Goal: Task Accomplishment & Management: Complete application form

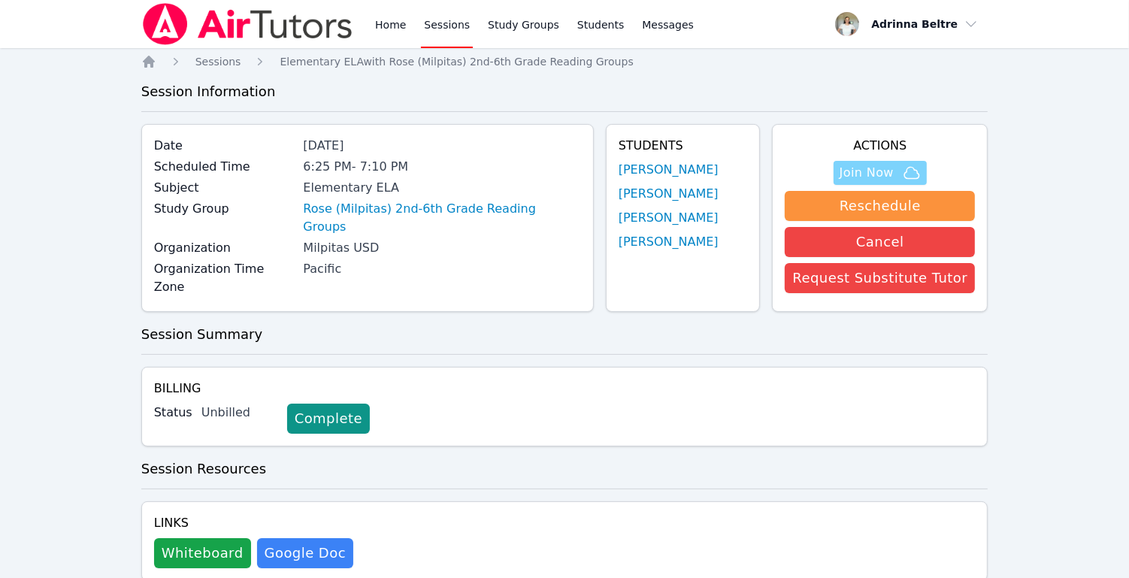
click at [882, 180] on span "Join Now" at bounding box center [867, 173] width 54 height 18
click at [396, 29] on link "Home" at bounding box center [390, 24] width 37 height 48
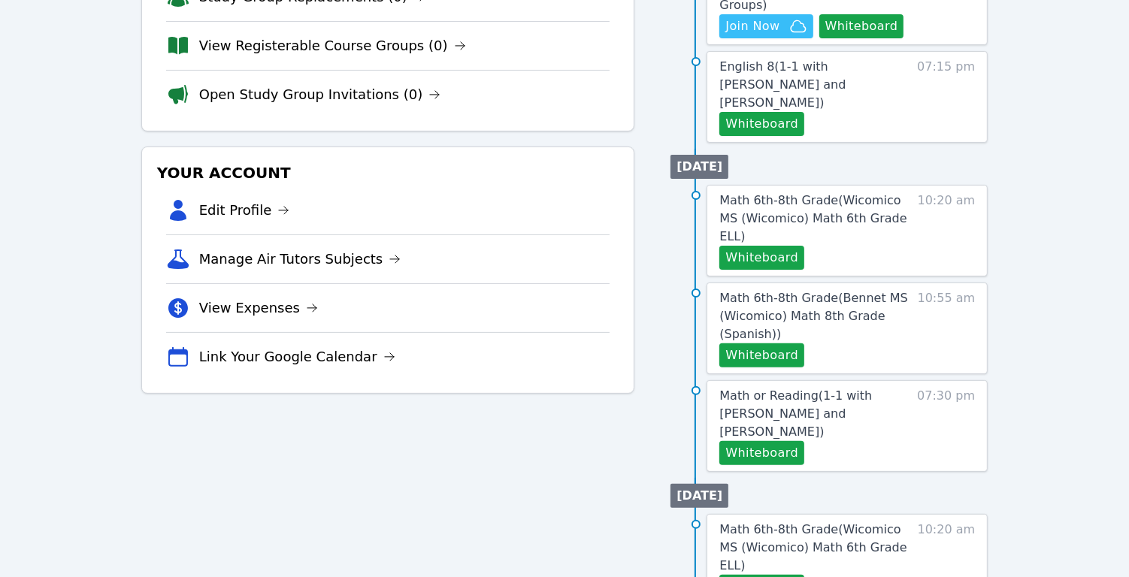
scroll to position [307, 0]
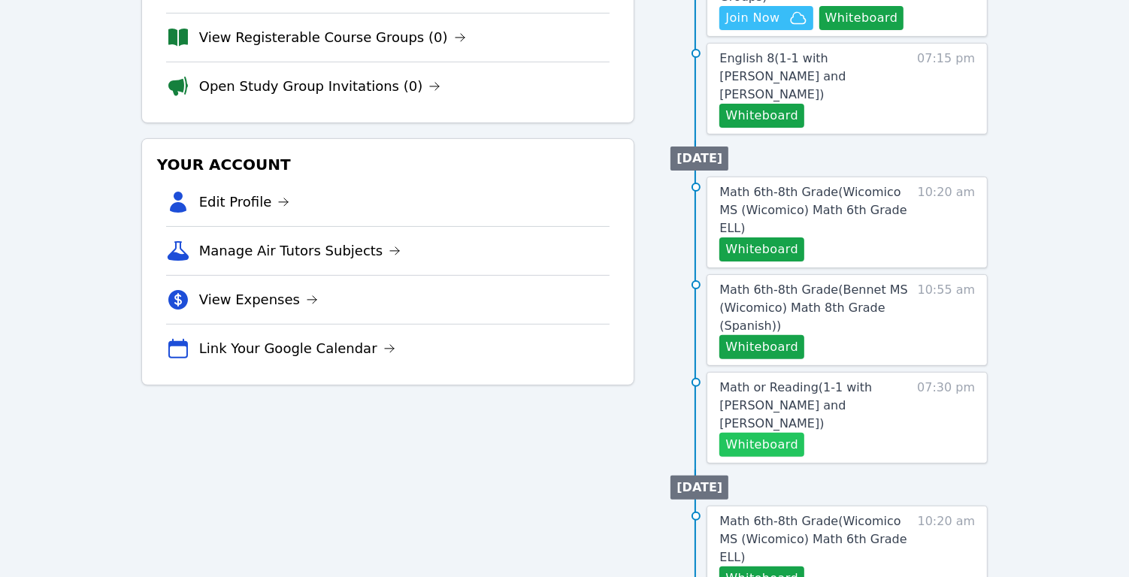
click at [767, 433] on button "Whiteboard" at bounding box center [761, 445] width 85 height 24
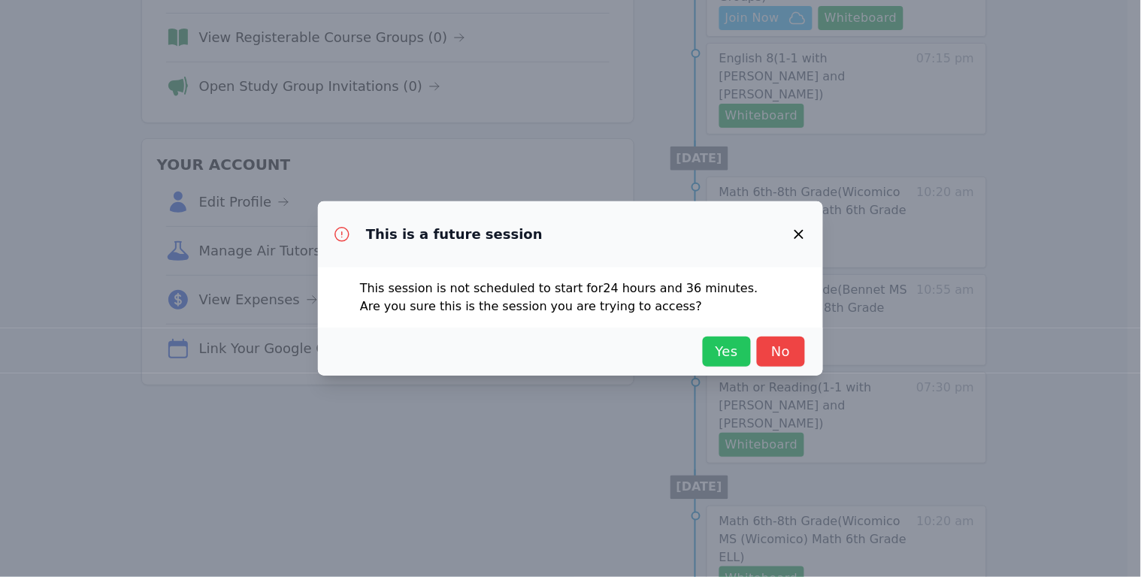
click at [706, 358] on button "Yes" at bounding box center [727, 352] width 48 height 30
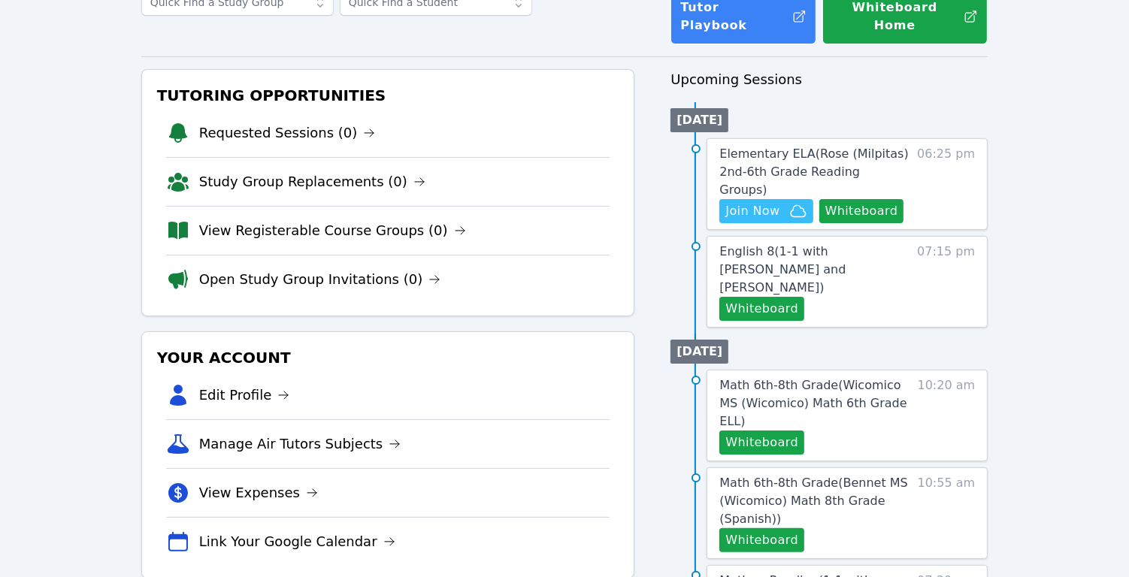
scroll to position [0, 0]
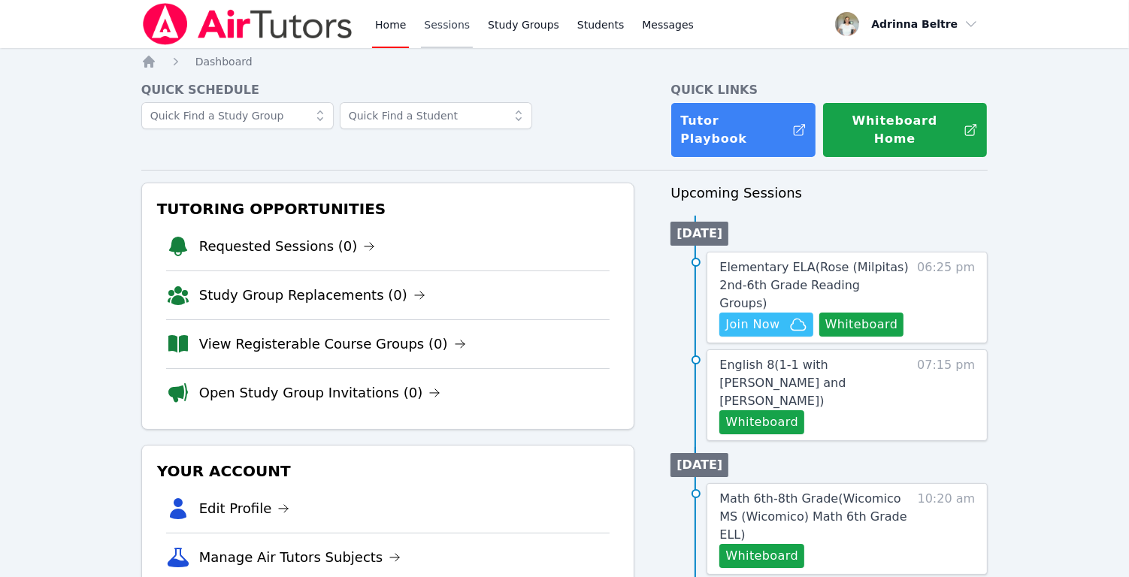
click at [454, 25] on link "Sessions" at bounding box center [447, 24] width 52 height 48
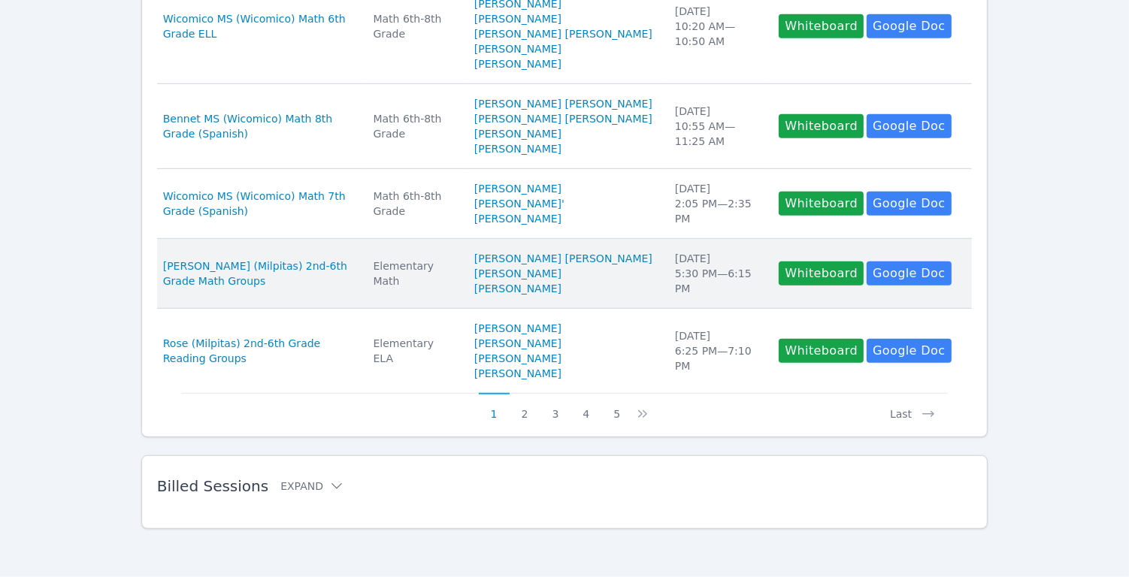
scroll to position [880, 0]
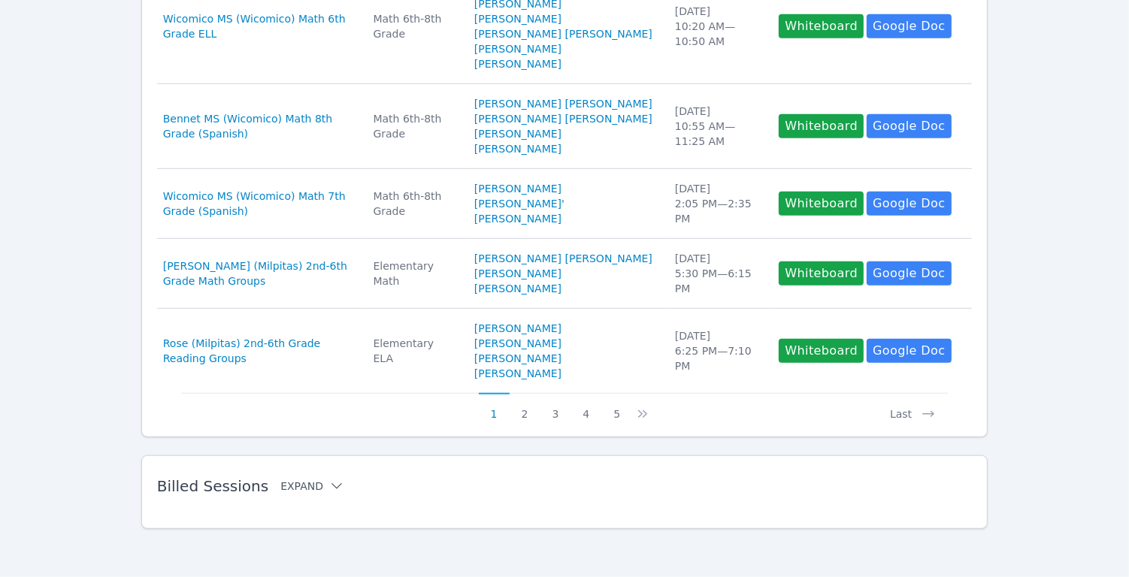
click at [308, 489] on button "Expand" at bounding box center [312, 486] width 64 height 15
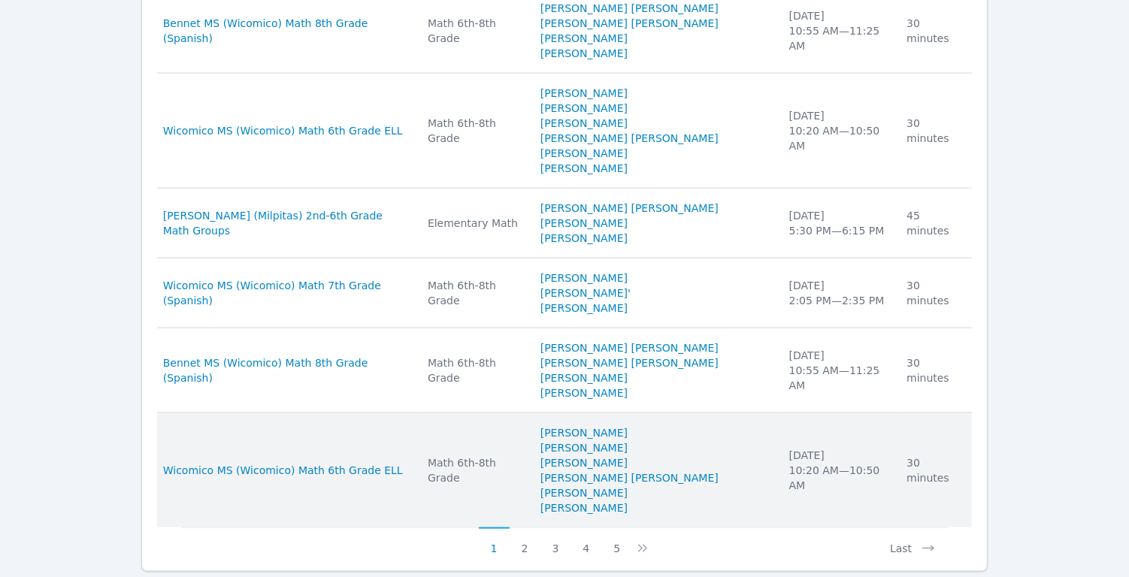
scroll to position [1712, 0]
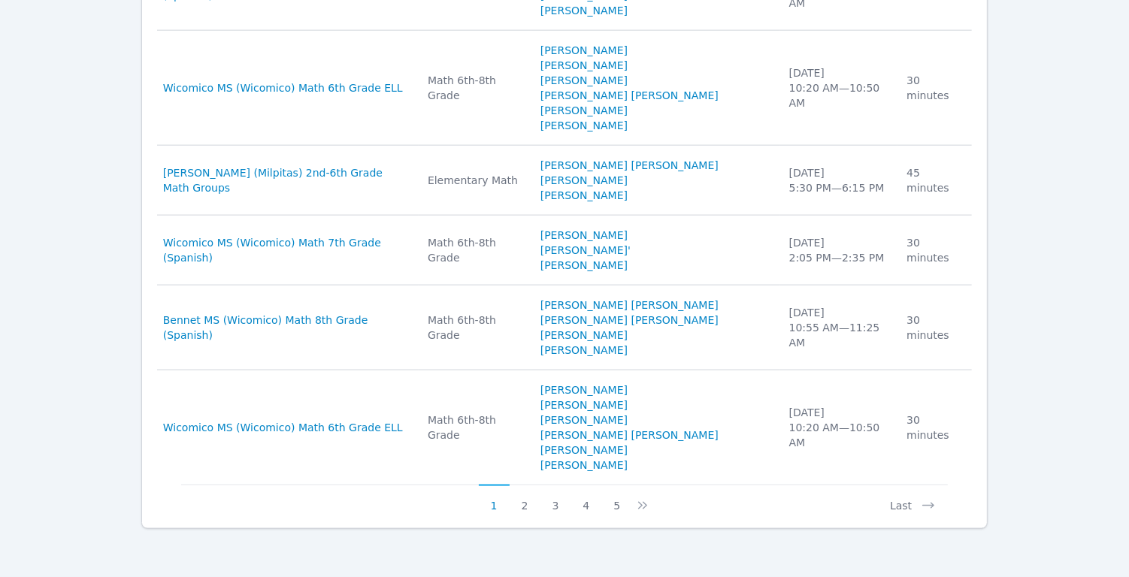
click at [903, 503] on button "Last" at bounding box center [913, 499] width 70 height 29
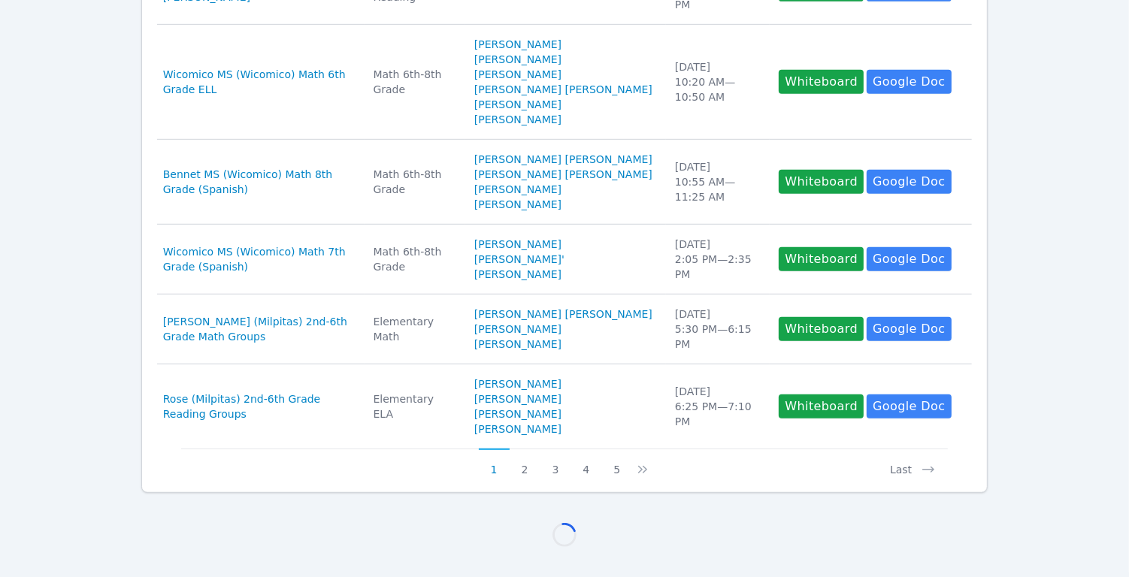
scroll to position [1383, 0]
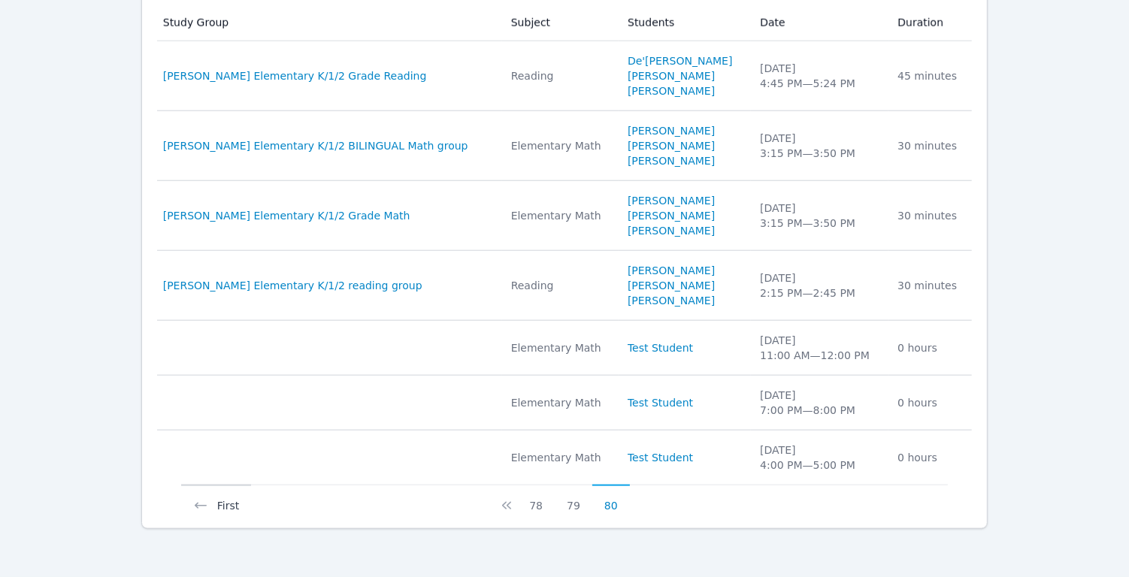
click at [213, 507] on button "First" at bounding box center [216, 499] width 70 height 29
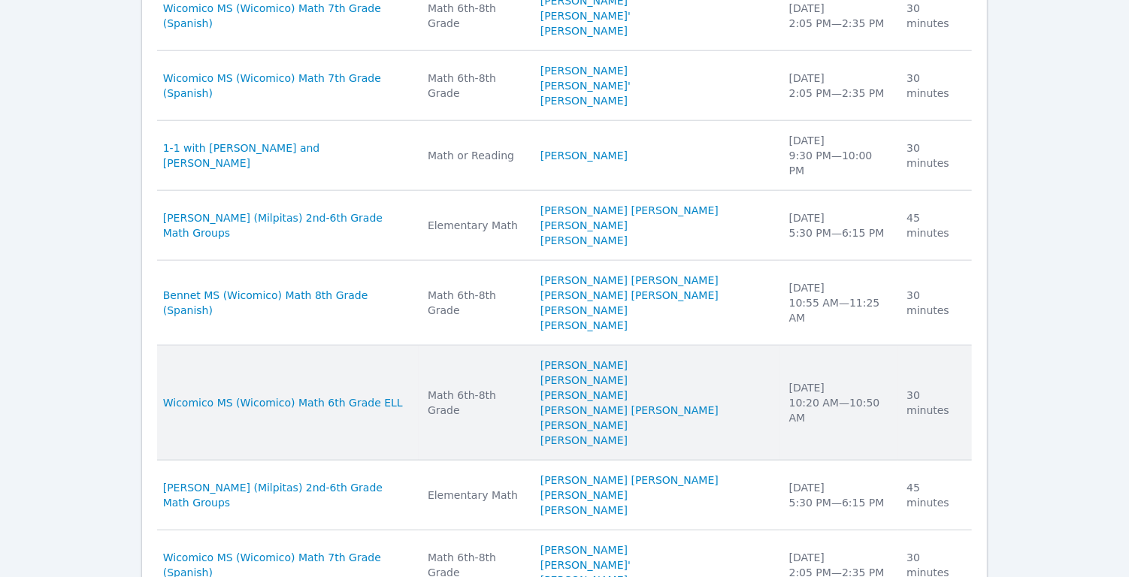
scroll to position [1712, 0]
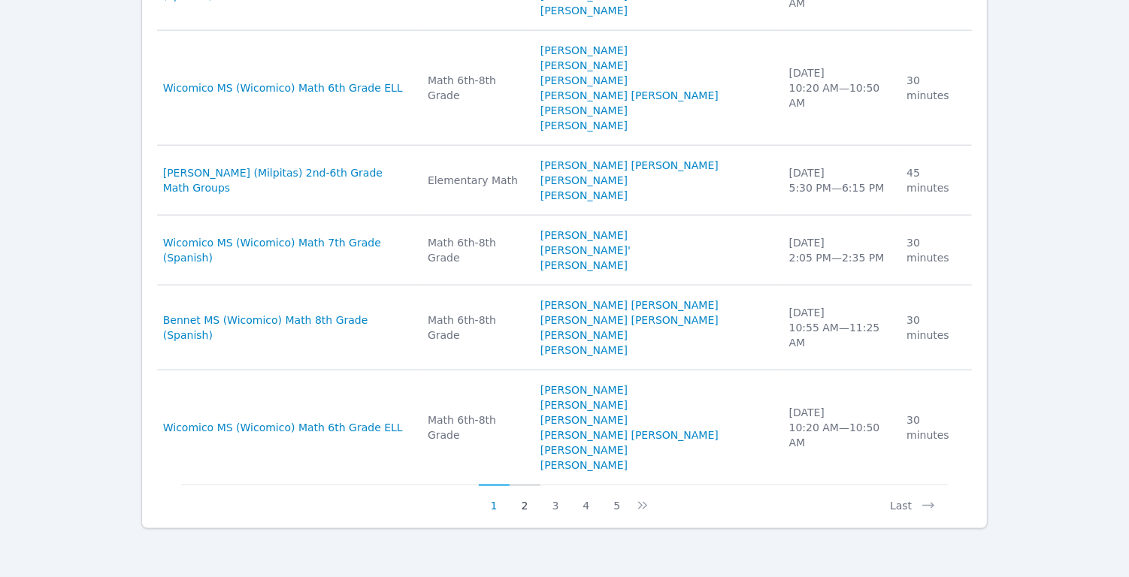
click at [517, 503] on button "2" at bounding box center [525, 499] width 31 height 29
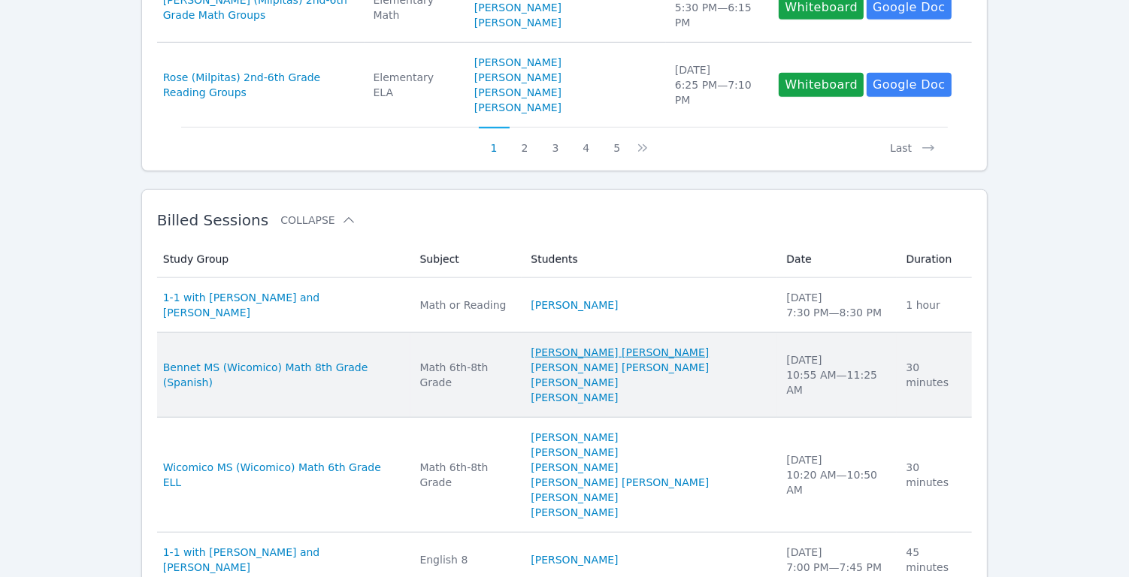
scroll to position [1094, 0]
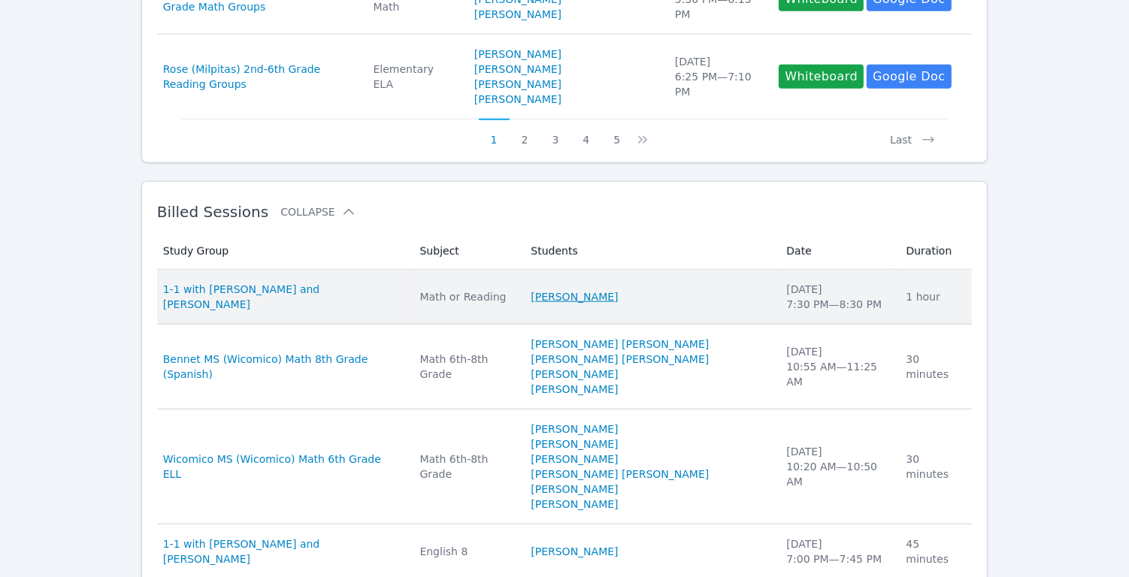
click at [618, 304] on link "[PERSON_NAME]" at bounding box center [574, 296] width 87 height 15
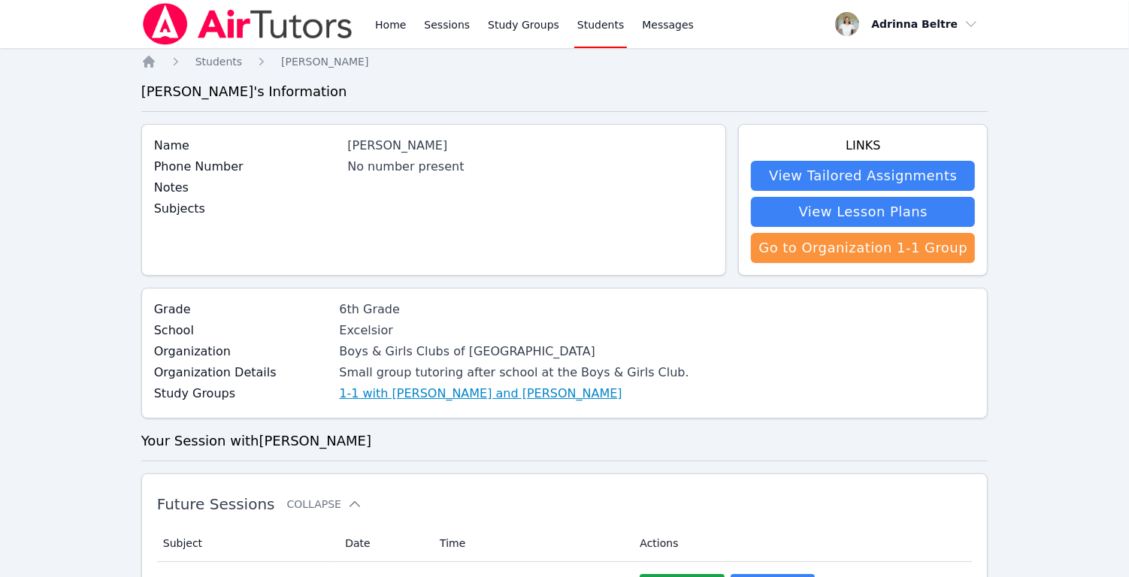
click at [489, 398] on link "1-1 with [PERSON_NAME] and [PERSON_NAME]" at bounding box center [480, 394] width 283 height 18
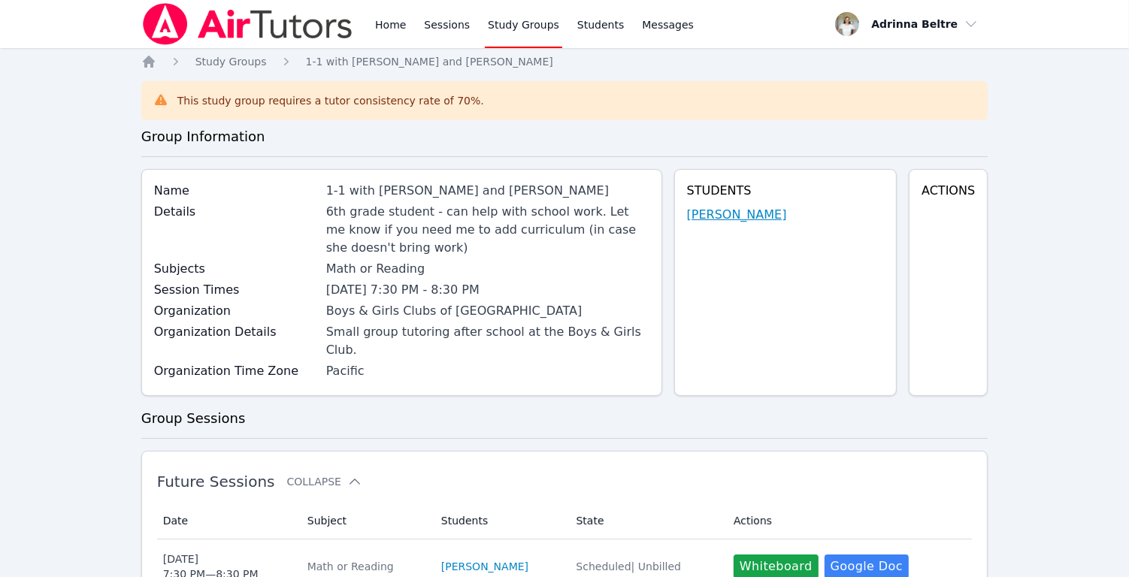
click at [761, 217] on link "[PERSON_NAME]" at bounding box center [737, 215] width 100 height 18
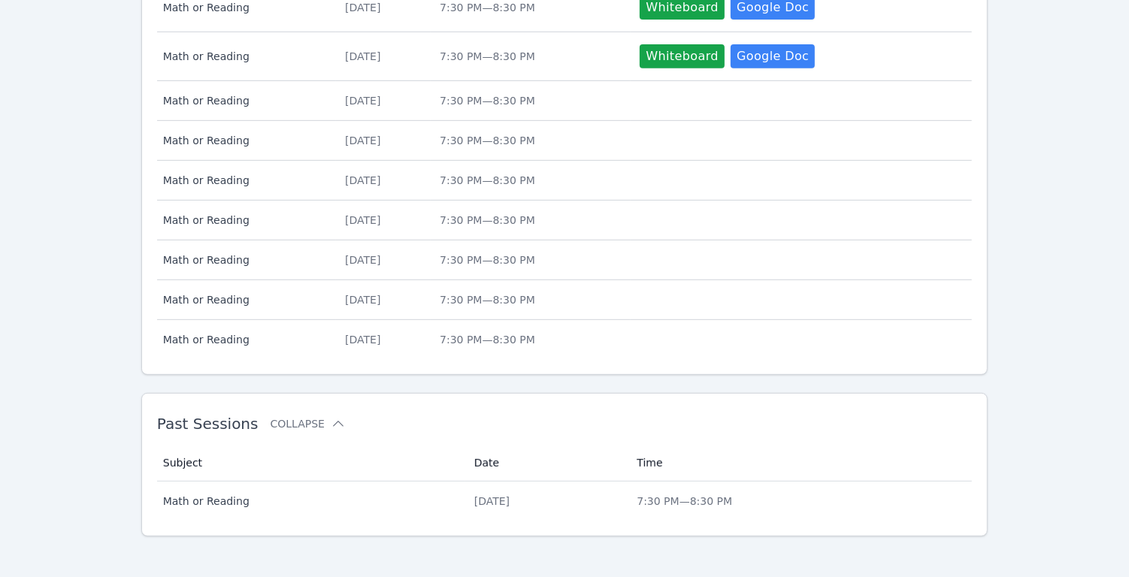
scroll to position [587, 0]
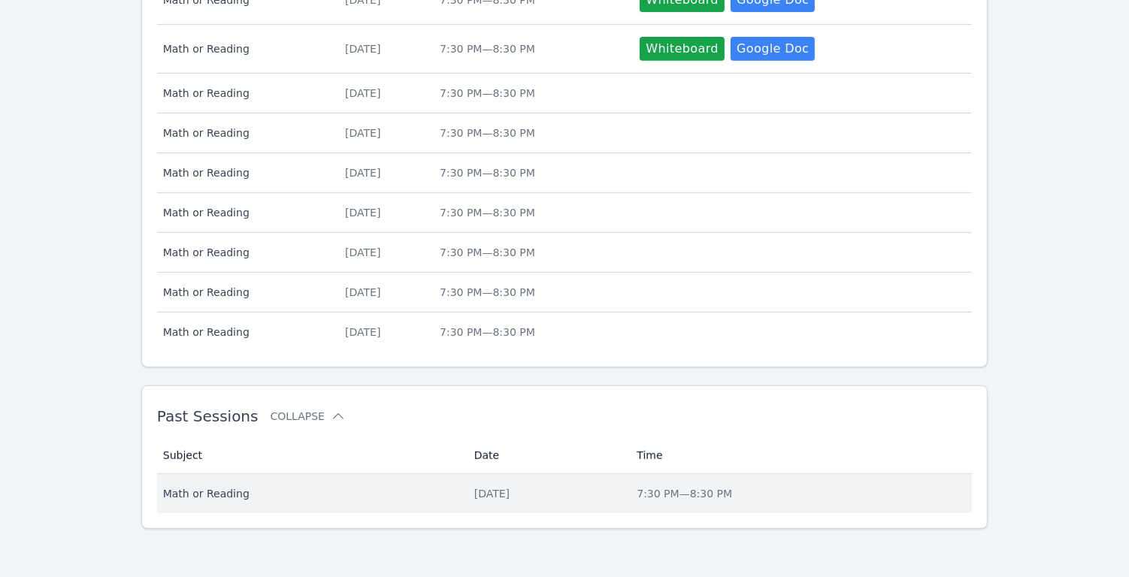
click at [230, 492] on span "Math or Reading" at bounding box center [309, 493] width 293 height 15
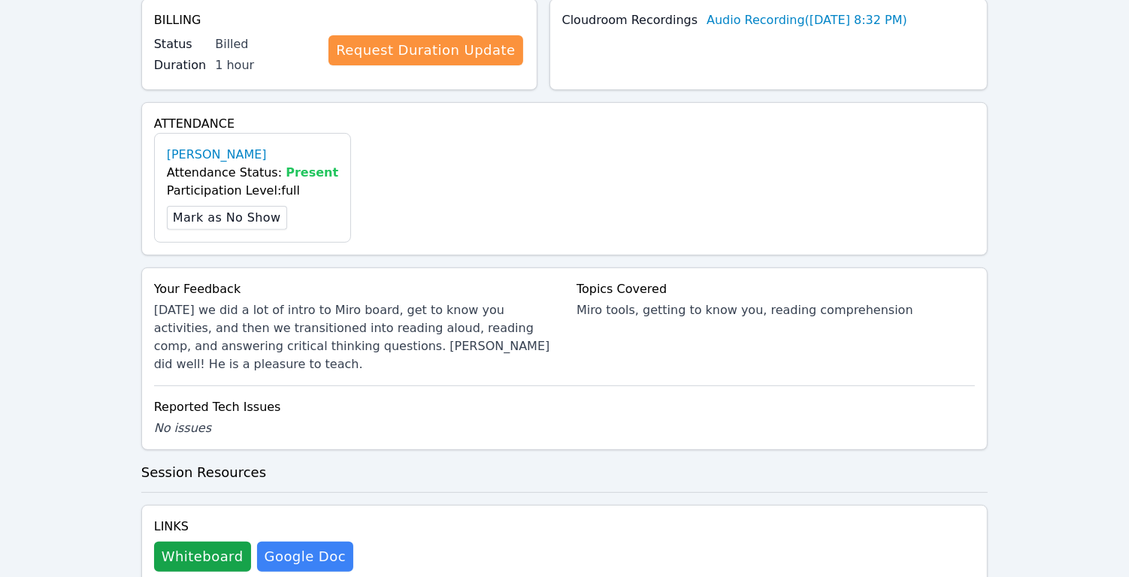
scroll to position [424, 0]
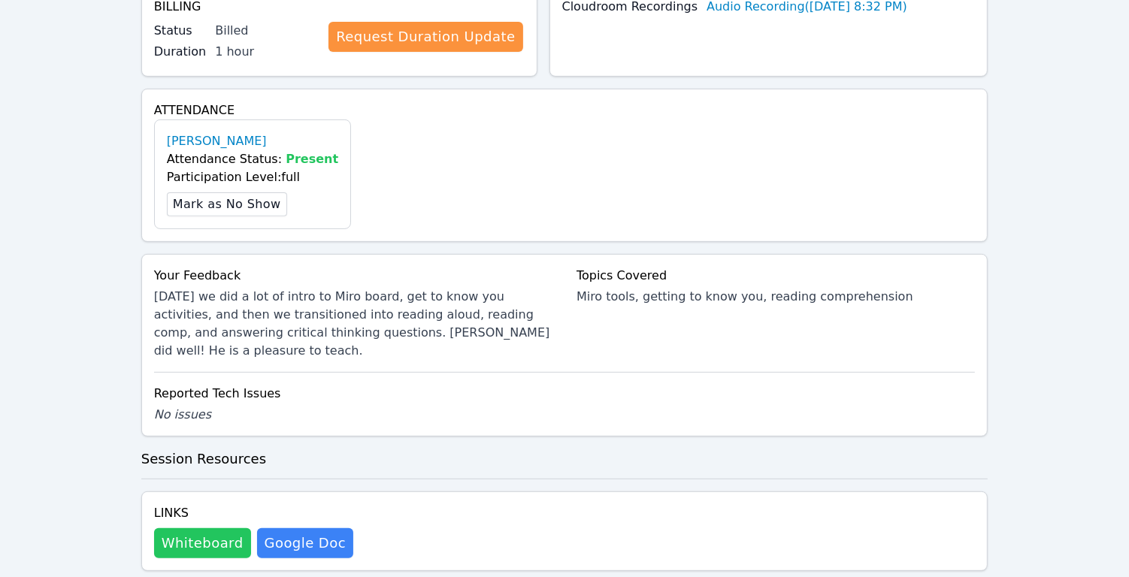
click at [205, 528] on button "Whiteboard" at bounding box center [202, 543] width 97 height 30
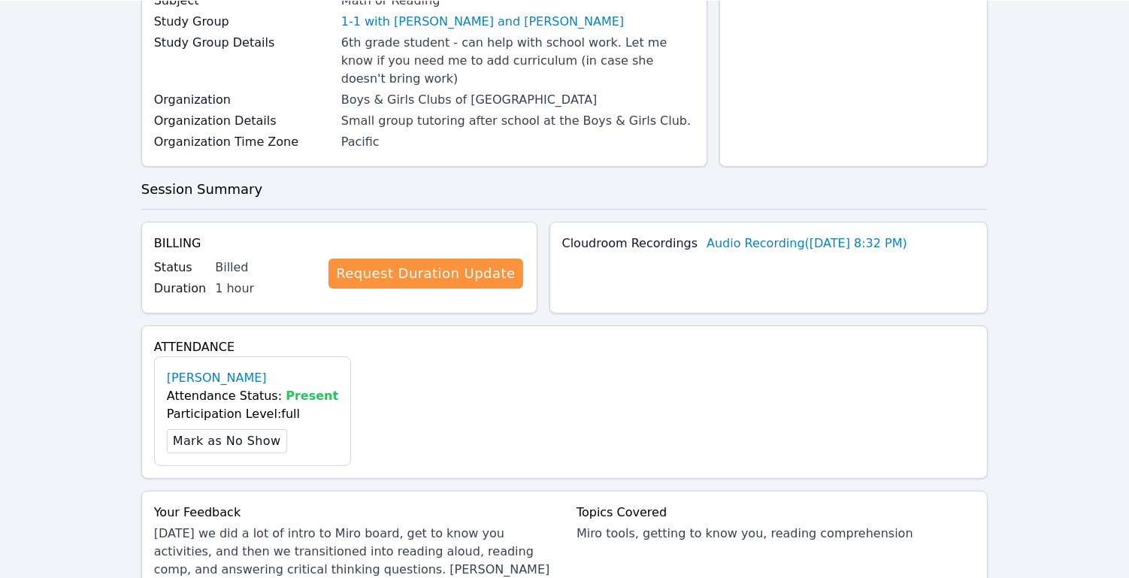
scroll to position [0, 0]
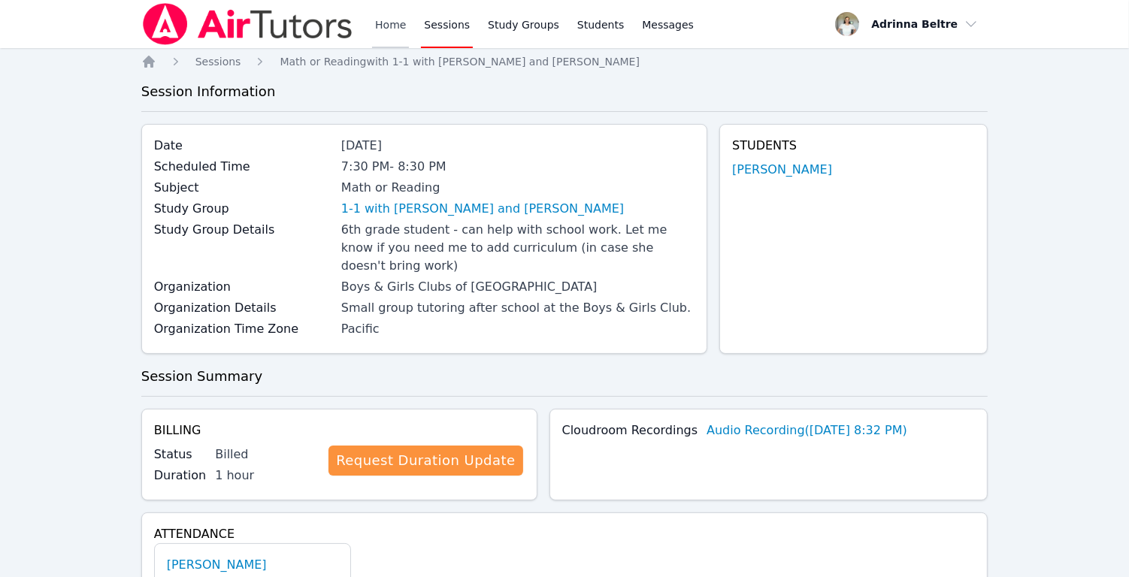
click at [401, 23] on link "Home" at bounding box center [390, 24] width 37 height 48
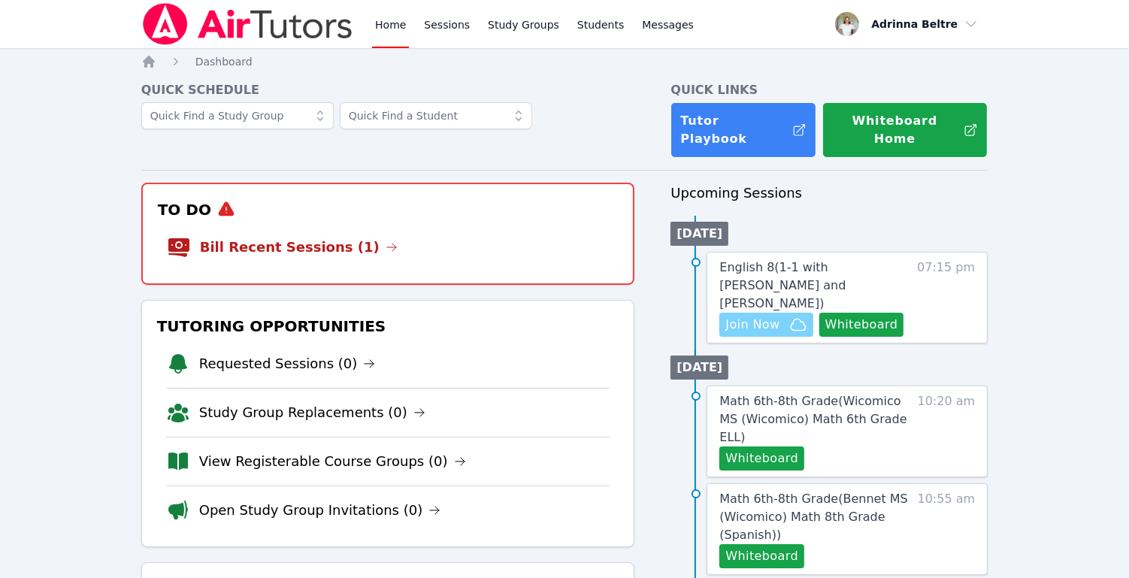
click at [755, 316] on span "Join Now" at bounding box center [752, 325] width 54 height 18
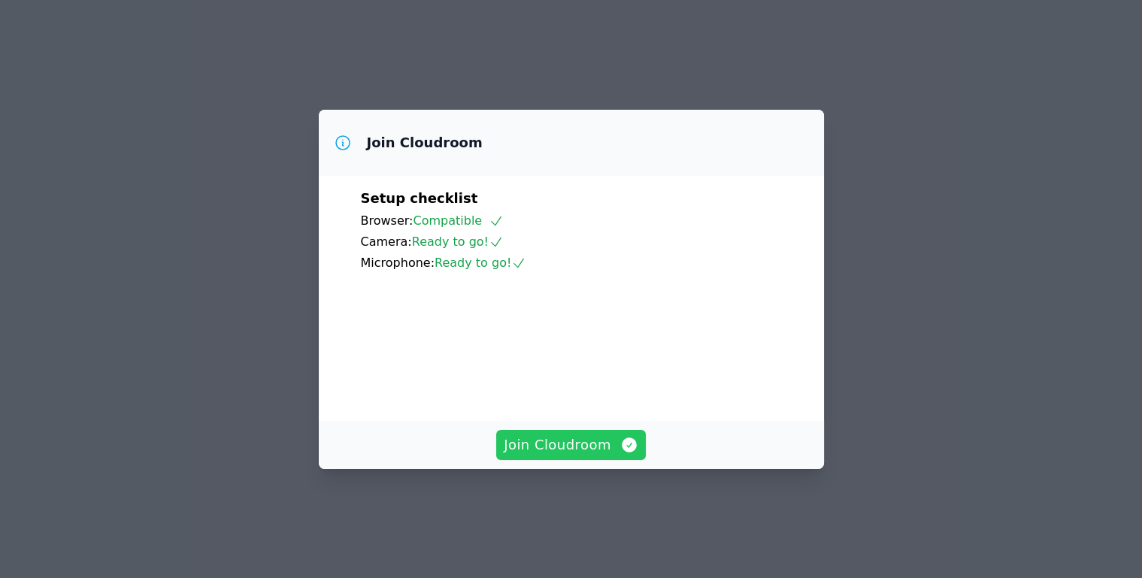
click at [593, 455] on span "Join Cloudroom" at bounding box center [571, 444] width 135 height 21
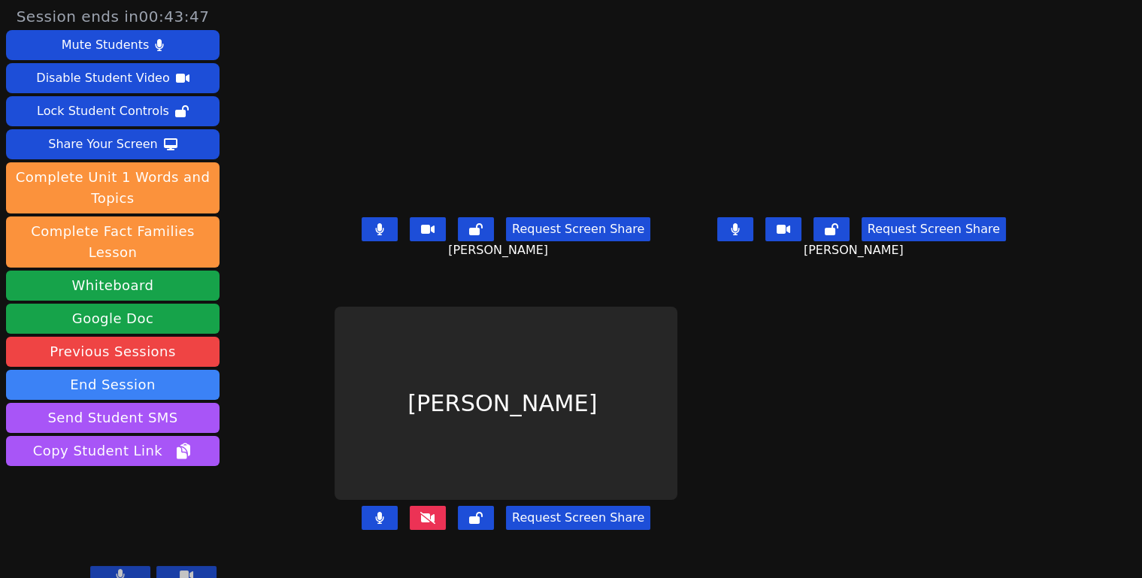
click at [362, 237] on button at bounding box center [380, 229] width 36 height 24
click at [362, 235] on button at bounding box center [380, 229] width 36 height 24
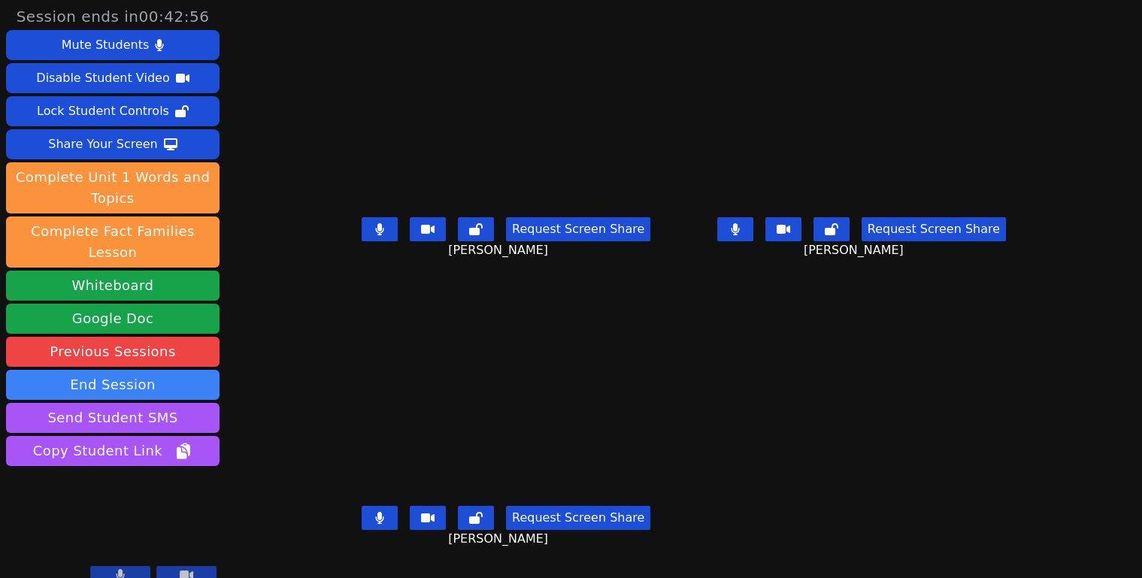
click at [375, 524] on icon at bounding box center [379, 518] width 9 height 12
click at [753, 231] on button at bounding box center [735, 229] width 36 height 24
click at [375, 234] on icon at bounding box center [379, 229] width 8 height 12
click at [753, 223] on button at bounding box center [735, 229] width 36 height 24
click at [362, 238] on button at bounding box center [380, 229] width 36 height 24
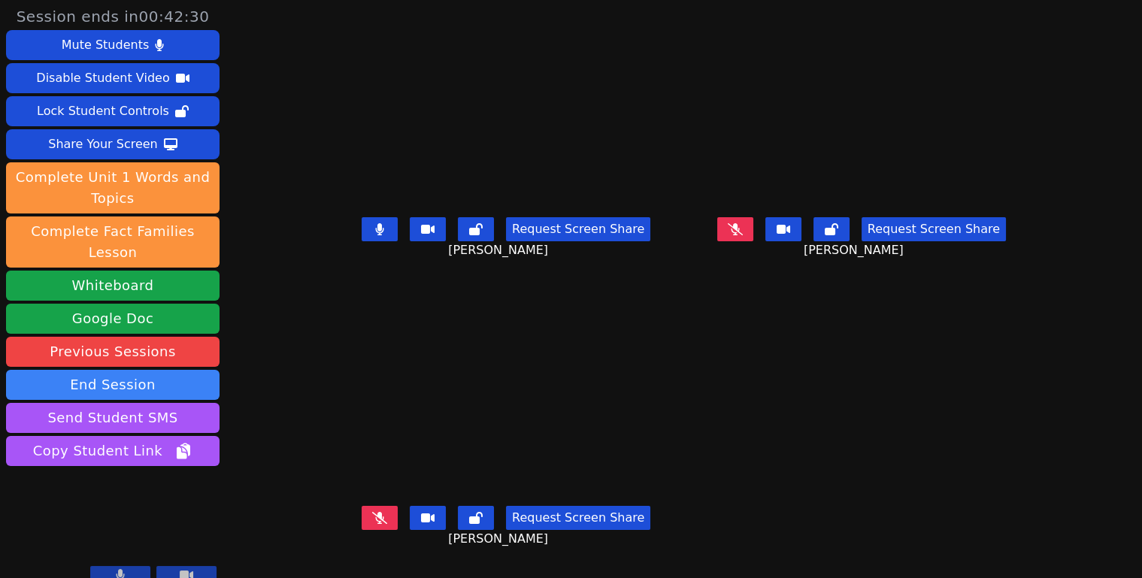
click at [362, 234] on button at bounding box center [380, 229] width 36 height 24
click at [375, 235] on icon at bounding box center [379, 229] width 8 height 12
click at [362, 527] on button at bounding box center [380, 518] width 36 height 24
click at [372, 520] on icon at bounding box center [379, 518] width 15 height 12
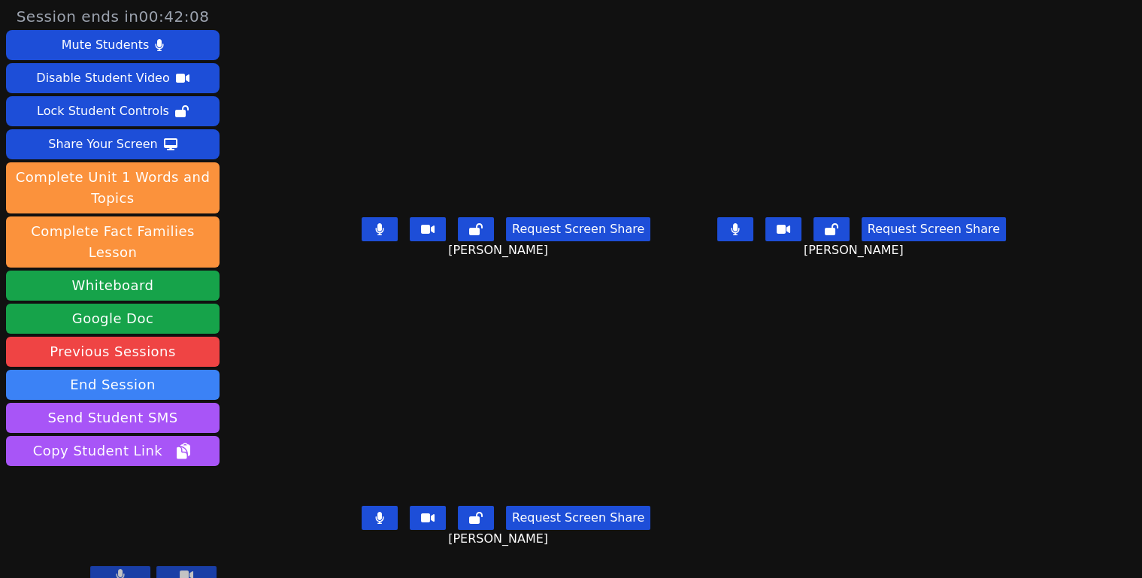
click at [375, 235] on icon at bounding box center [379, 229] width 8 height 12
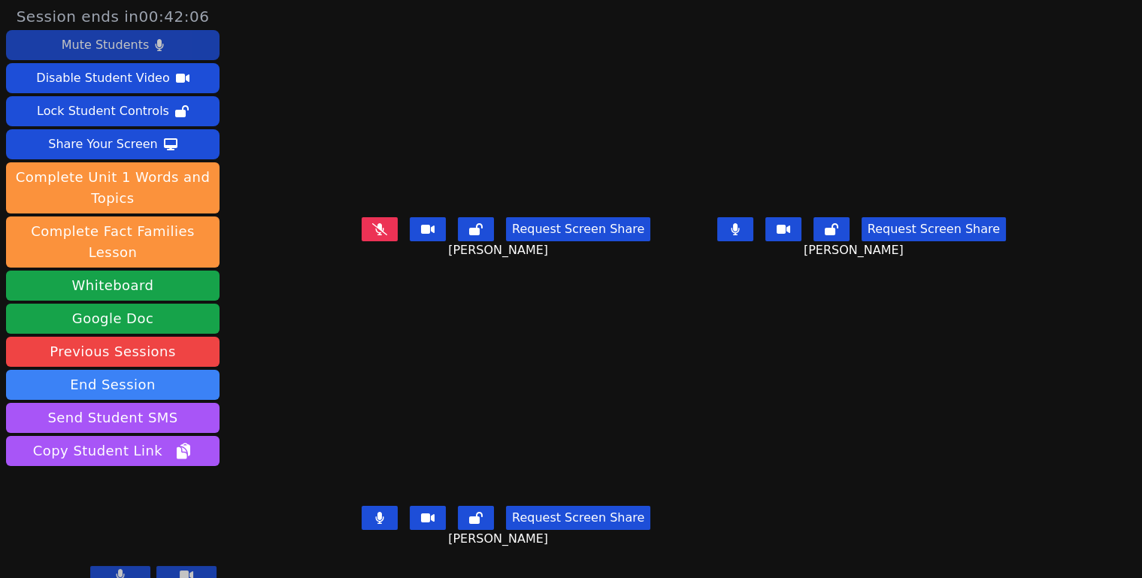
click at [129, 49] on div "Mute Students" at bounding box center [105, 45] width 87 height 24
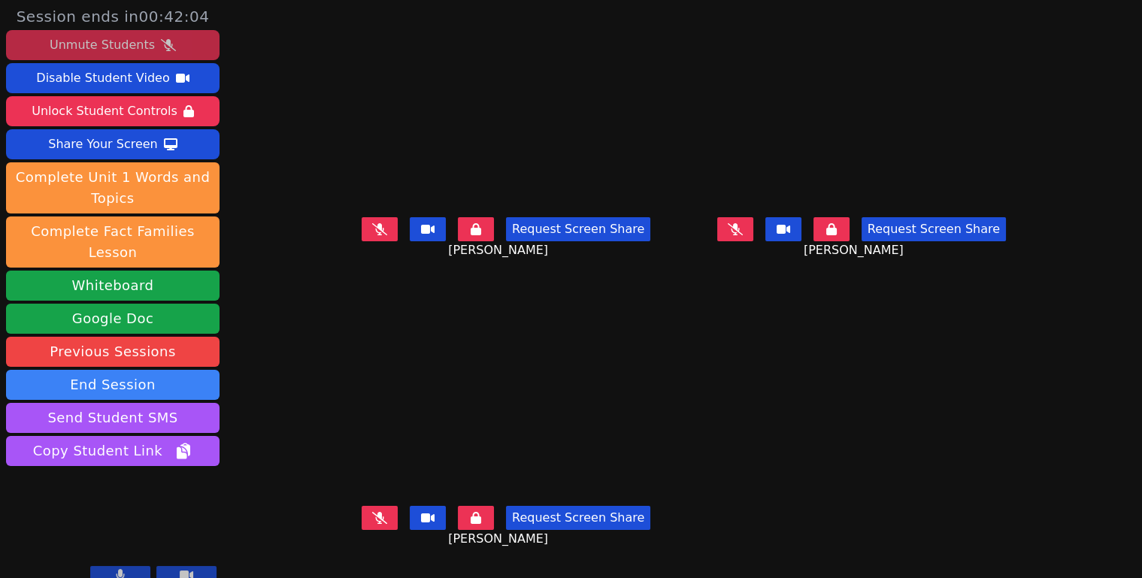
click at [372, 515] on icon at bounding box center [379, 518] width 15 height 12
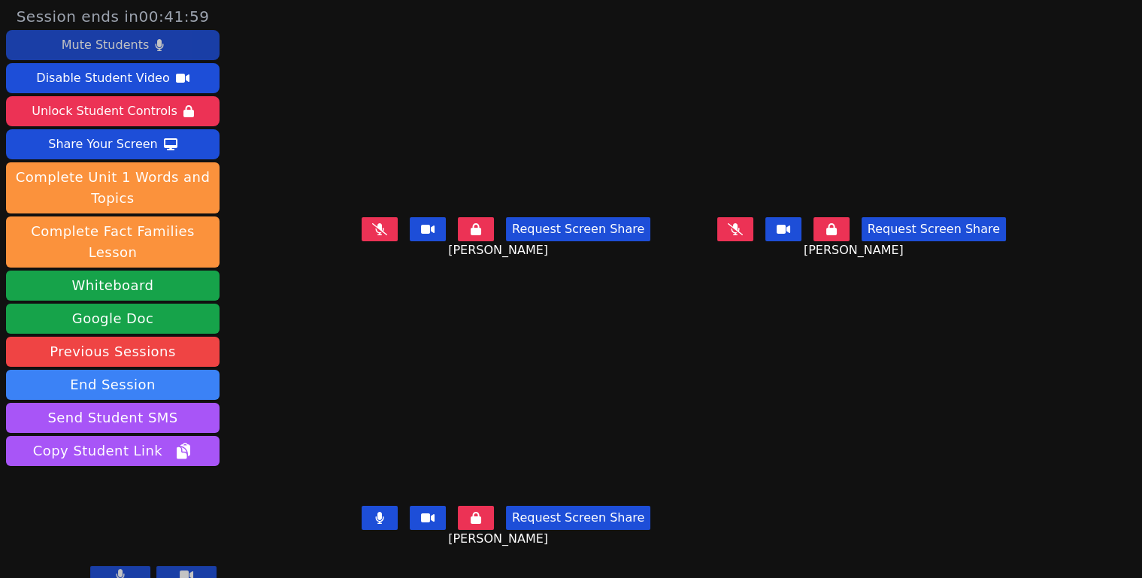
click at [375, 519] on icon at bounding box center [379, 518] width 8 height 12
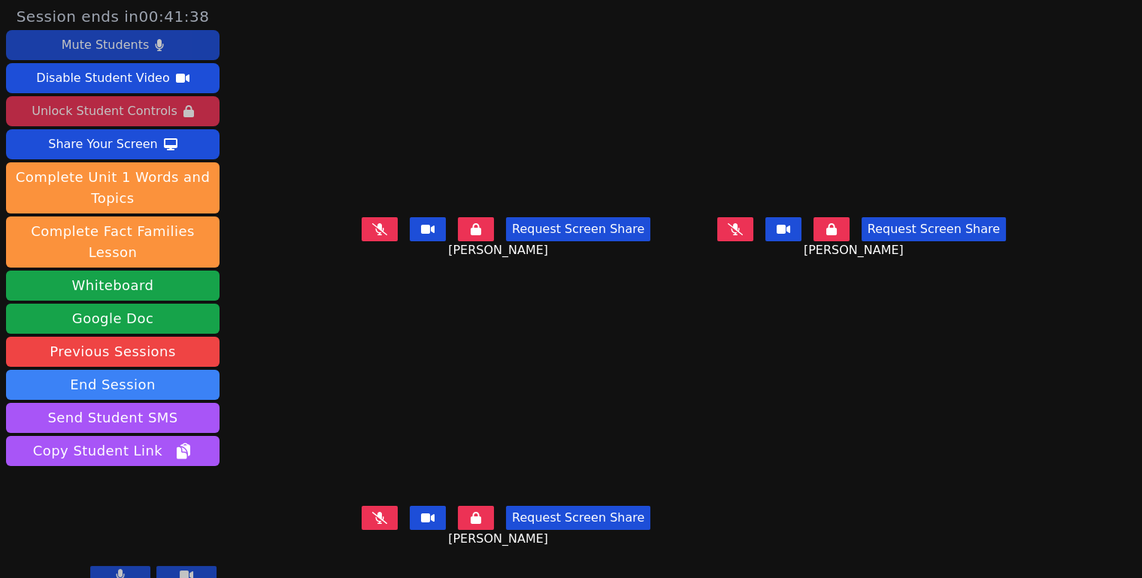
click at [132, 120] on div "Unlock Student Controls" at bounding box center [104, 111] width 145 height 24
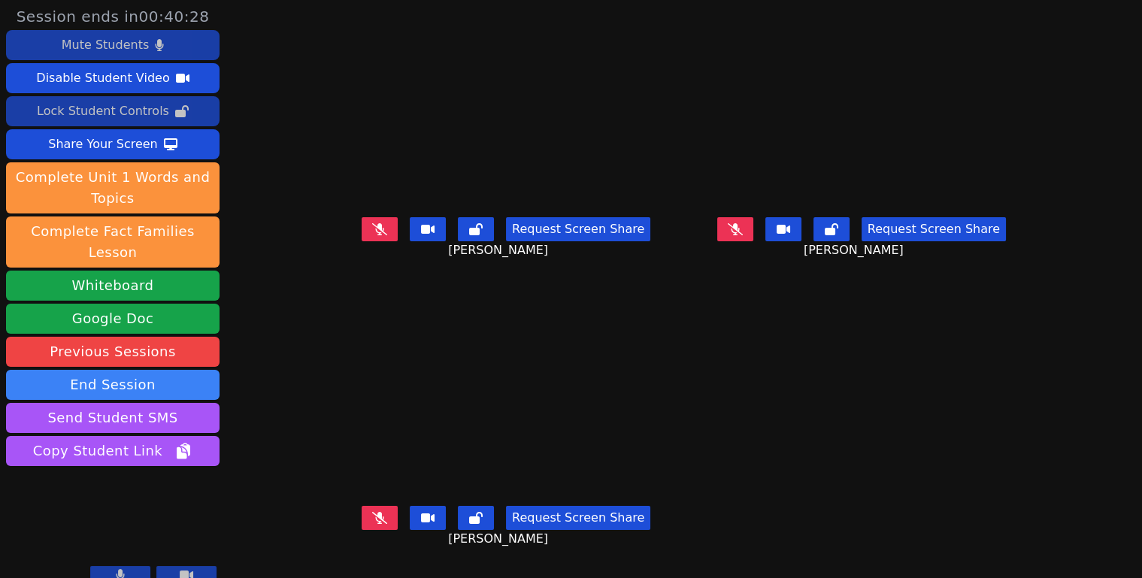
click at [743, 235] on icon at bounding box center [735, 229] width 15 height 12
click at [740, 235] on icon at bounding box center [735, 229] width 9 height 12
click at [753, 237] on button at bounding box center [735, 229] width 36 height 24
click at [753, 231] on button at bounding box center [735, 229] width 36 height 24
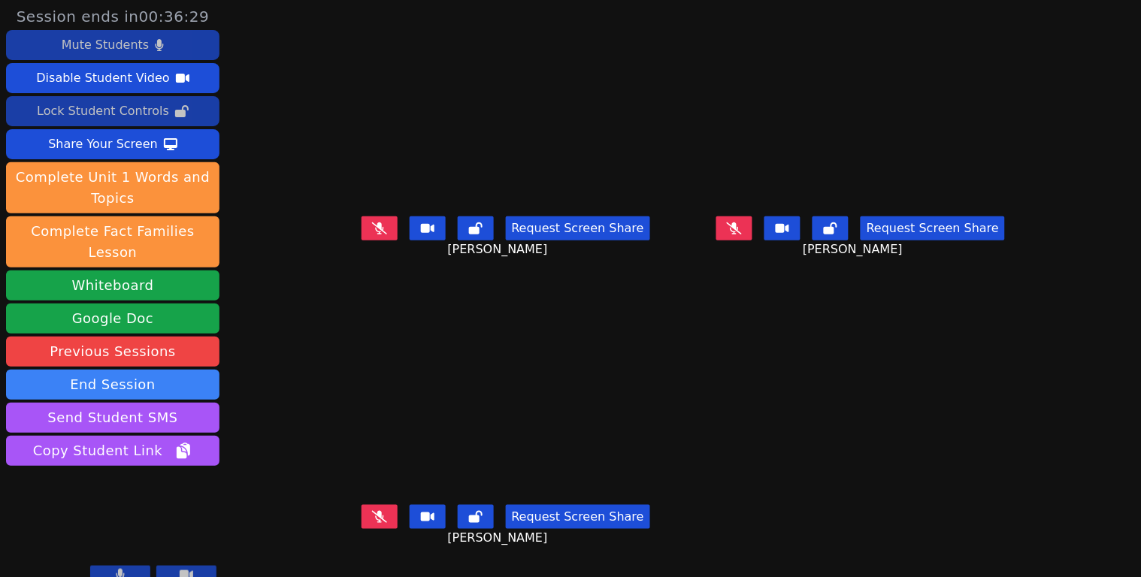
click at [752, 238] on button at bounding box center [734, 228] width 36 height 24
click at [739, 228] on icon at bounding box center [735, 228] width 8 height 12
click at [362, 238] on button at bounding box center [380, 228] width 36 height 24
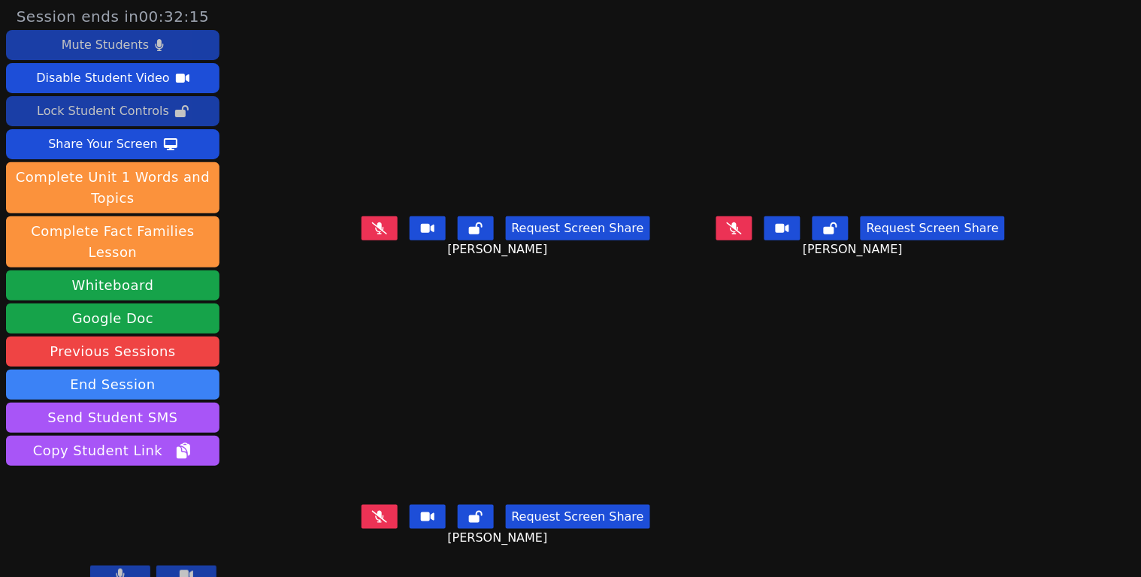
click at [372, 231] on icon at bounding box center [379, 228] width 15 height 12
click at [128, 54] on div "Mute Students" at bounding box center [105, 45] width 87 height 24
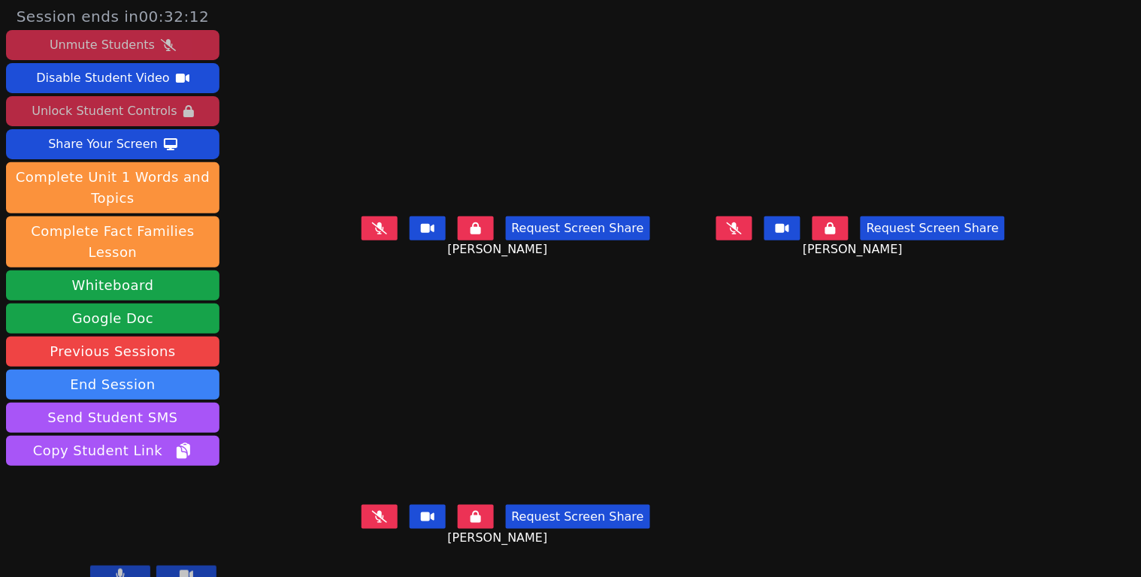
click at [128, 54] on div "Unmute Students" at bounding box center [102, 45] width 105 height 24
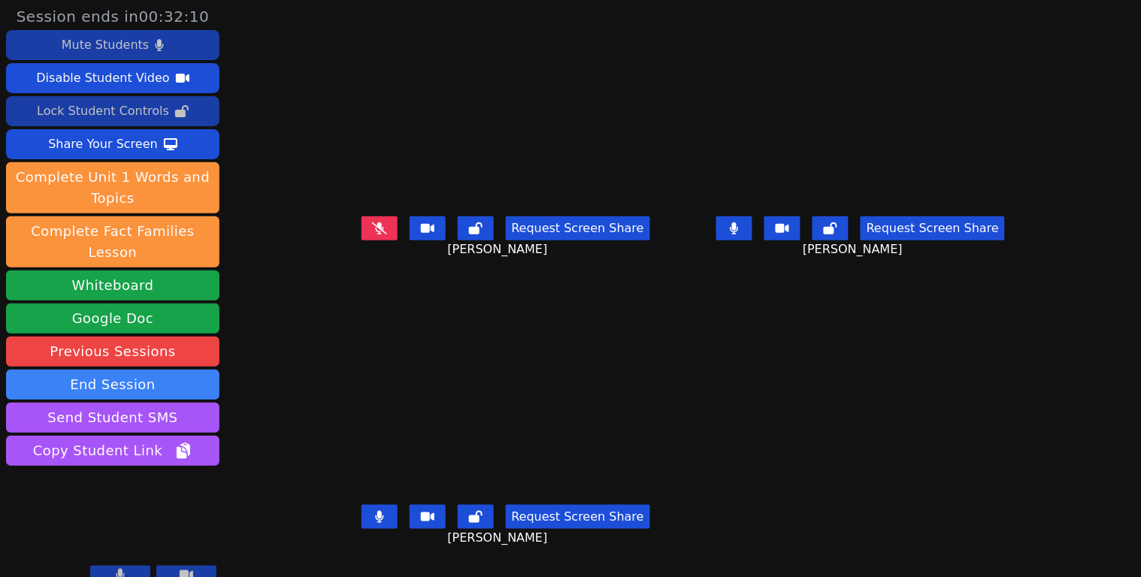
click at [362, 235] on button at bounding box center [380, 228] width 36 height 24
click at [739, 233] on icon at bounding box center [734, 228] width 9 height 12
click at [375, 519] on icon at bounding box center [379, 517] width 9 height 12
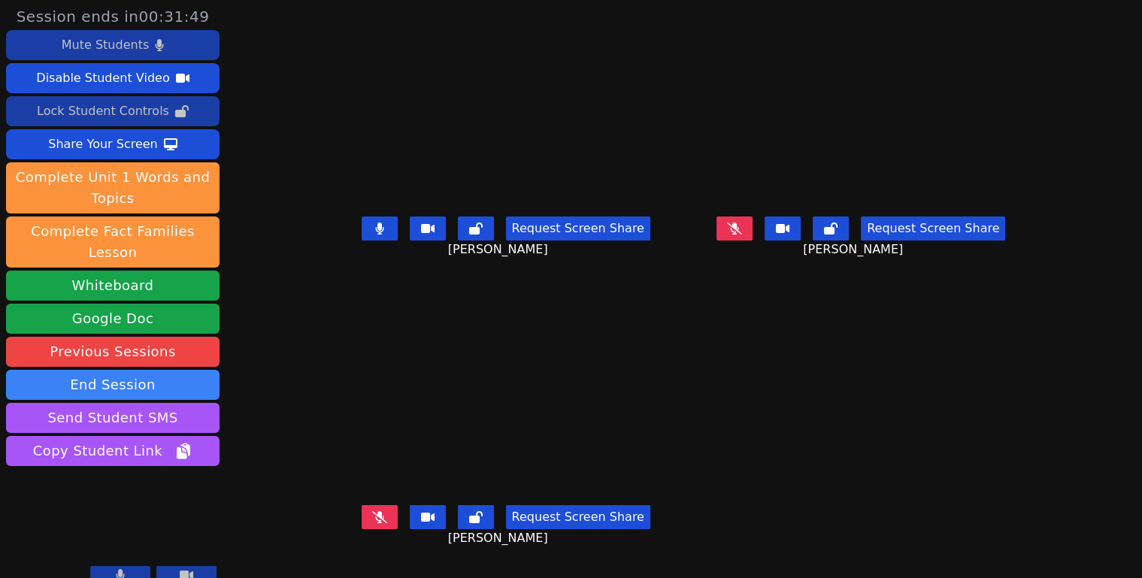
scroll to position [0, 0]
click at [362, 238] on button at bounding box center [380, 228] width 36 height 24
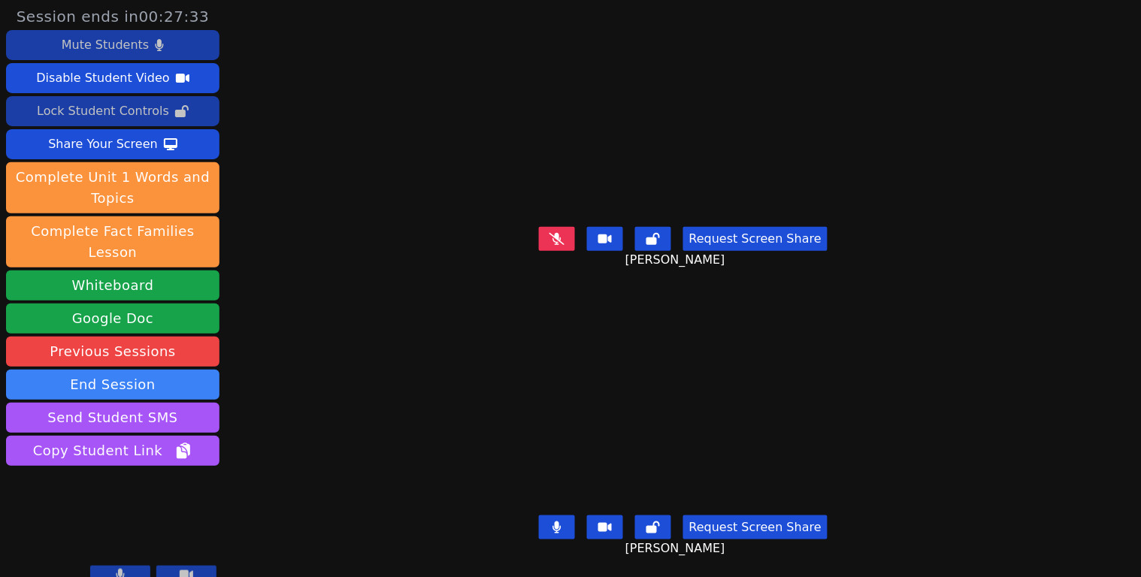
click at [563, 232] on button at bounding box center [557, 239] width 36 height 24
click at [563, 233] on button at bounding box center [557, 239] width 36 height 24
click at [560, 240] on button at bounding box center [557, 239] width 36 height 24
click at [561, 520] on button at bounding box center [557, 528] width 36 height 24
click at [549, 233] on icon at bounding box center [556, 239] width 15 height 12
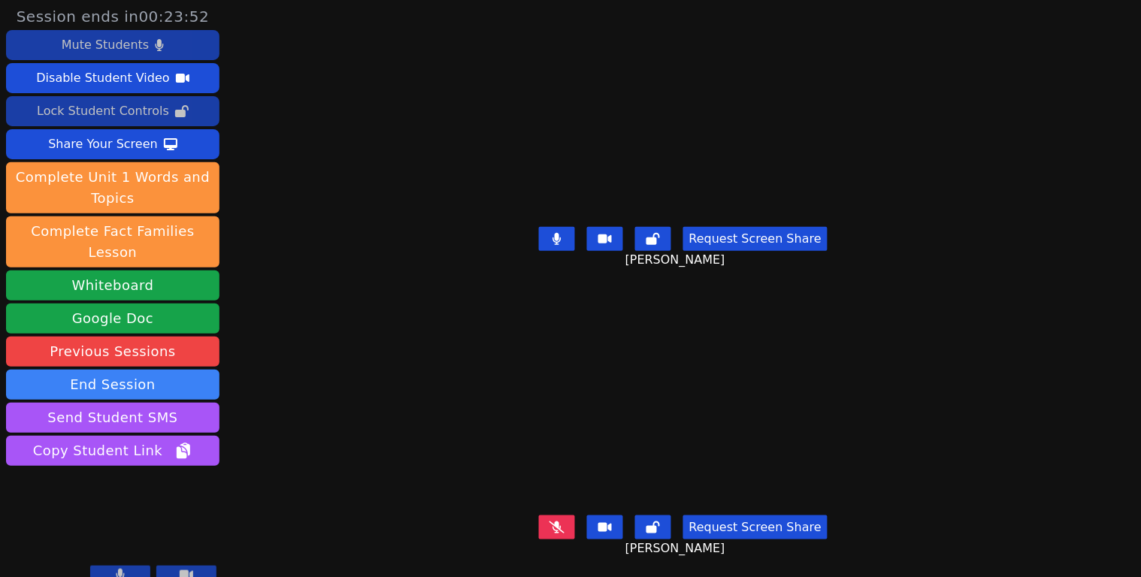
click at [553, 237] on icon at bounding box center [556, 239] width 9 height 12
click at [553, 522] on icon at bounding box center [556, 528] width 15 height 12
click at [562, 521] on button at bounding box center [557, 528] width 36 height 24
click at [549, 522] on icon at bounding box center [556, 528] width 15 height 12
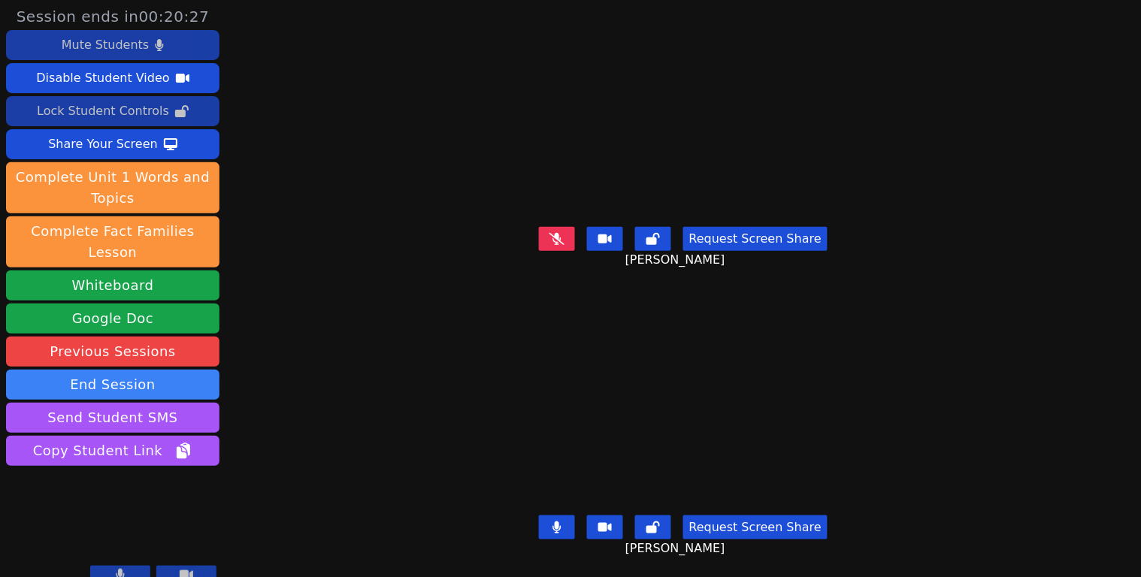
click at [545, 522] on button at bounding box center [557, 528] width 36 height 24
click at [549, 234] on icon at bounding box center [556, 239] width 15 height 12
click at [552, 233] on icon at bounding box center [556, 239] width 8 height 12
click at [553, 524] on button at bounding box center [557, 528] width 36 height 24
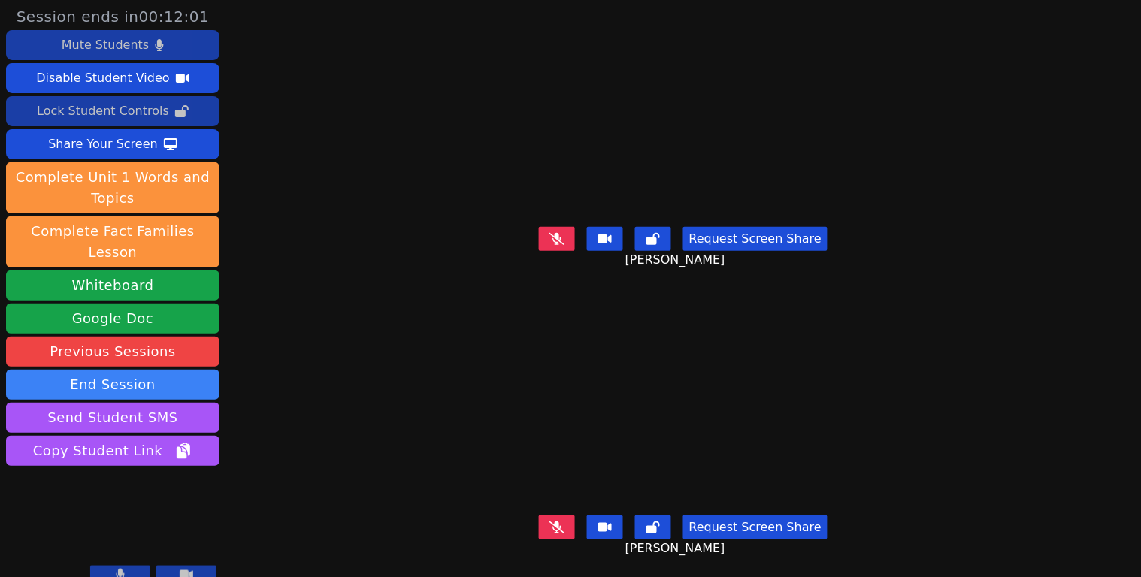
click at [541, 516] on button at bounding box center [557, 528] width 36 height 24
click at [549, 522] on icon at bounding box center [556, 528] width 15 height 12
click at [556, 522] on icon at bounding box center [556, 528] width 15 height 12
click at [549, 235] on icon at bounding box center [556, 239] width 15 height 12
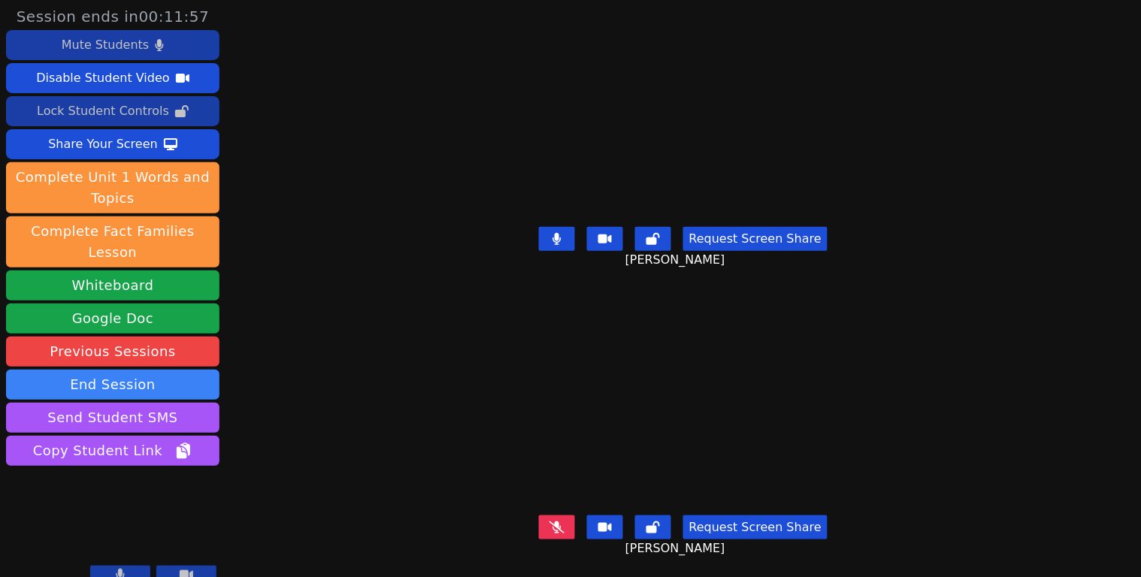
click at [552, 236] on icon at bounding box center [556, 239] width 9 height 12
click at [549, 522] on icon at bounding box center [556, 528] width 15 height 12
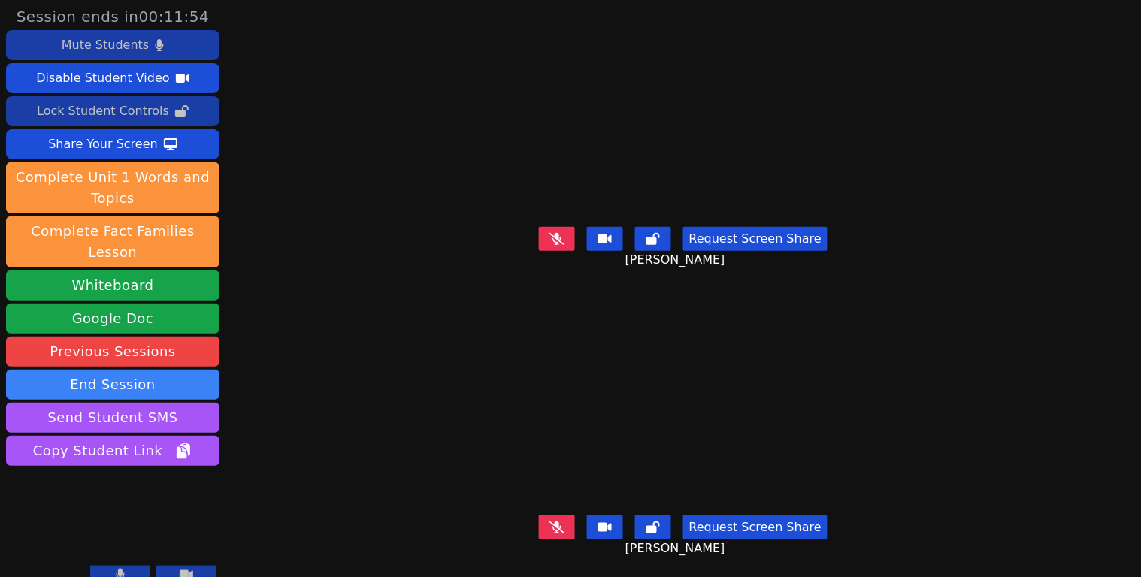
click at [549, 522] on icon at bounding box center [556, 528] width 15 height 12
click at [124, 42] on div "Mute Students" at bounding box center [105, 45] width 87 height 24
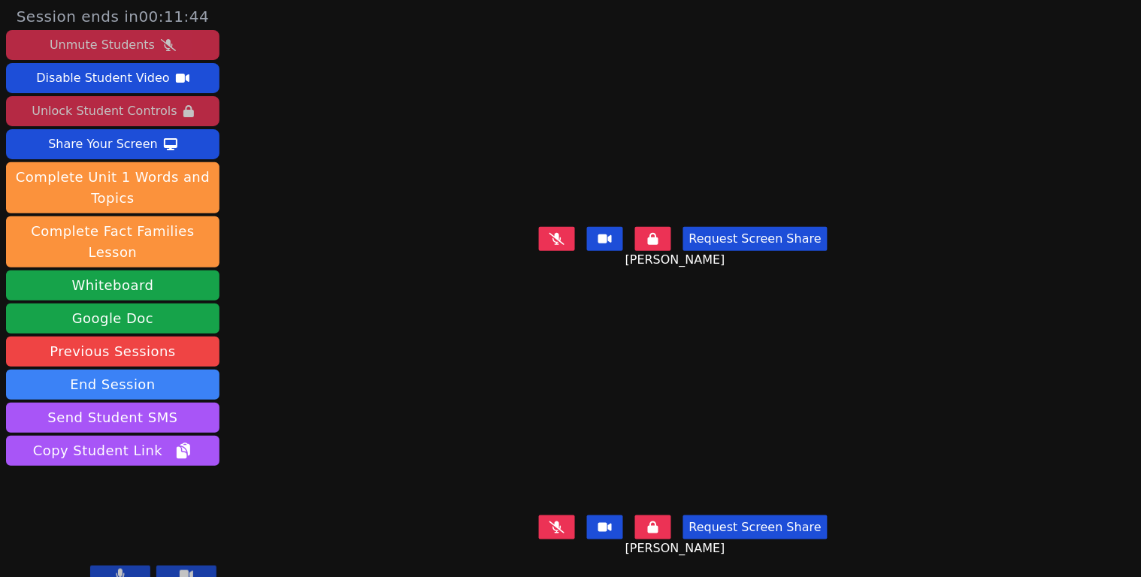
click at [124, 42] on div "Unmute Students" at bounding box center [102, 45] width 105 height 24
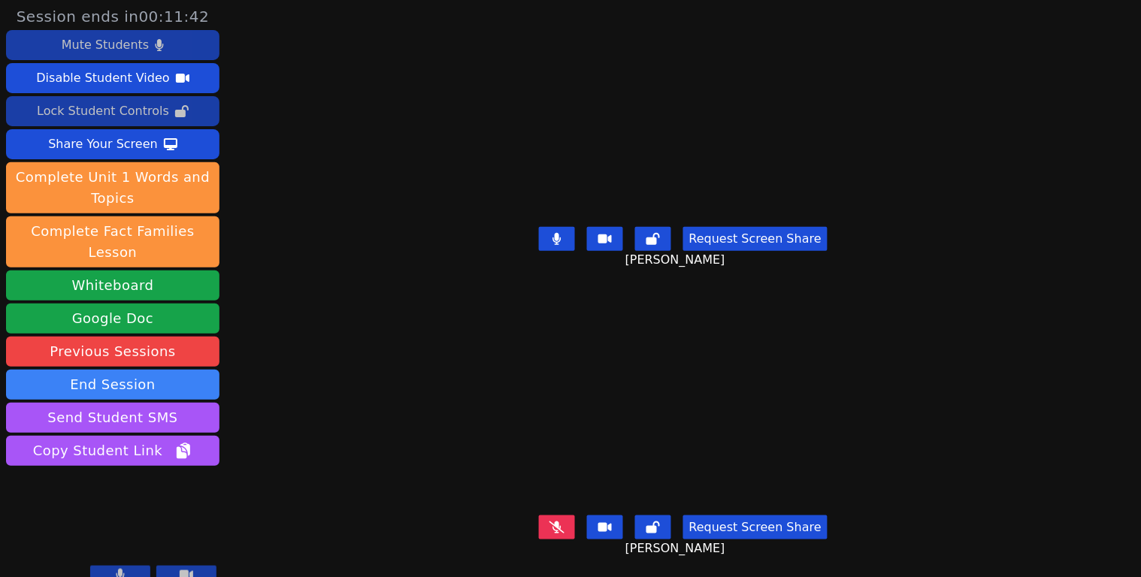
click at [544, 235] on button at bounding box center [557, 239] width 36 height 24
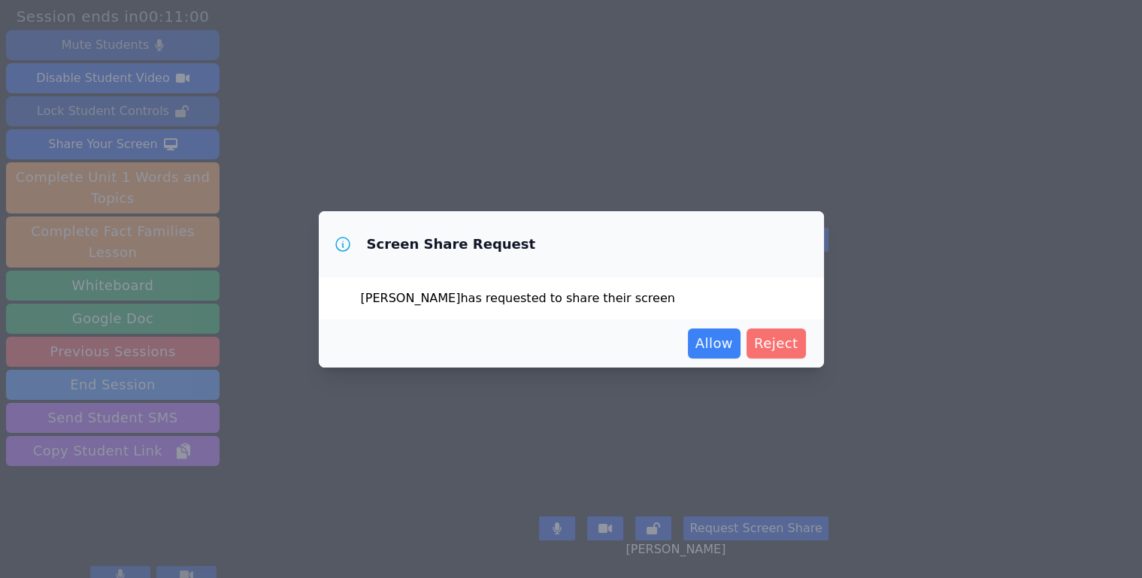
click at [785, 344] on span "Reject" at bounding box center [776, 343] width 44 height 21
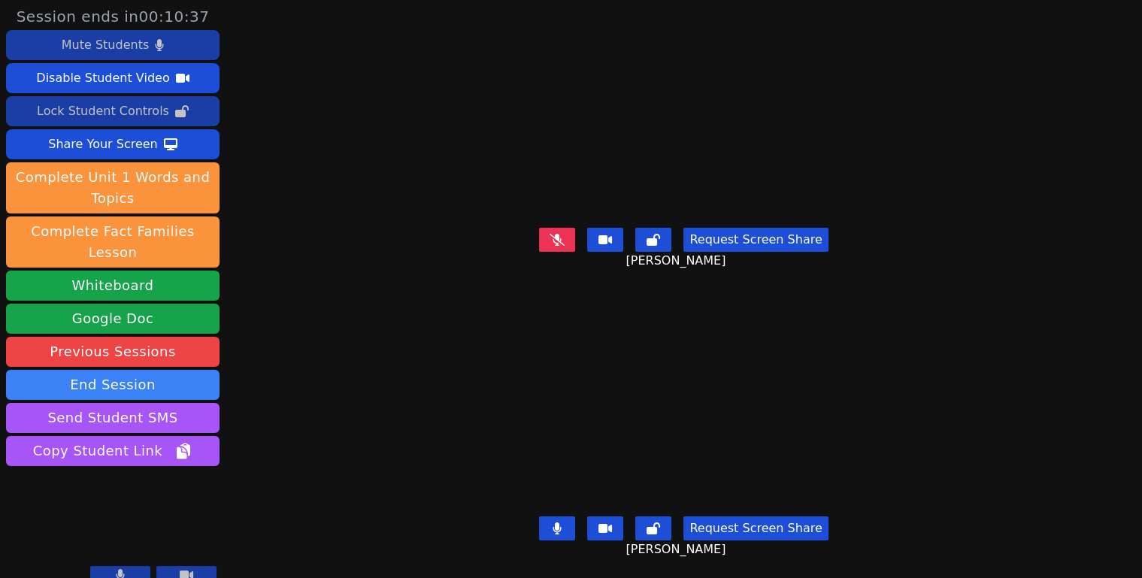
click at [543, 516] on button at bounding box center [557, 528] width 36 height 24
click at [566, 231] on button at bounding box center [557, 239] width 36 height 24
click at [557, 518] on button at bounding box center [557, 528] width 36 height 24
click at [558, 235] on button at bounding box center [557, 239] width 36 height 24
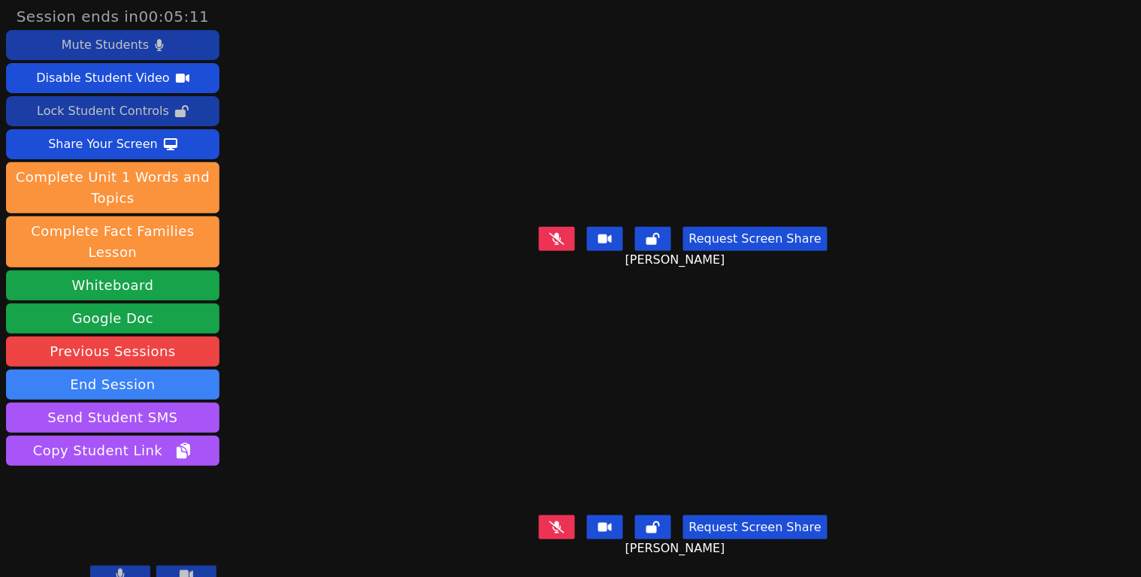
click at [558, 235] on button at bounding box center [557, 239] width 36 height 24
click at [552, 233] on icon at bounding box center [556, 239] width 8 height 12
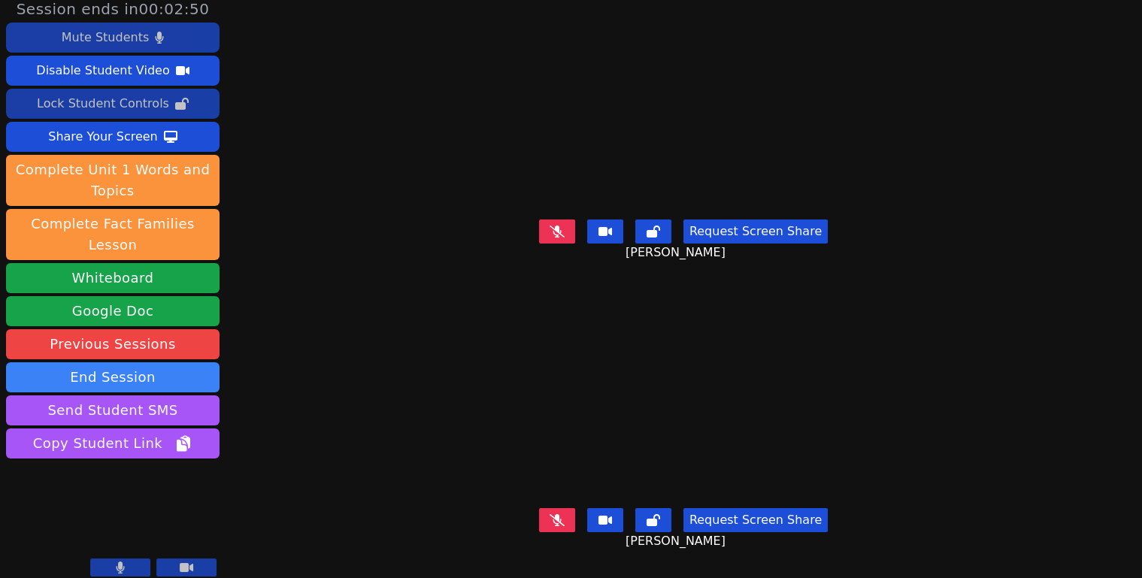
scroll to position [17, 0]
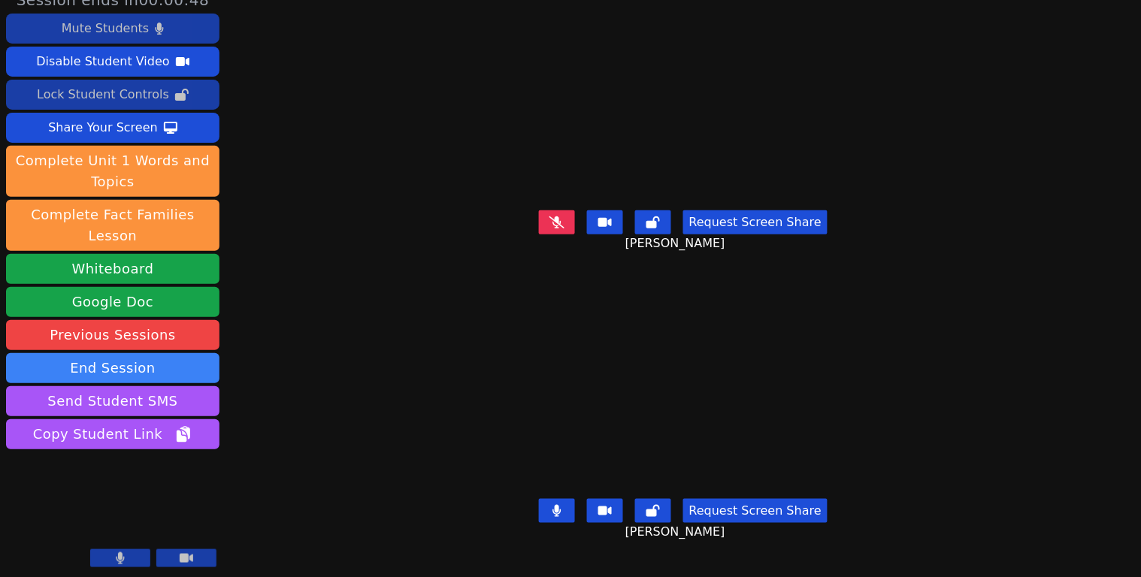
click at [555, 507] on button at bounding box center [557, 511] width 36 height 24
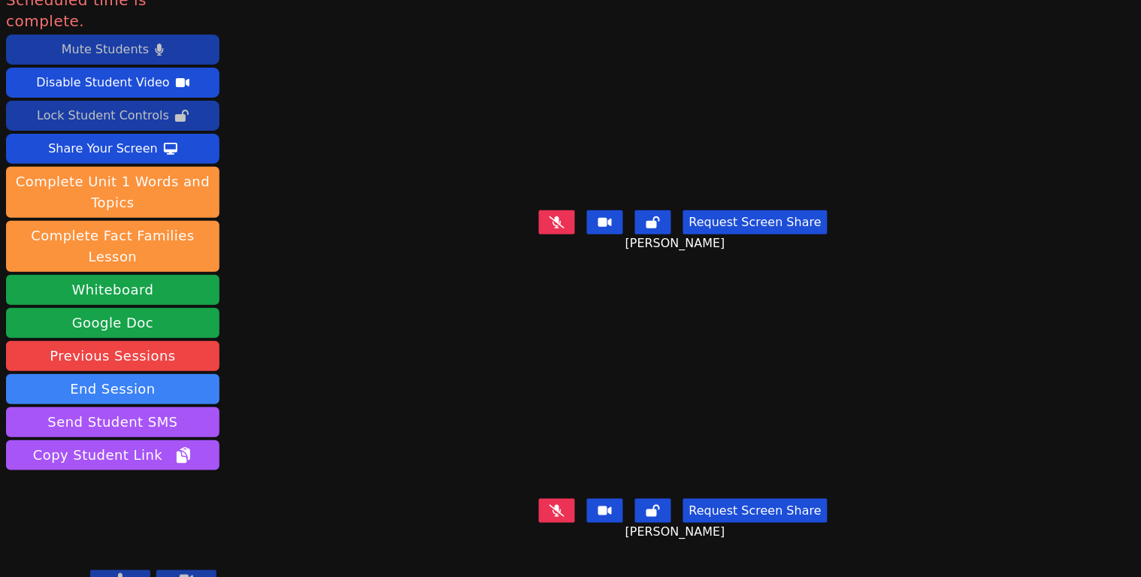
click at [550, 505] on icon at bounding box center [556, 511] width 15 height 12
click at [560, 217] on button at bounding box center [557, 222] width 36 height 24
click at [560, 218] on button at bounding box center [557, 222] width 36 height 24
click at [553, 505] on icon at bounding box center [556, 511] width 8 height 12
click at [556, 501] on button at bounding box center [557, 511] width 36 height 24
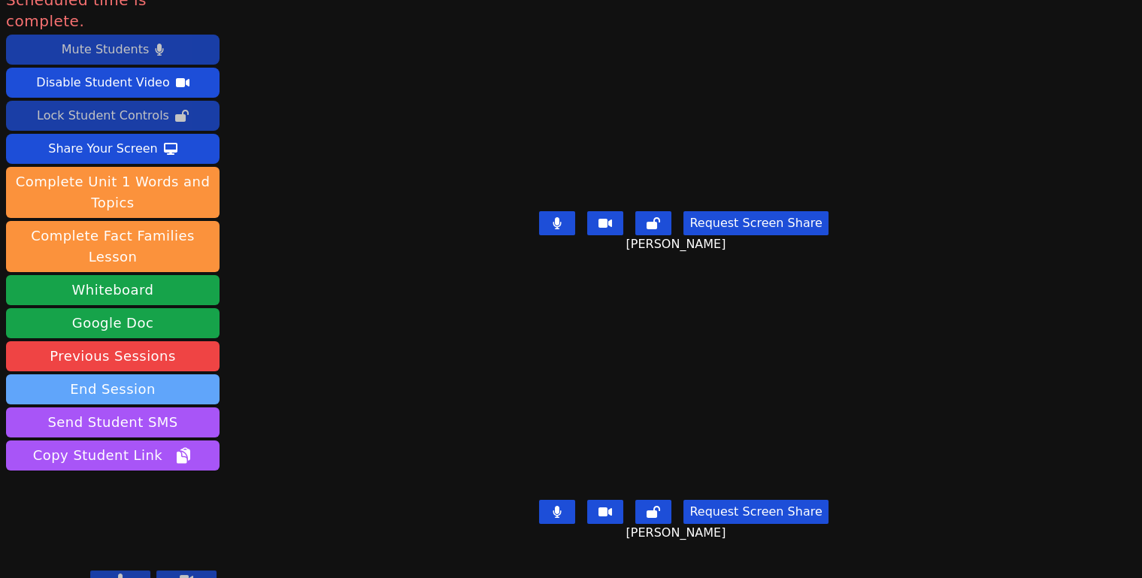
click at [135, 374] on button "End Session" at bounding box center [112, 389] width 213 height 30
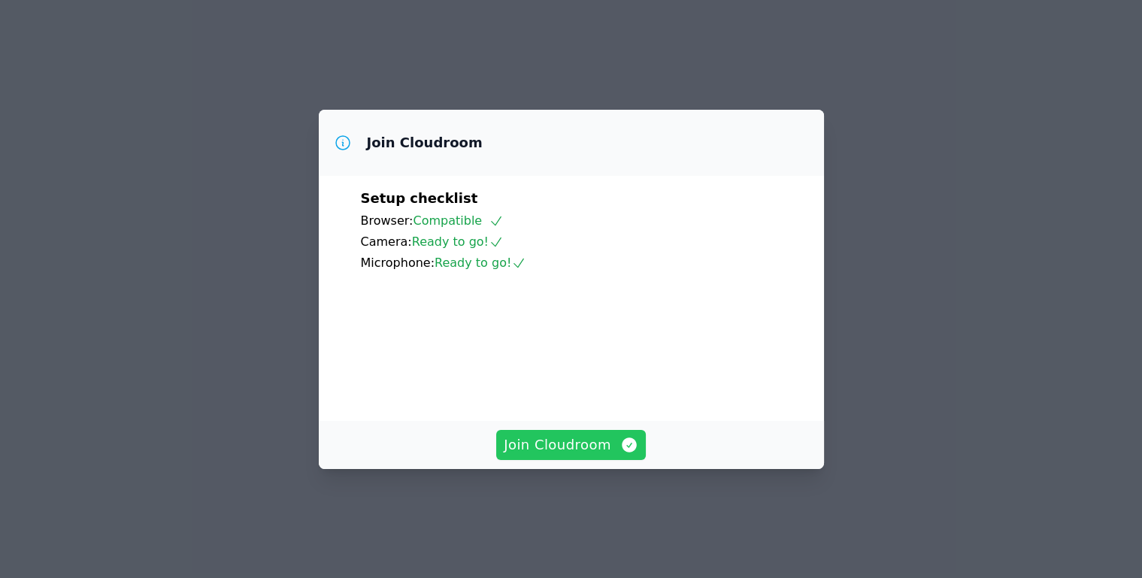
click at [574, 455] on span "Join Cloudroom" at bounding box center [571, 444] width 135 height 21
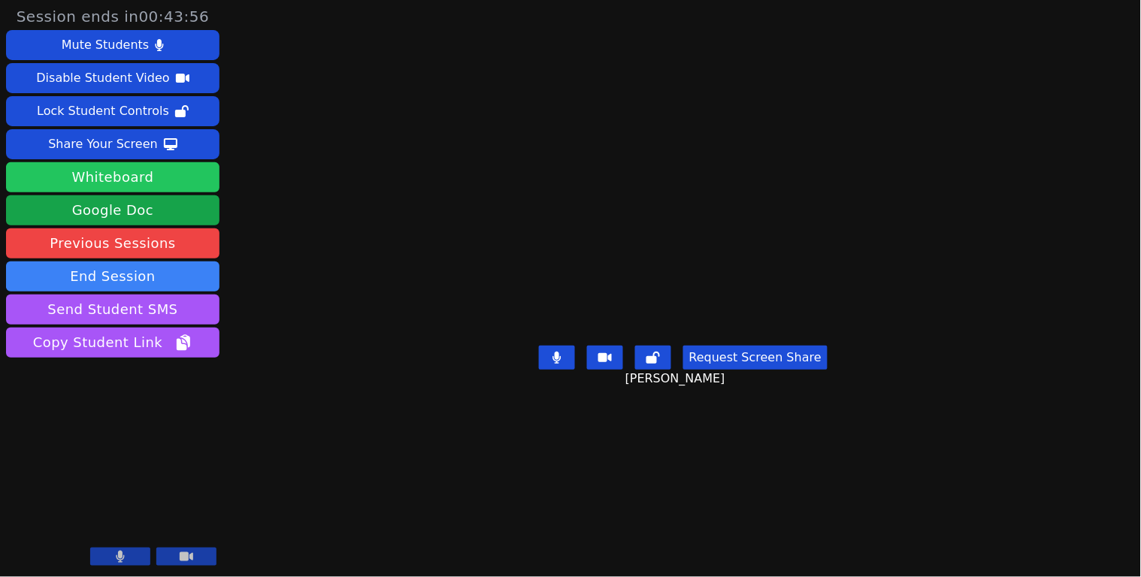
click at [153, 175] on button "Whiteboard" at bounding box center [112, 177] width 213 height 30
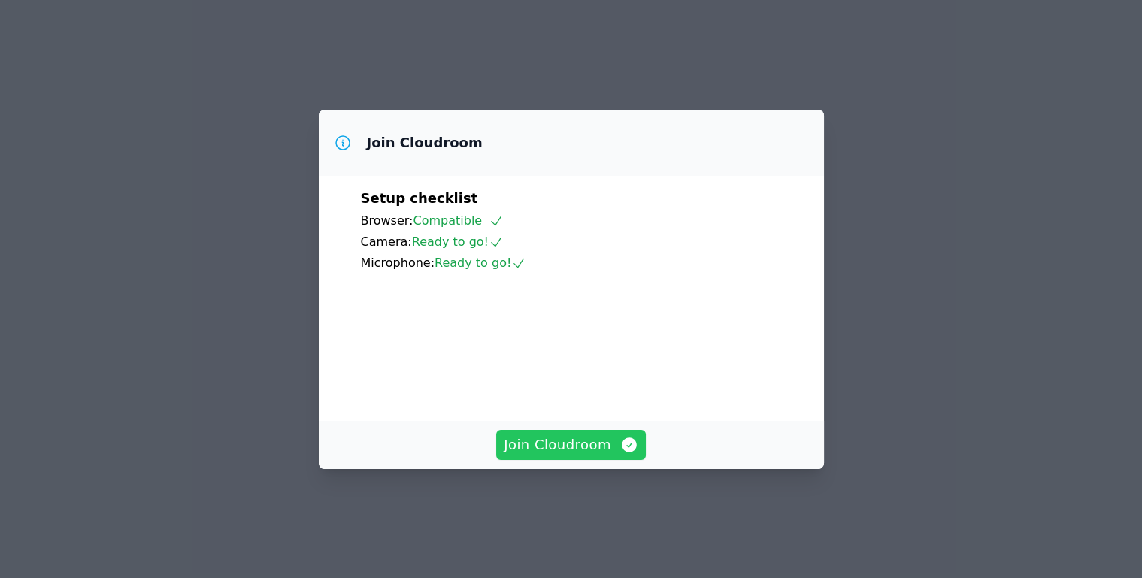
click at [531, 455] on span "Join Cloudroom" at bounding box center [571, 444] width 135 height 21
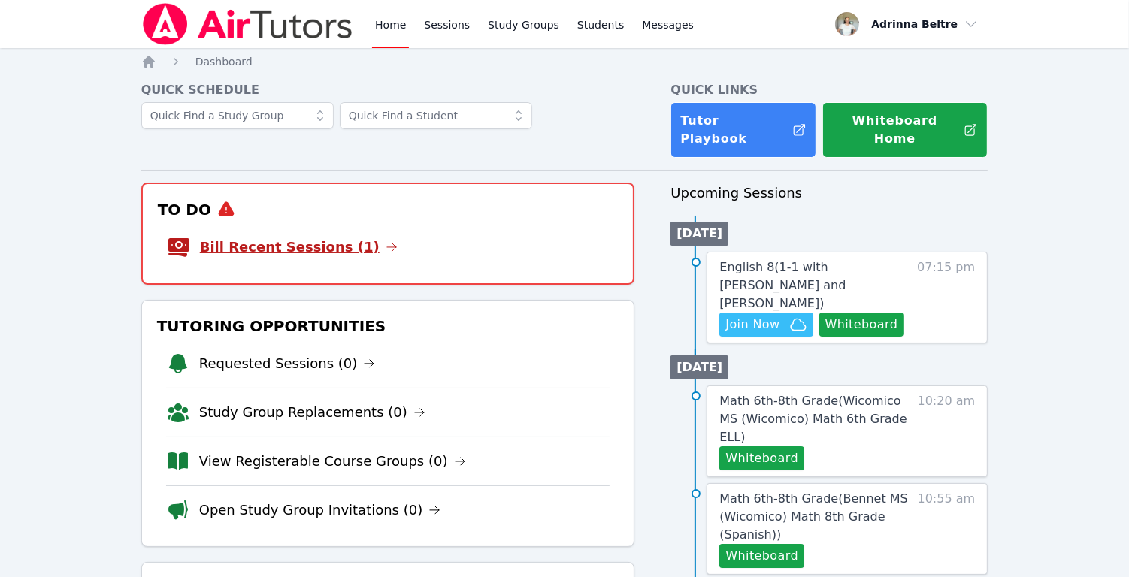
click at [329, 237] on link "Bill Recent Sessions (1)" at bounding box center [299, 247] width 198 height 21
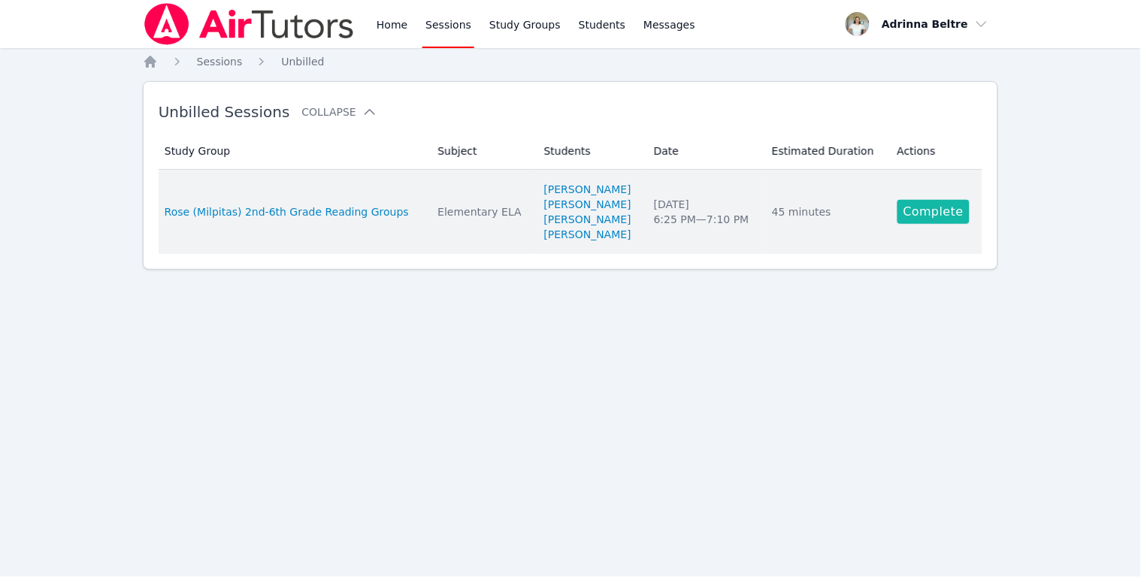
click at [927, 214] on link "Complete" at bounding box center [933, 212] width 72 height 24
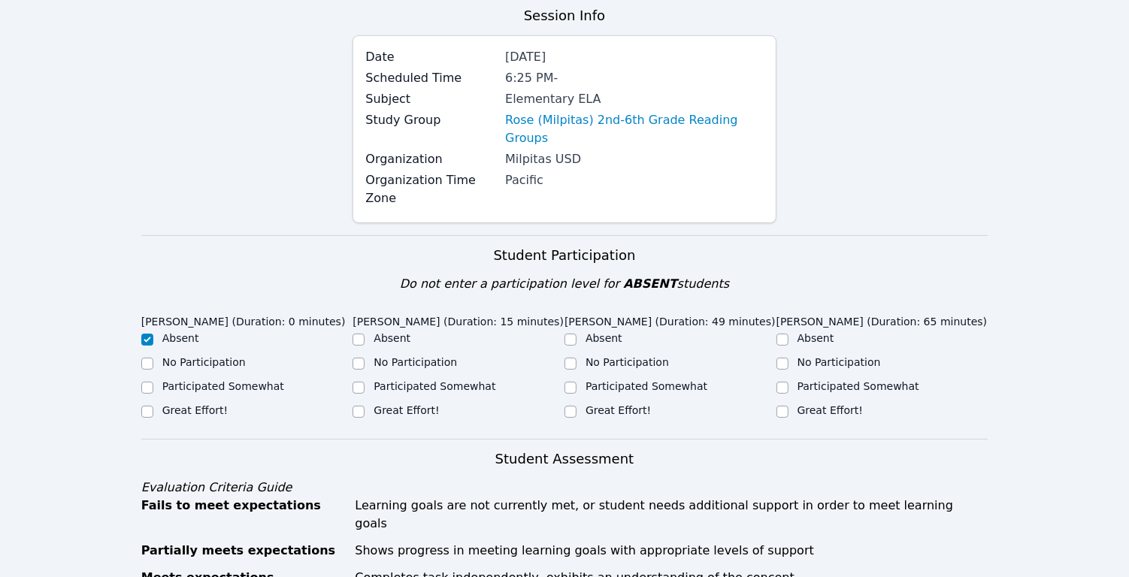
scroll to position [135, 0]
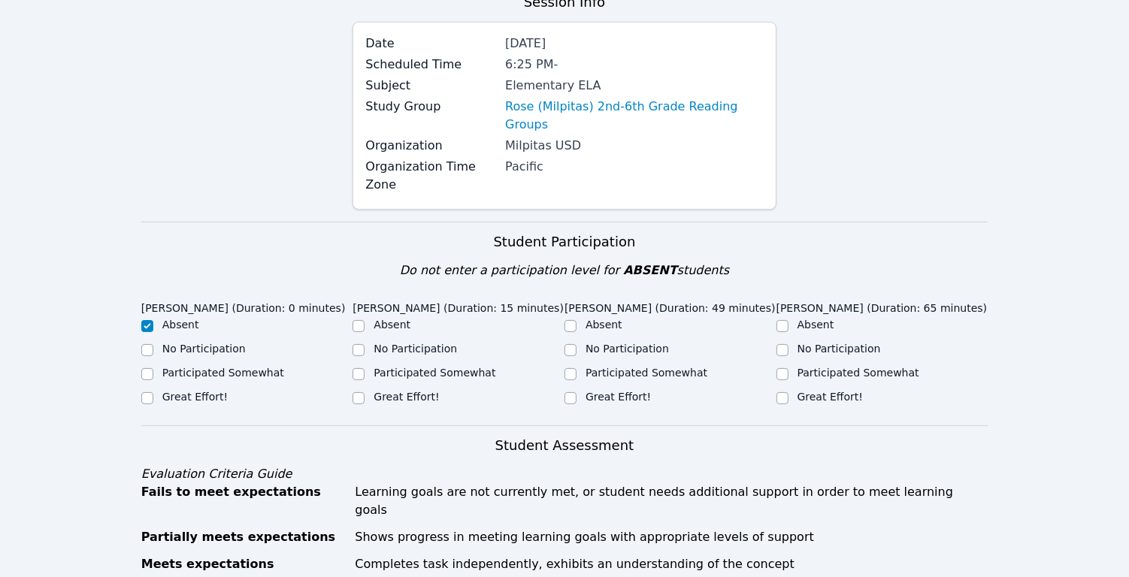
click at [350, 317] on div "Absent" at bounding box center [247, 326] width 212 height 18
click at [357, 320] on input "Absent" at bounding box center [358, 326] width 12 height 12
checkbox input "true"
click at [570, 392] on input "Great Effort!" at bounding box center [570, 398] width 12 height 12
checkbox input "true"
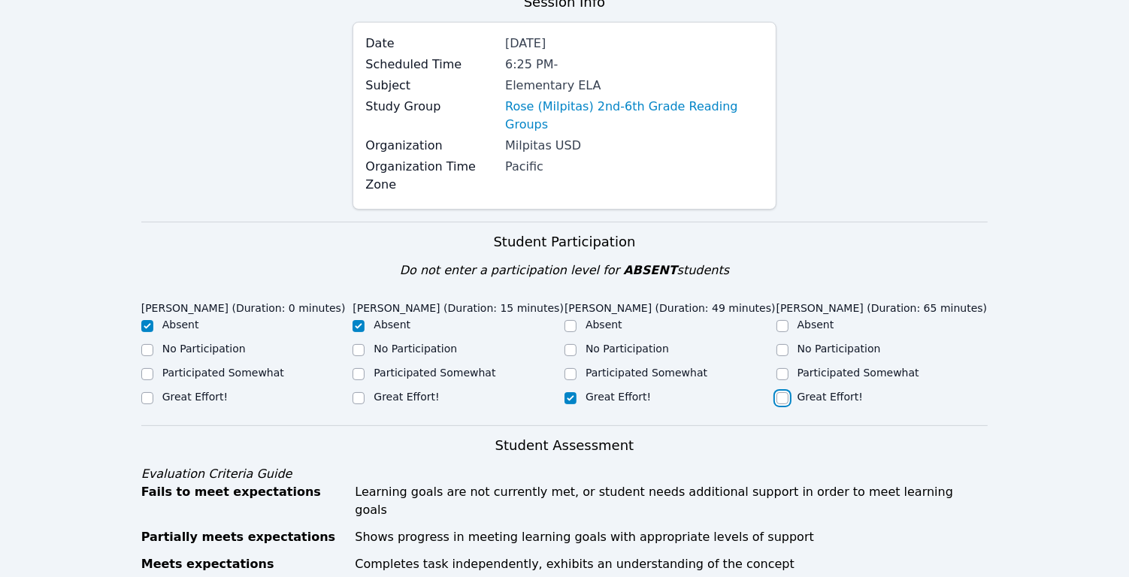
click at [780, 395] on input "Great Effort!" at bounding box center [782, 398] width 12 height 12
checkbox input "true"
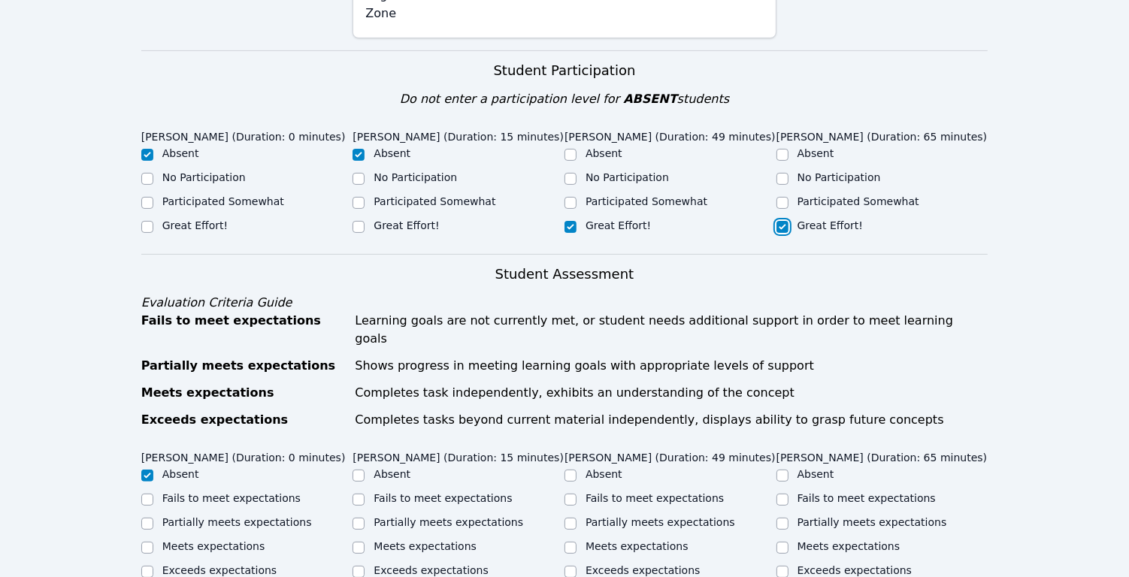
scroll to position [648, 0]
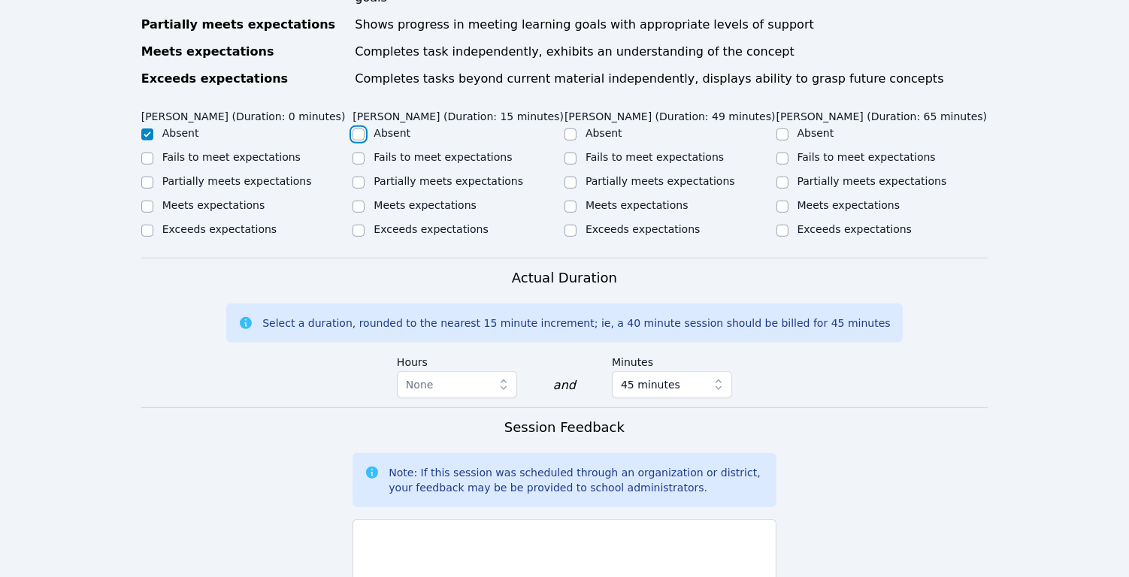
click at [356, 129] on input "Absent" at bounding box center [358, 135] width 12 height 12
checkbox input "true"
click at [573, 177] on input "Partially meets expectations" at bounding box center [570, 183] width 12 height 12
checkbox input "true"
click at [784, 204] on input "Meets expectations" at bounding box center [782, 207] width 12 height 12
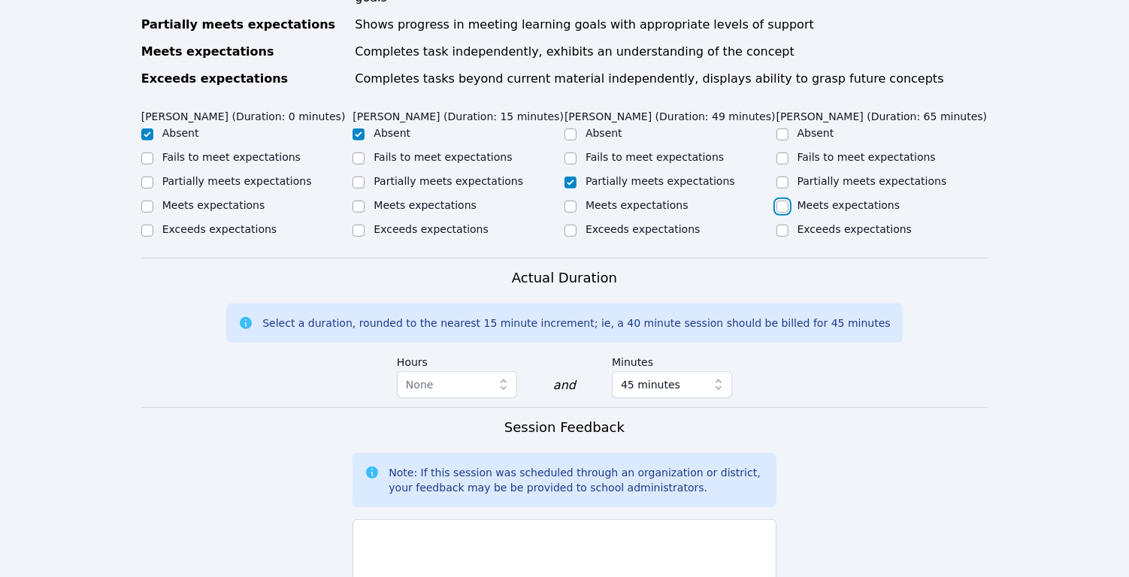
checkbox input "true"
click at [569, 201] on input "Meets expectations" at bounding box center [570, 207] width 12 height 12
checkbox input "true"
checkbox input "false"
click at [358, 177] on input "Partially meets expectations" at bounding box center [358, 183] width 12 height 12
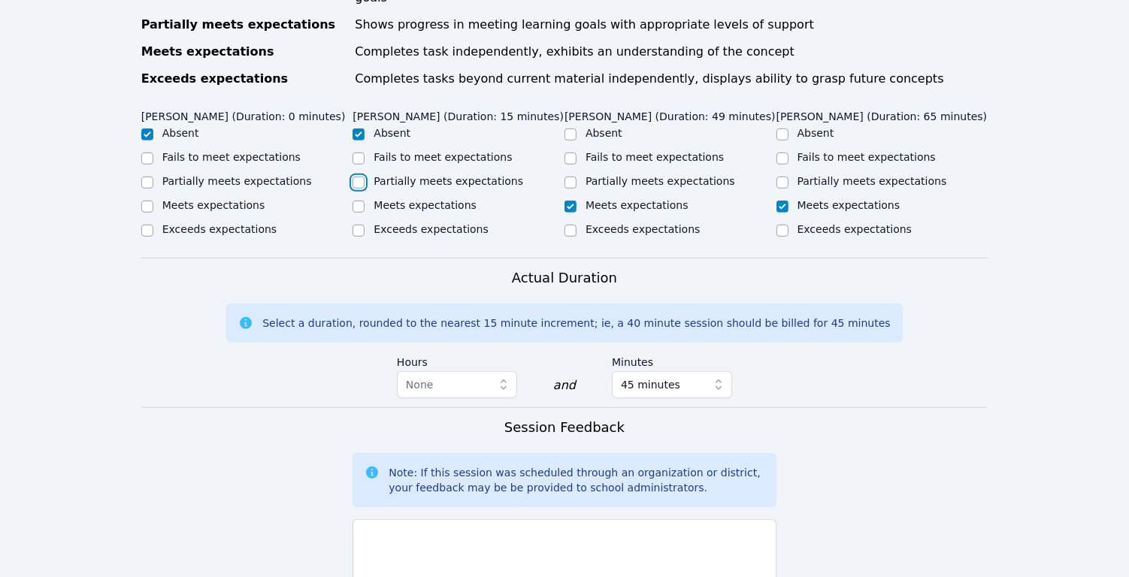
checkbox input "true"
click at [361, 129] on input "Absent" at bounding box center [358, 135] width 12 height 12
checkbox input "true"
checkbox input "false"
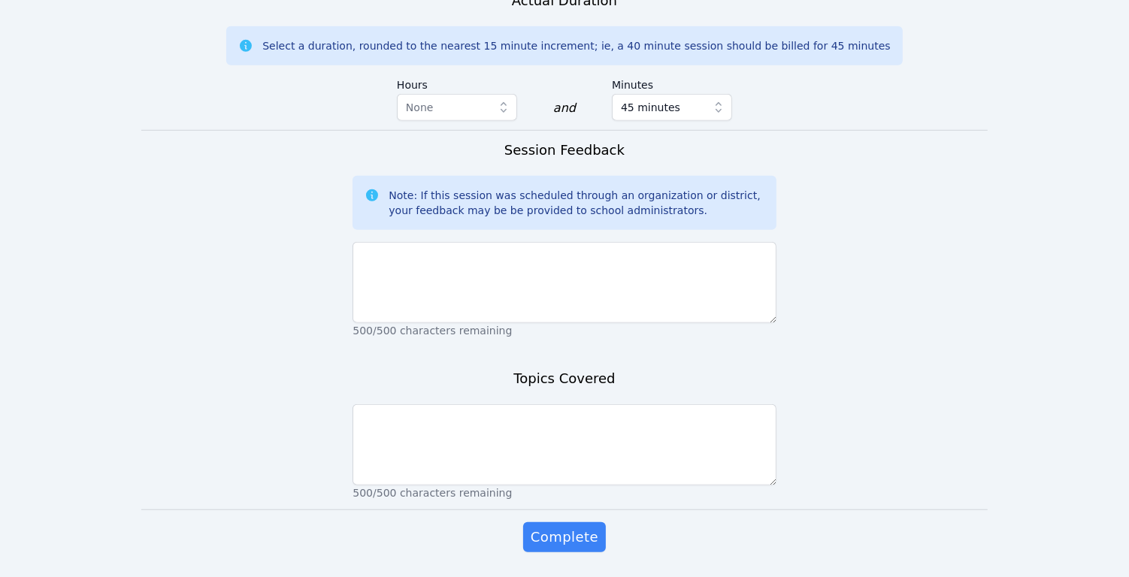
scroll to position [937, 0]
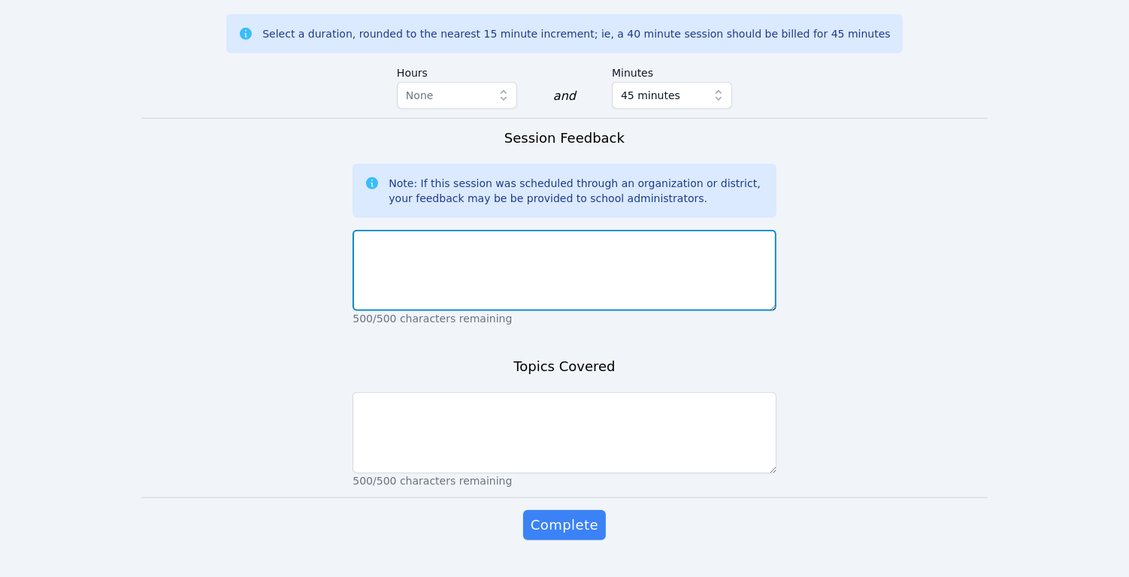
click at [581, 274] on textarea at bounding box center [563, 270] width 423 height 81
type textarea "u"
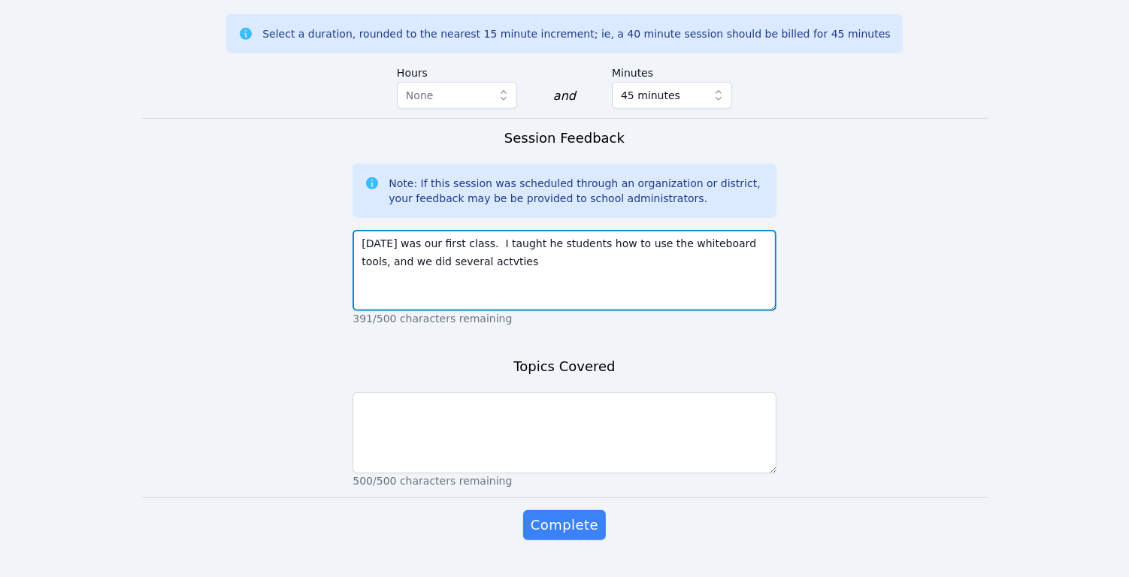
click at [470, 262] on textarea "Today was our first class. I taught he students how to use the whiteboard tools…" at bounding box center [563, 270] width 423 height 81
click at [558, 268] on textarea "Today was our first class. I taught he students how to use the whiteboard tools…" at bounding box center [563, 270] width 423 height 81
click at [475, 262] on textarea "Today was our first class. I taught he students how to use the whiteboard tools…" at bounding box center [563, 270] width 423 height 81
click at [465, 283] on textarea "Today was our first class. I taught he students how to use the whiteboard tools…" at bounding box center [563, 270] width 423 height 81
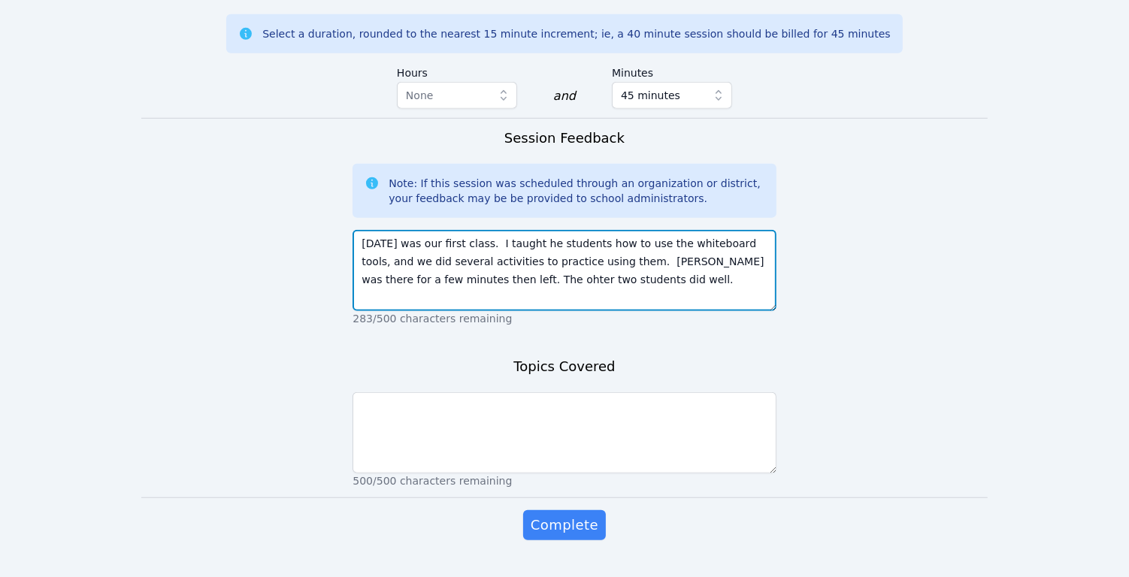
type textarea "Today was our first class. I taught he students how to use the whiteboard tools…"
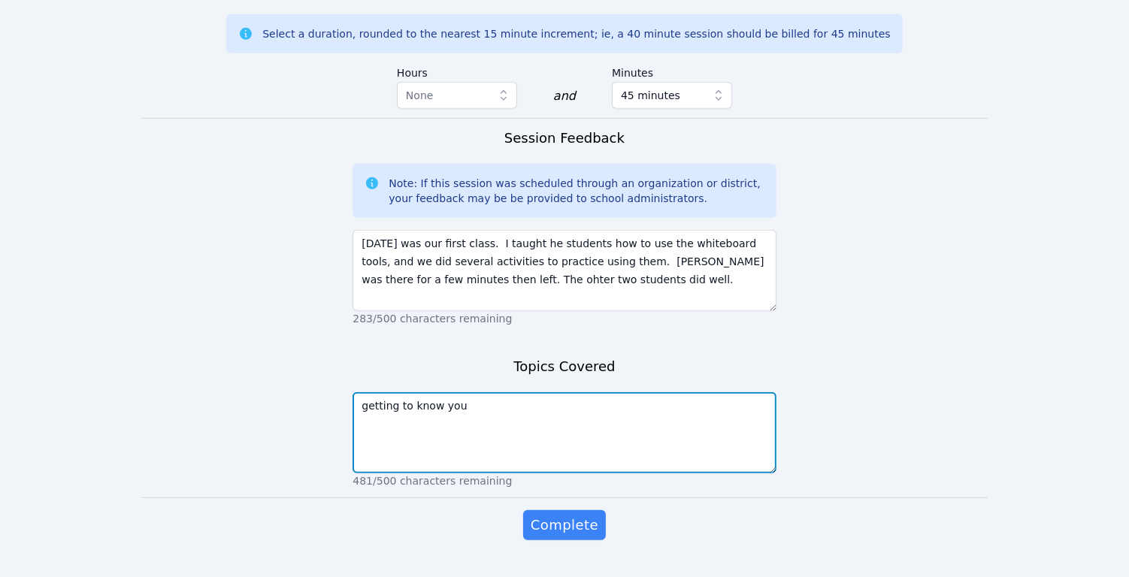
type textarea "getting to know you"
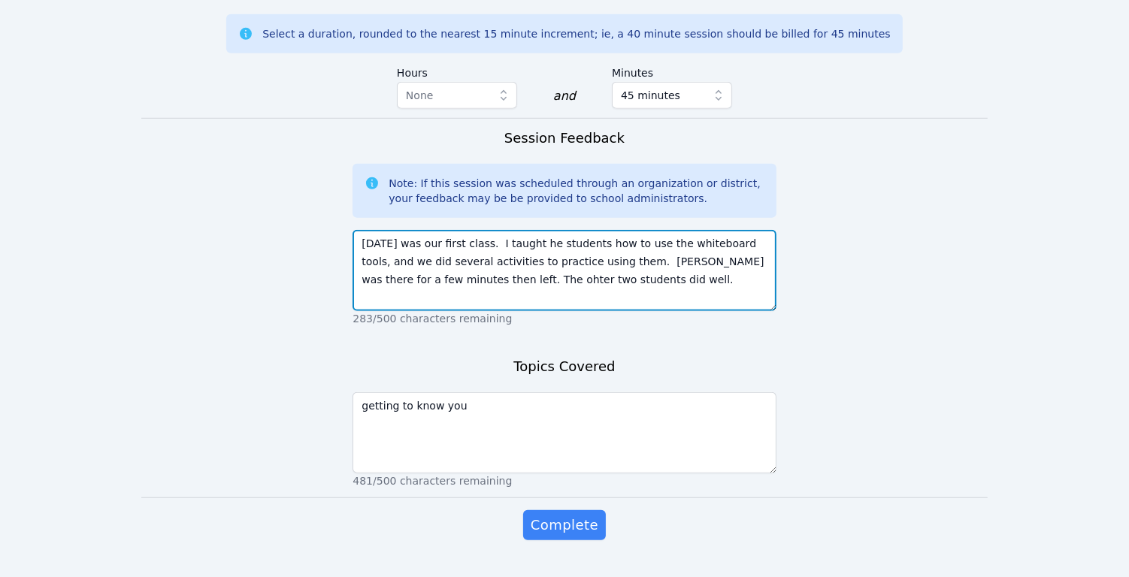
click at [616, 265] on textarea "Today was our first class. I taught he students how to use the whiteboard tools…" at bounding box center [563, 270] width 423 height 81
click at [663, 281] on textarea "Today was our first class. I taught he students how to use the whiteboard tools…" at bounding box center [563, 270] width 423 height 81
click at [458, 298] on textarea "Today was our first class. I taught he students how to use the whiteboard tools…" at bounding box center [563, 270] width 423 height 81
type textarea "Today was our first class. I taught he students how to use the whiteboard tools…"
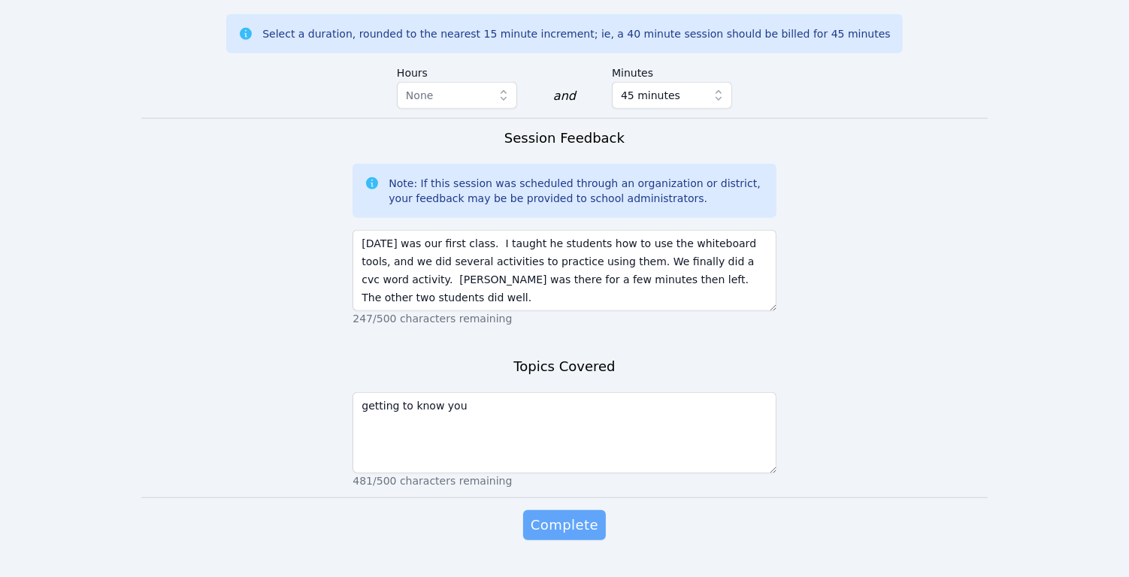
click at [560, 524] on span "Complete" at bounding box center [565, 525] width 68 height 21
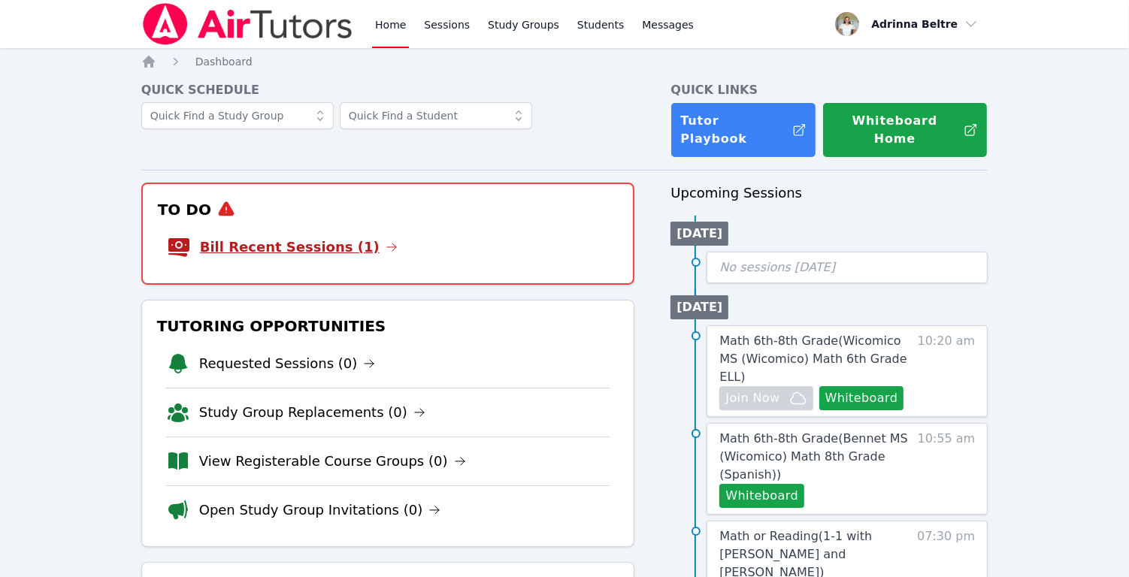
click at [322, 237] on link "Bill Recent Sessions (1)" at bounding box center [299, 247] width 198 height 21
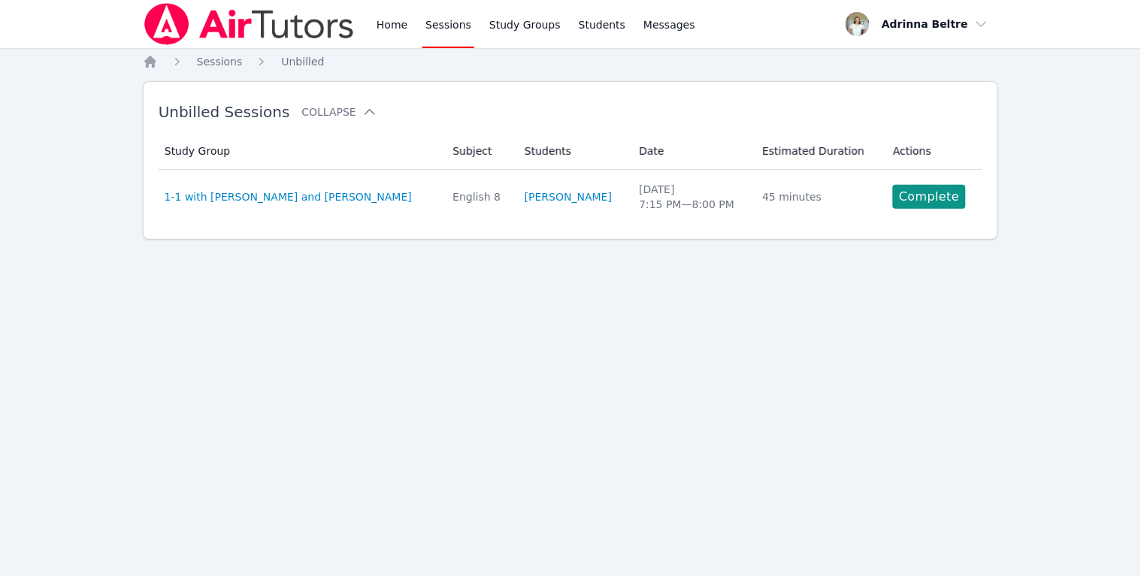
click at [948, 189] on link "Complete" at bounding box center [929, 197] width 72 height 24
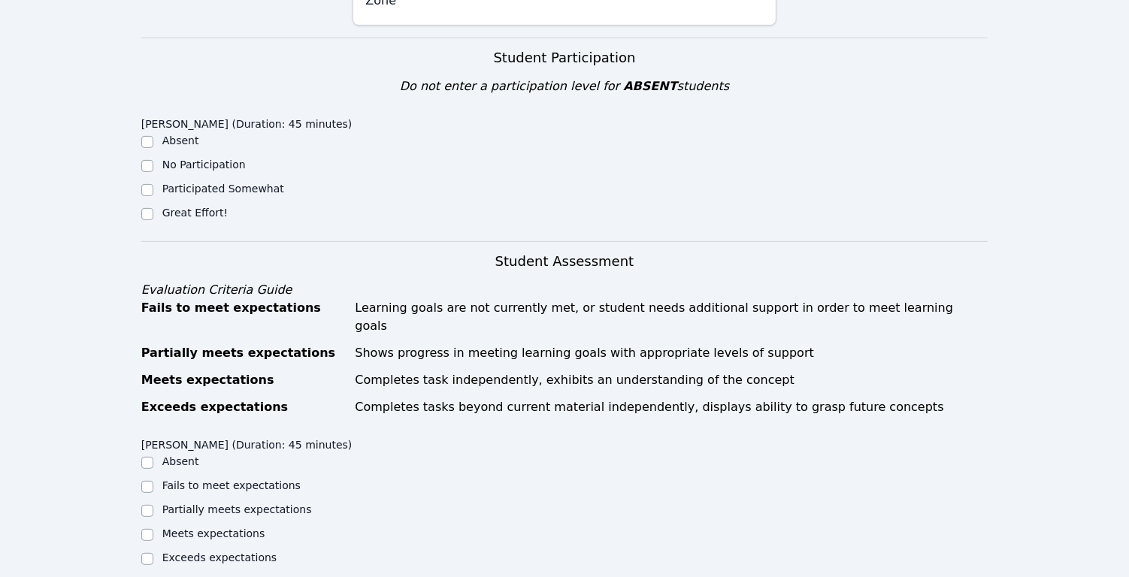
scroll to position [467, 0]
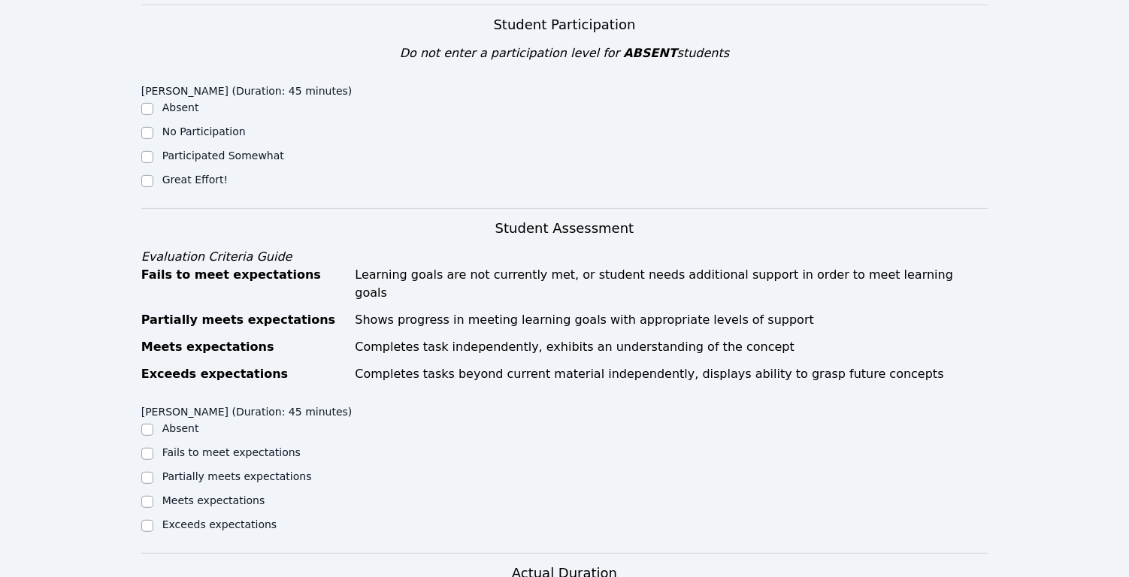
click at [140, 198] on div "Home Sessions Study Groups Students Messages Open user menu Adrinna Beltre Open…" at bounding box center [564, 365] width 1129 height 1664
click at [147, 187] on input "Great Effort!" at bounding box center [147, 181] width 12 height 12
checkbox input "true"
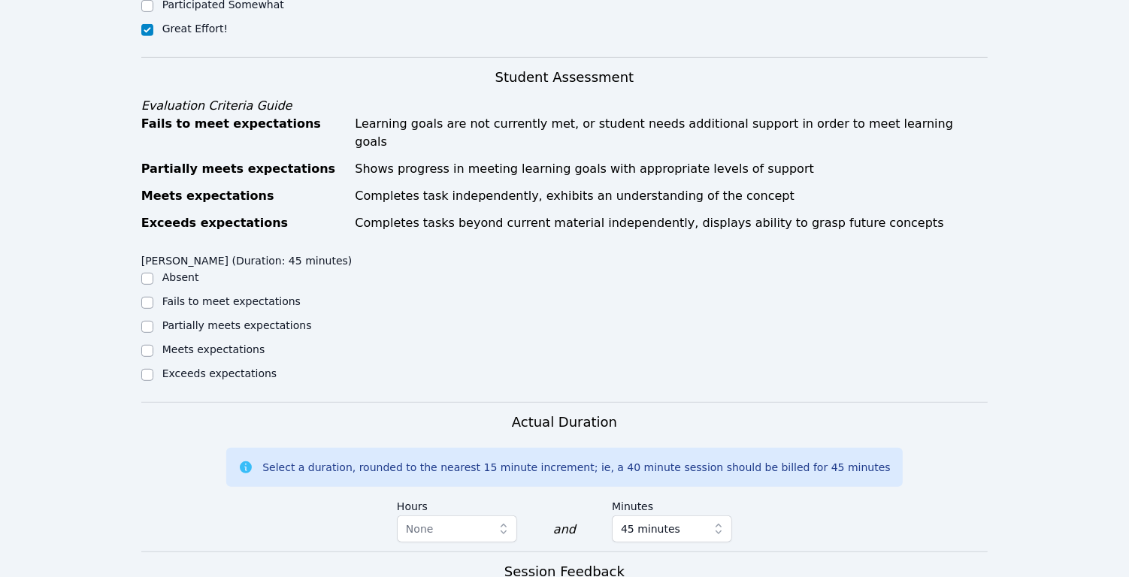
click at [153, 336] on div "Partially meets expectations" at bounding box center [247, 327] width 212 height 18
click at [155, 336] on div "Partially meets expectations" at bounding box center [247, 327] width 212 height 18
click at [151, 333] on input "Partially meets expectations" at bounding box center [147, 327] width 12 height 12
checkbox input "true"
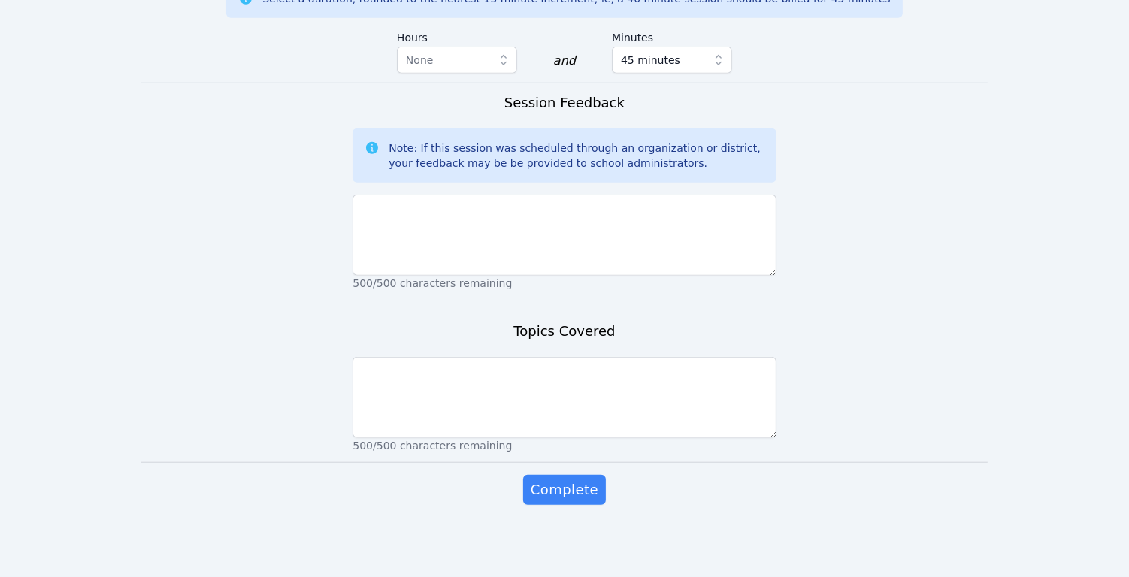
scroll to position [1103, 0]
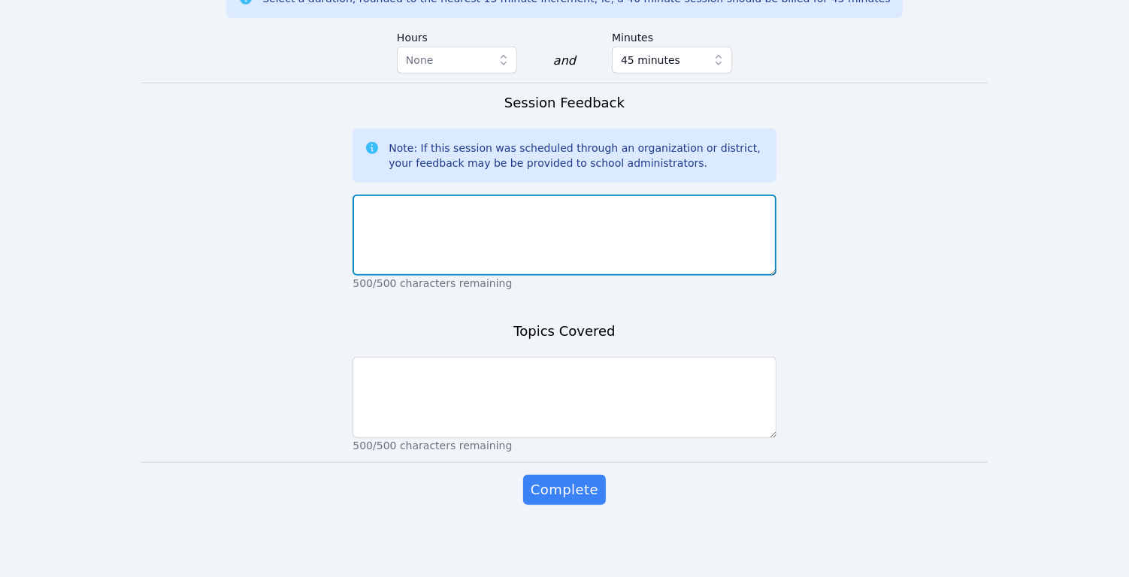
click at [525, 258] on textarea at bounding box center [563, 235] width 423 height 81
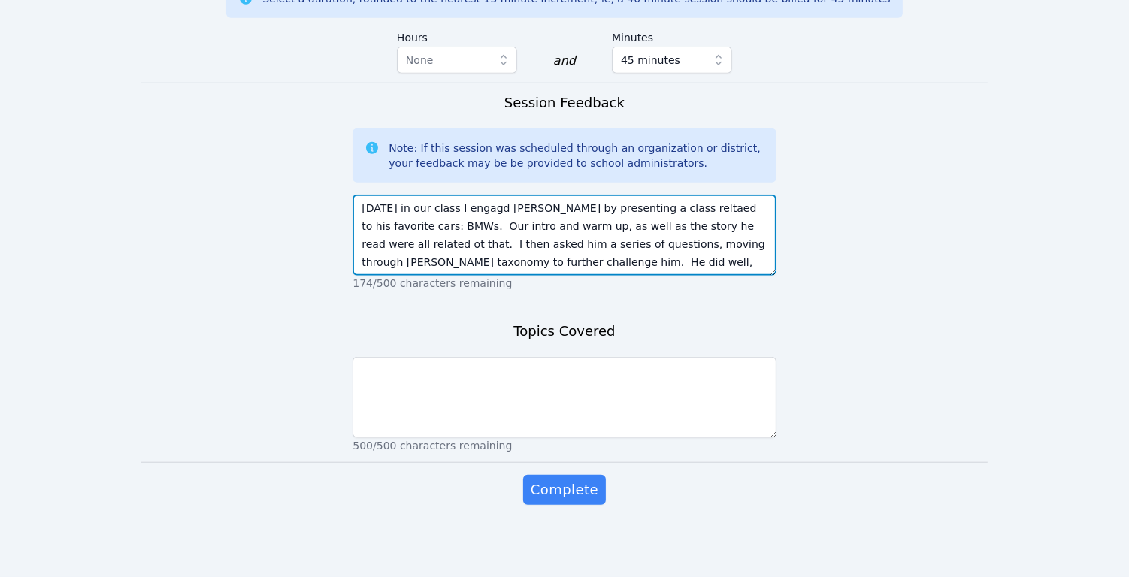
type textarea "Today in our class I engagd Benjamin by presenting a class reltaed to his favor…"
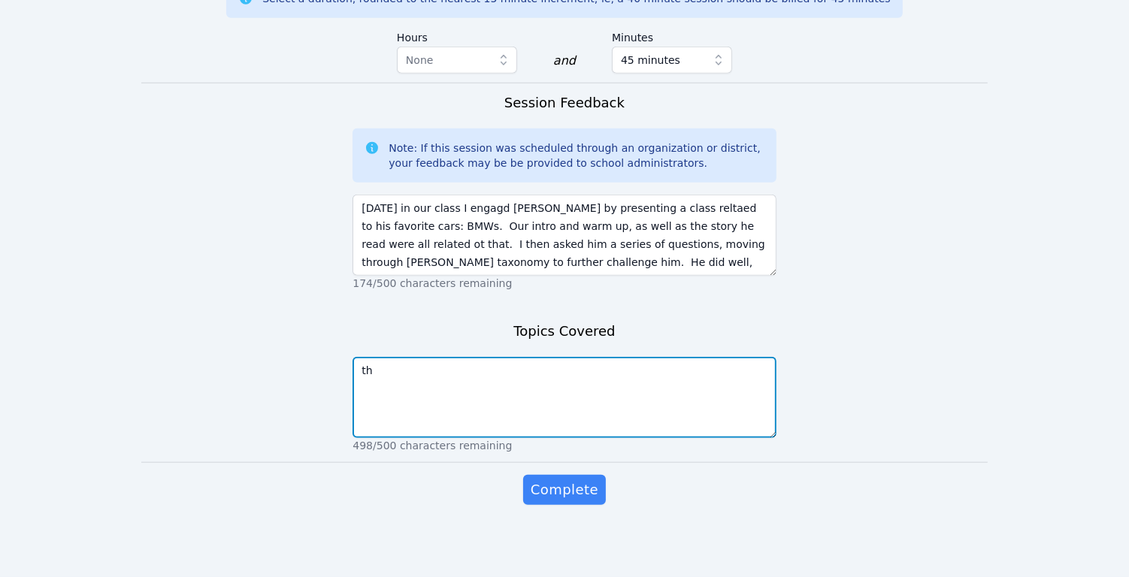
type textarea "t"
type textarea "reading aloud, reading comprehension"
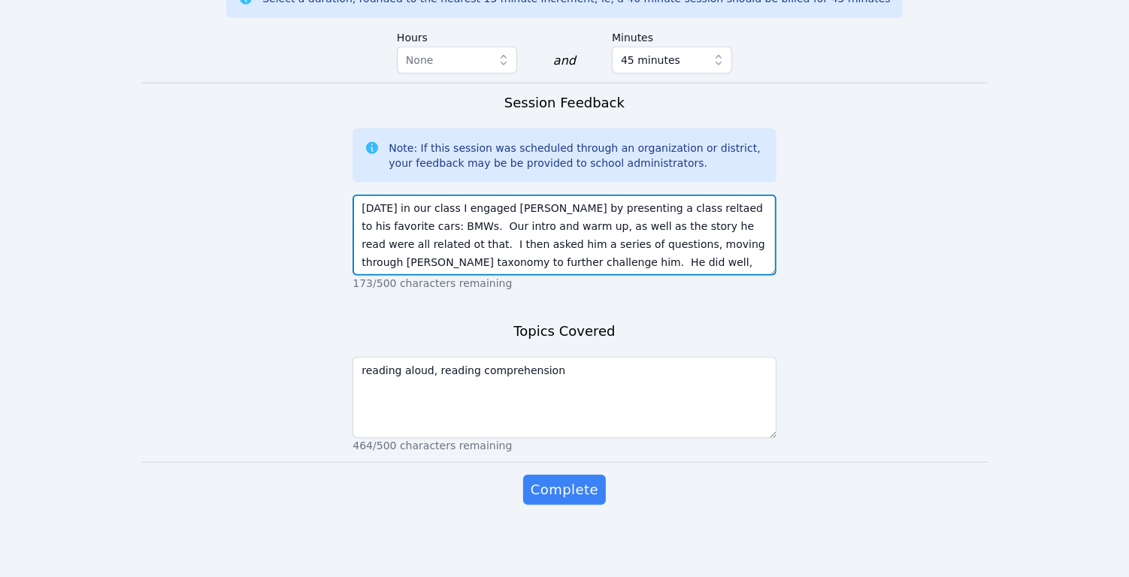
click at [673, 212] on textarea "Today in our class I engaged Benjamin by presenting a class reltaed to his favo…" at bounding box center [563, 235] width 423 height 81
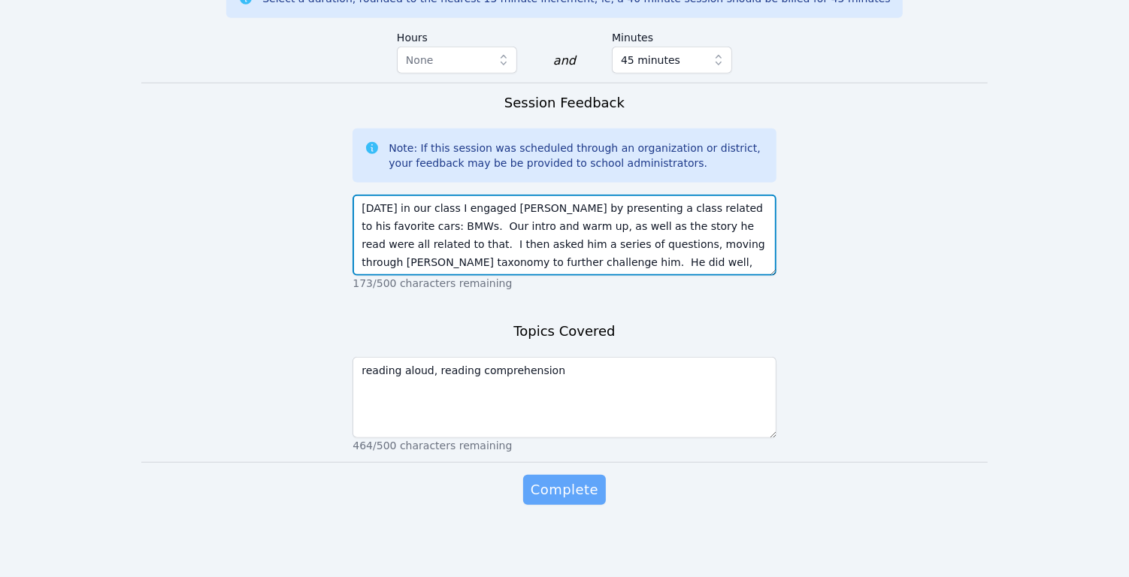
type textarea "Today in our class I engaged Benjamin by presenting a class related to his favo…"
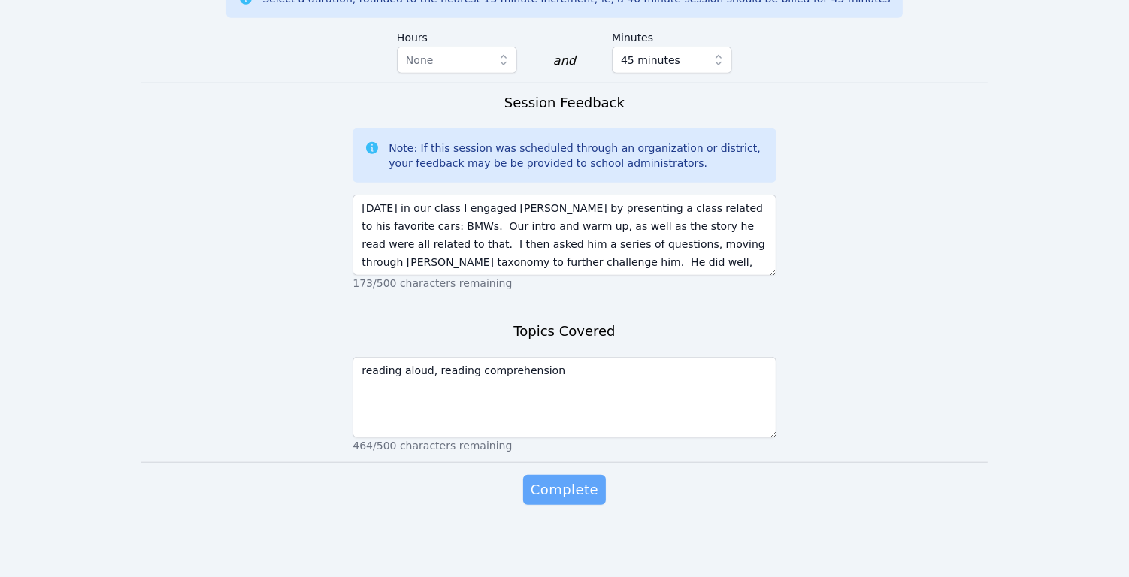
click at [561, 492] on span "Complete" at bounding box center [565, 490] width 68 height 21
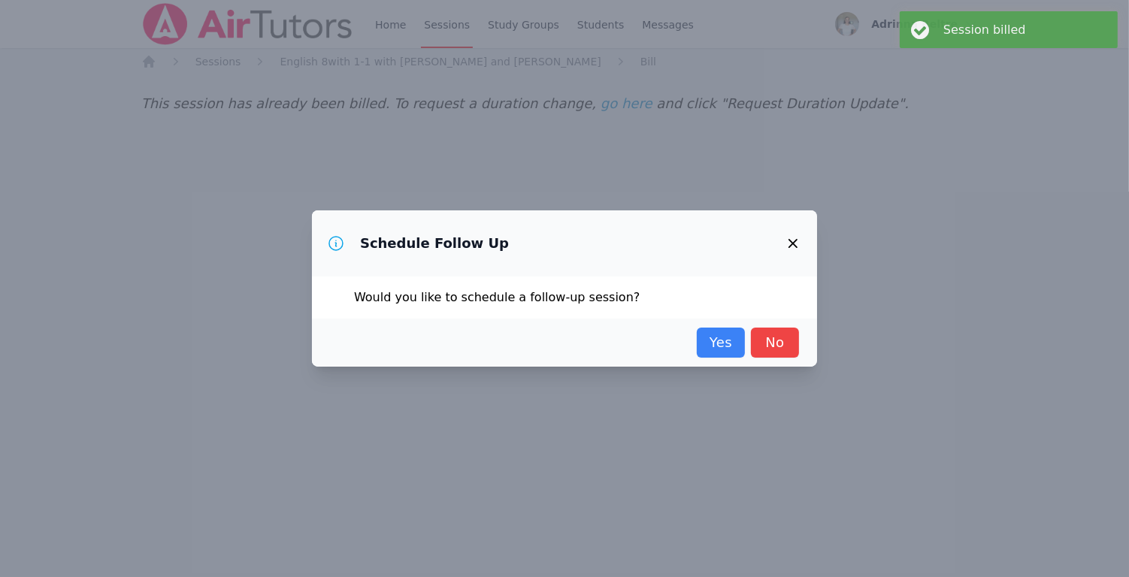
scroll to position [0, 0]
click at [719, 344] on link "Yes" at bounding box center [727, 343] width 48 height 30
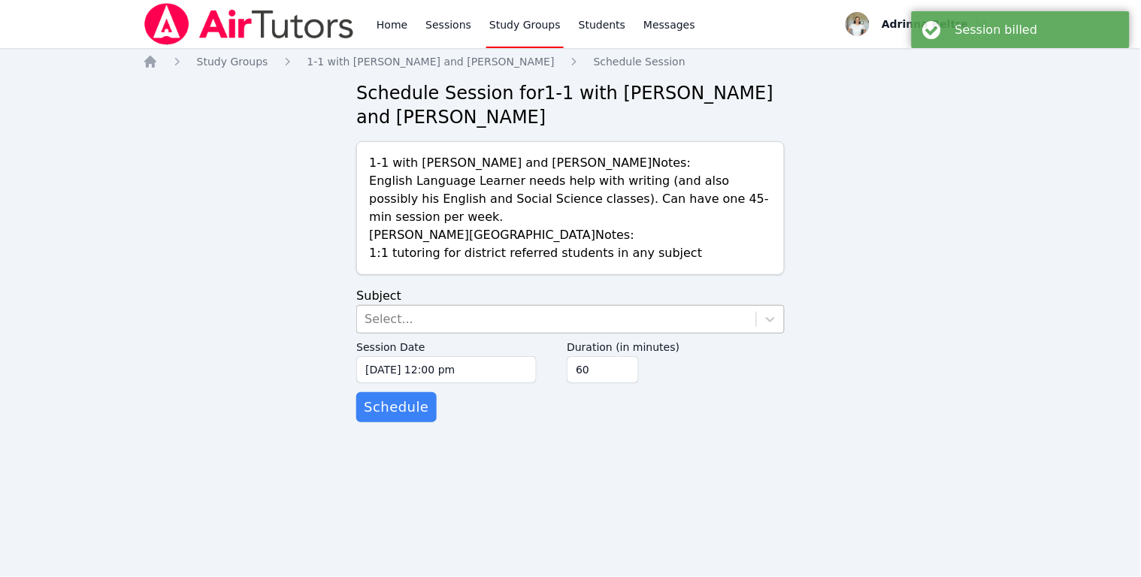
click at [455, 323] on div "Select..." at bounding box center [556, 319] width 398 height 27
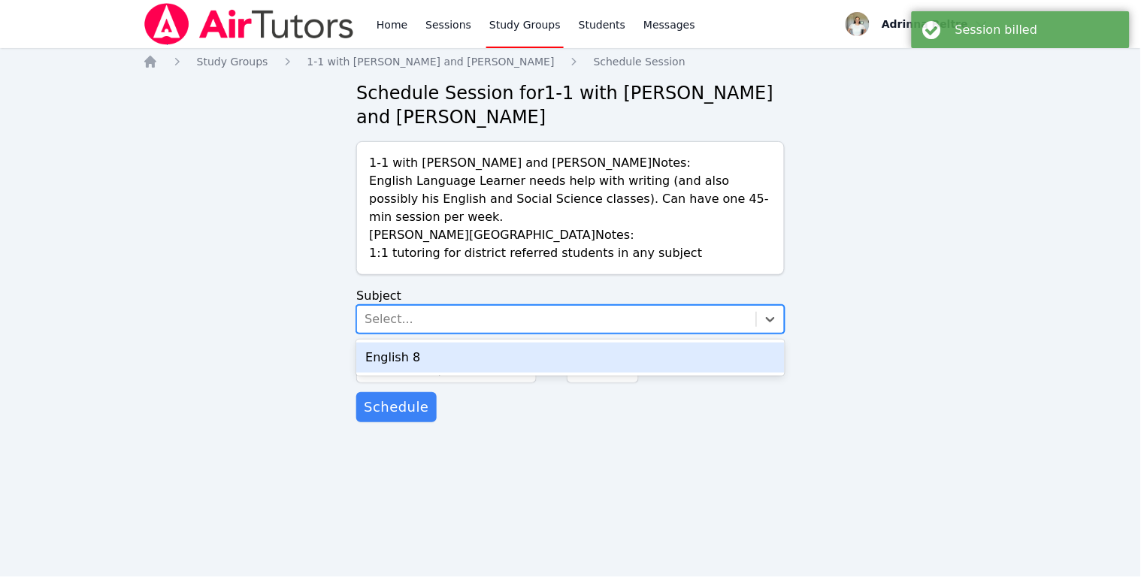
click at [441, 348] on div "English 8" at bounding box center [570, 358] width 428 height 30
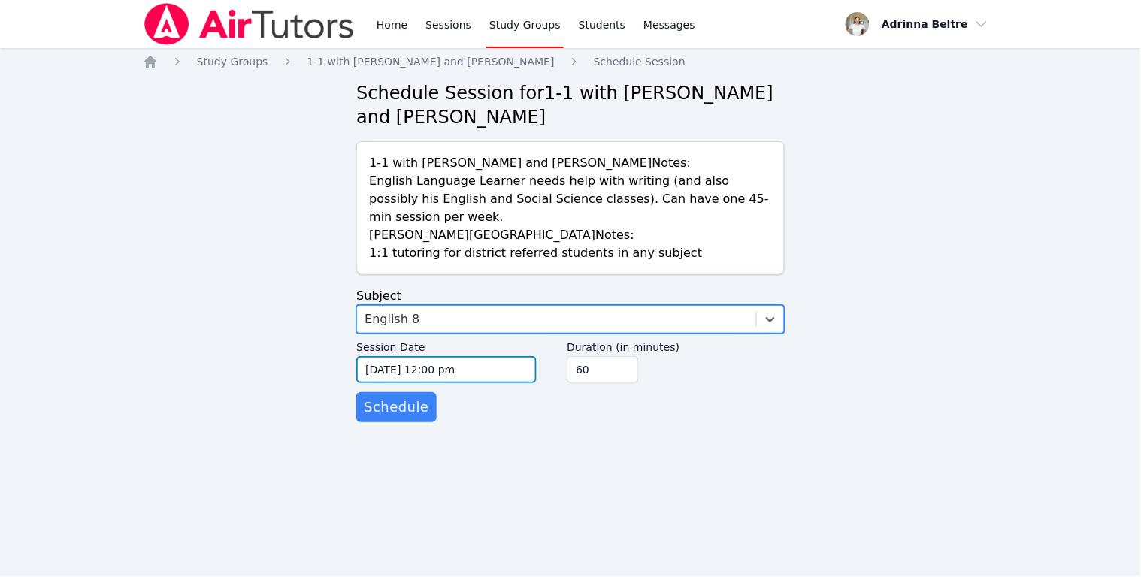
click at [433, 377] on input "10/06/2025 12:00 pm" at bounding box center [446, 369] width 180 height 27
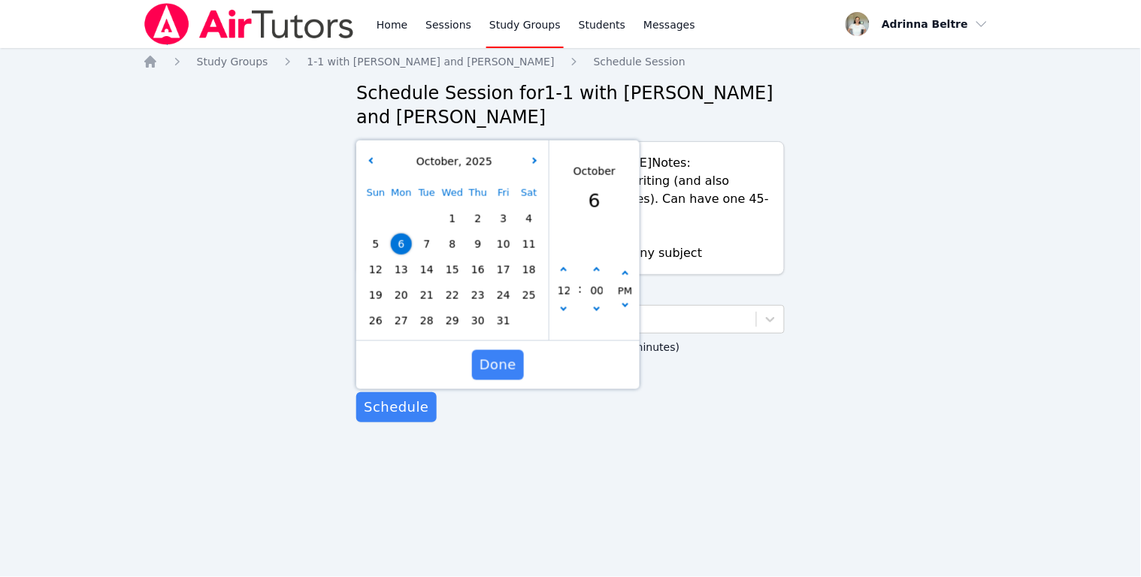
click at [404, 265] on span "13" at bounding box center [401, 269] width 21 height 21
click at [566, 270] on button "button" at bounding box center [563, 270] width 15 height 15
type input "10/13/2025 01:00 pm"
type input "01"
click at [566, 270] on button "button" at bounding box center [563, 270] width 15 height 15
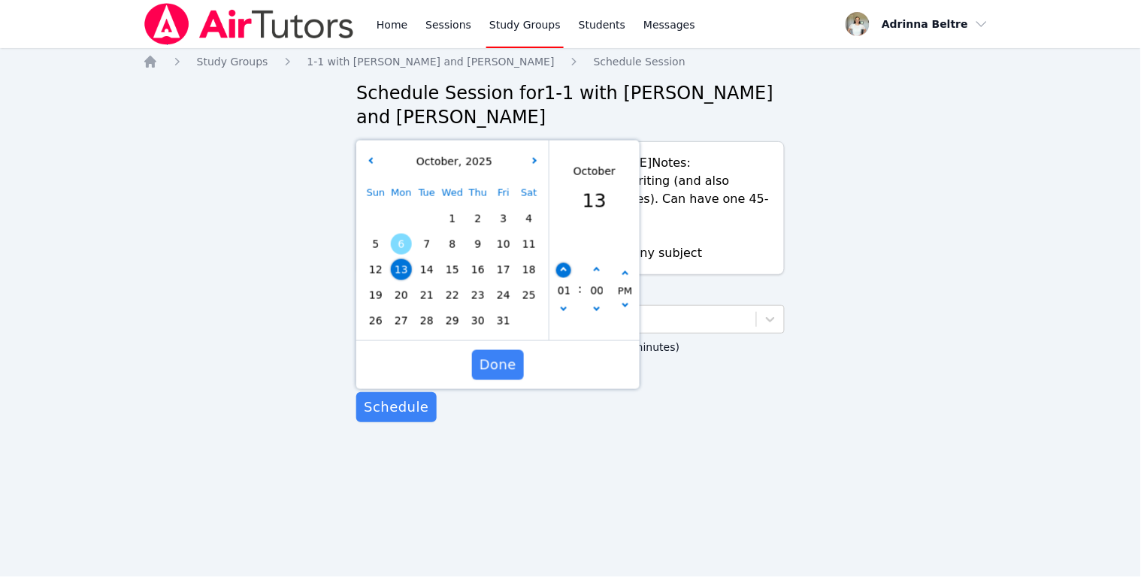
type input "10/13/2025 02:00 pm"
type input "02"
click at [566, 270] on button "button" at bounding box center [563, 270] width 15 height 15
type input "10/13/2025 03:00 pm"
type input "03"
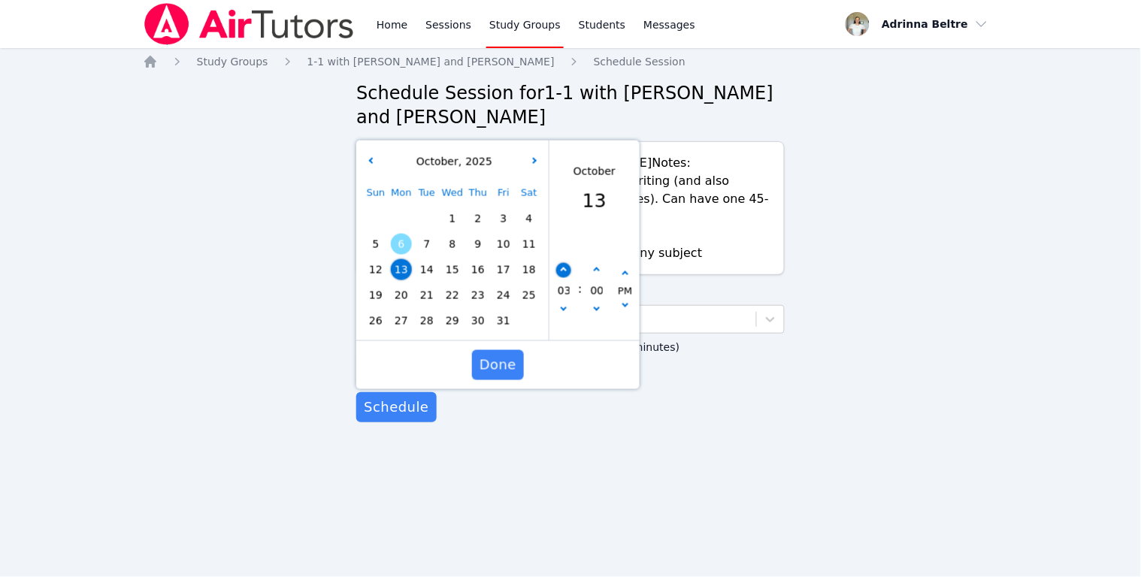
click at [566, 270] on button "button" at bounding box center [563, 270] width 15 height 15
type input "10/13/2025 04:00 pm"
type input "04"
click at [566, 270] on button "button" at bounding box center [563, 270] width 15 height 15
type input "10/13/2025 05:00 pm"
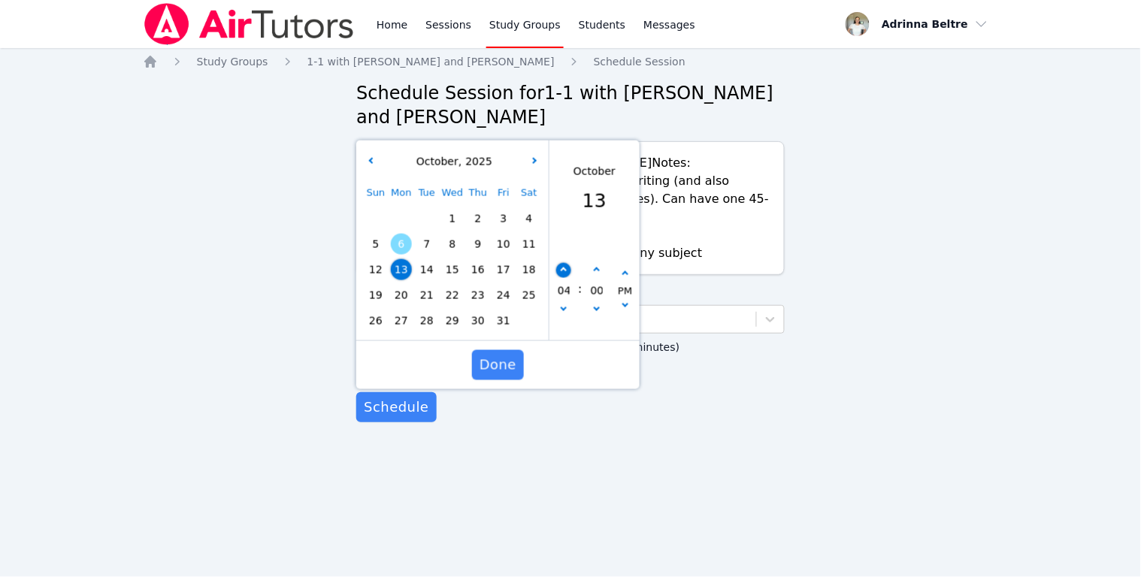
type input "05"
click at [566, 270] on button "button" at bounding box center [563, 270] width 15 height 15
type input "10/13/2025 06:00 pm"
type input "06"
click at [566, 270] on button "button" at bounding box center [563, 270] width 15 height 15
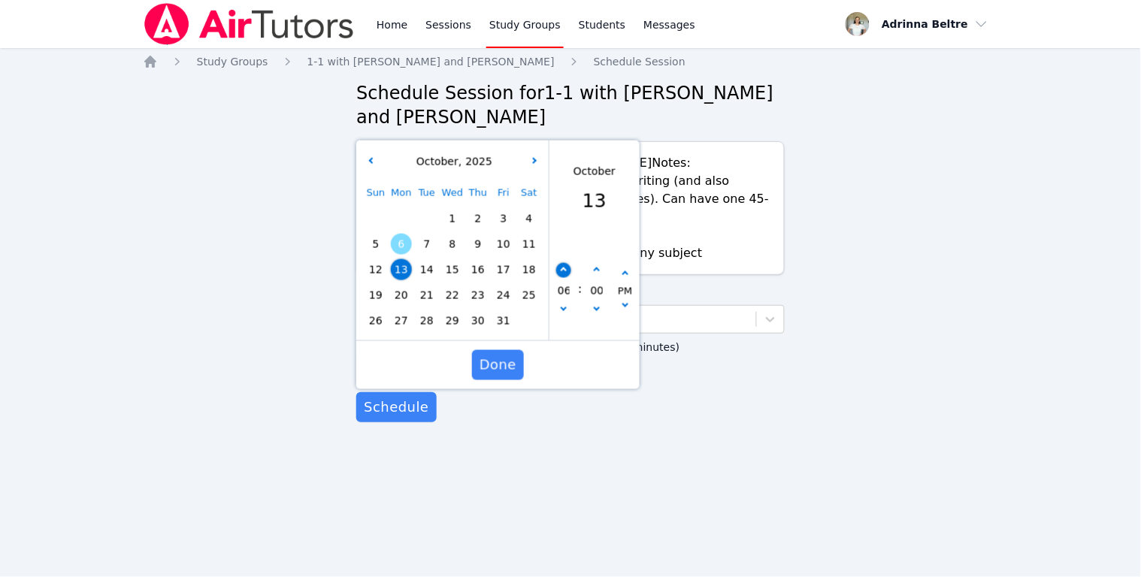
type input "10/13/2025 07:00 pm"
type input "07"
click at [566, 270] on button "button" at bounding box center [563, 270] width 15 height 15
type input "10/13/2025 08:00 pm"
type input "08"
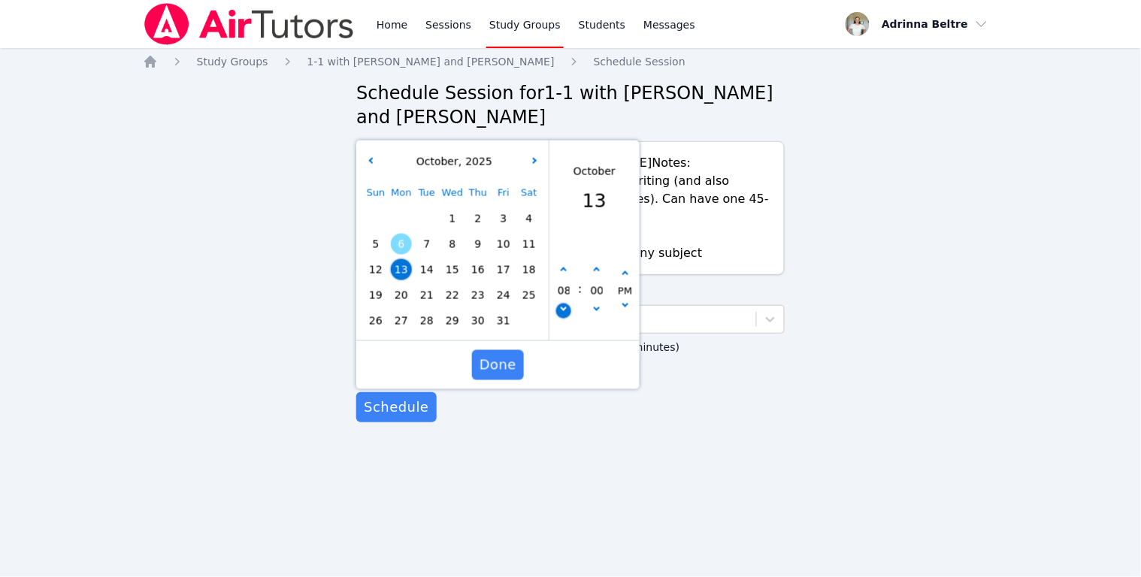
click at [566, 310] on button "button" at bounding box center [563, 311] width 15 height 15
type input "10/13/2025 07:00 pm"
type input "07"
click at [594, 268] on icon "button" at bounding box center [597, 271] width 6 height 6
type input "10/13/2025 07:05 pm"
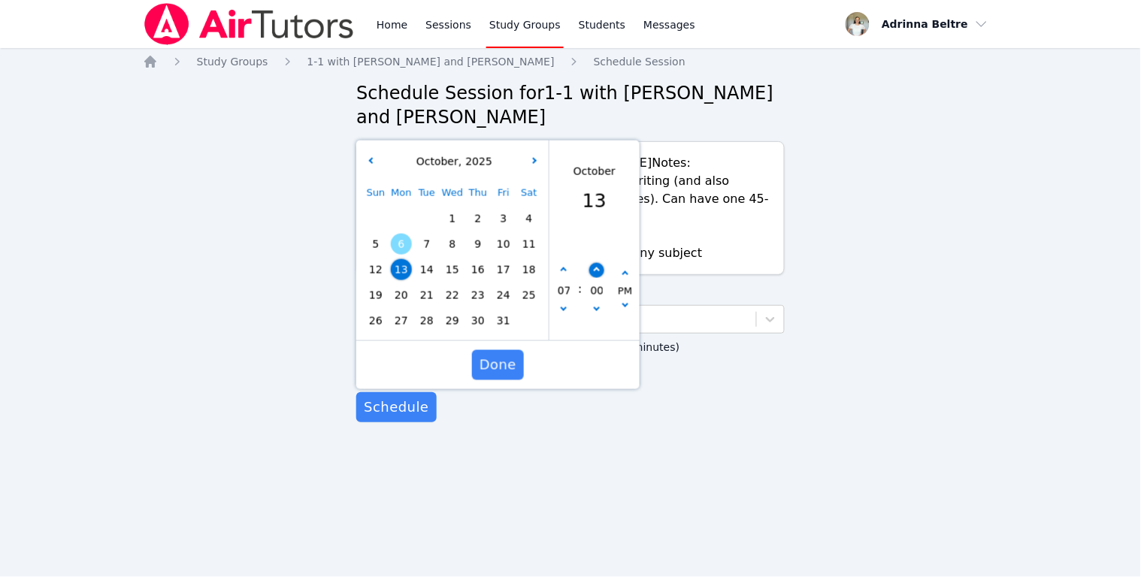
type input "05"
click at [594, 268] on icon "button" at bounding box center [597, 271] width 6 height 6
type input "10/13/2025 07:10 pm"
type input "10"
click at [594, 268] on icon "button" at bounding box center [597, 271] width 6 height 6
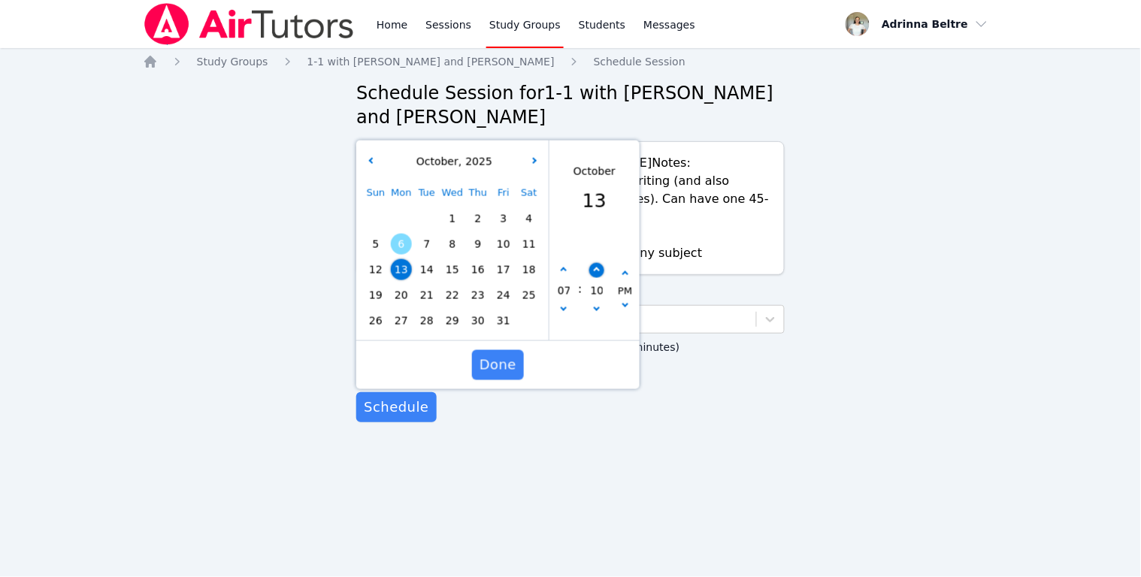
type input "10/13/2025 07:15 pm"
type input "15"
click at [594, 268] on icon "button" at bounding box center [597, 271] width 6 height 6
type input "10/13/2025 07:20 pm"
type input "20"
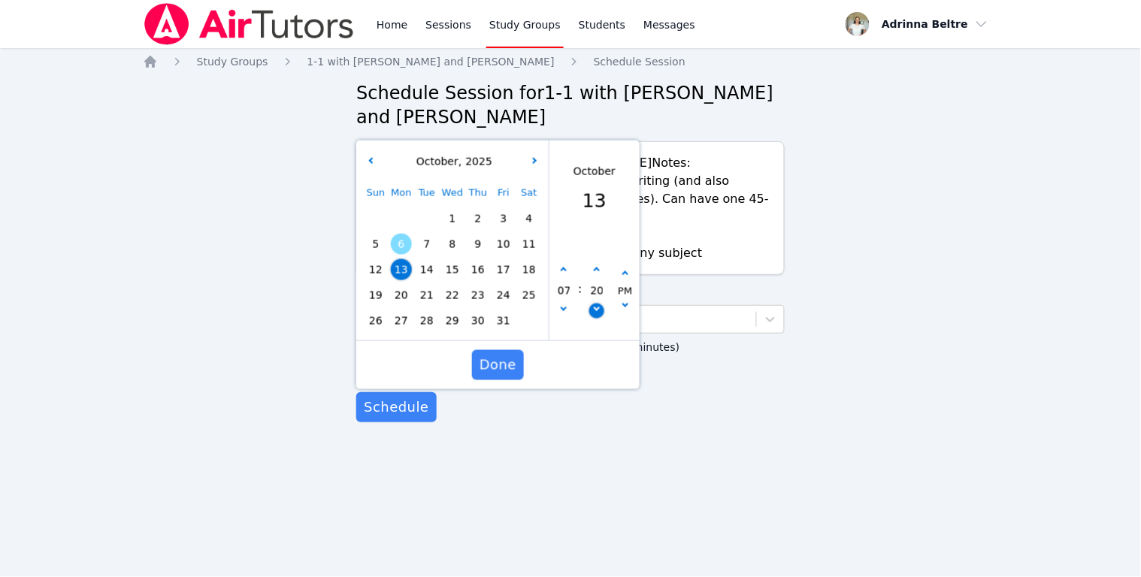
click at [600, 308] on button "button" at bounding box center [596, 311] width 15 height 15
type input "10/13/2025 07:15 pm"
type input "15"
click at [496, 371] on span "Done" at bounding box center [498, 365] width 37 height 21
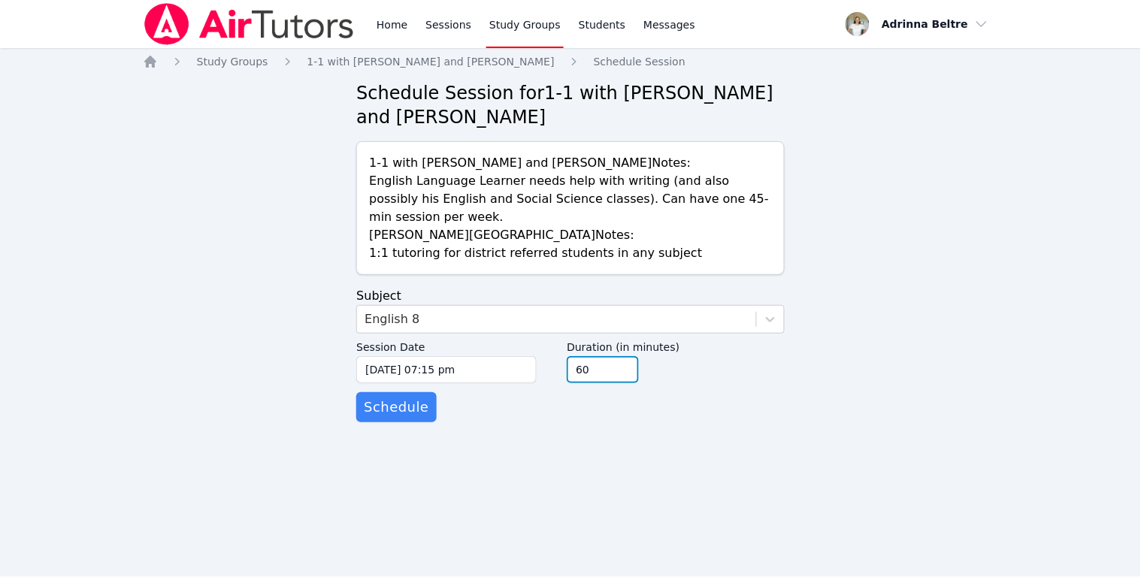
click at [579, 378] on input "60" at bounding box center [603, 369] width 72 height 27
click at [623, 374] on input "45" at bounding box center [603, 369] width 72 height 27
click at [623, 374] on input "30" at bounding box center [603, 369] width 72 height 27
type input "45"
click at [624, 364] on input "45" at bounding box center [603, 369] width 72 height 27
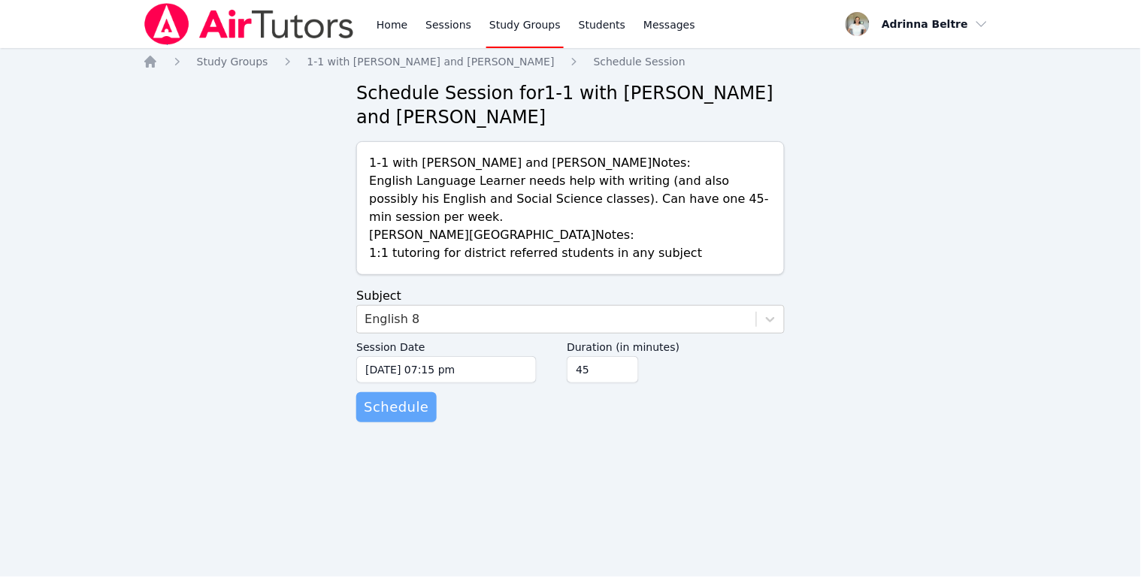
click at [414, 412] on span "Schedule" at bounding box center [396, 407] width 65 height 21
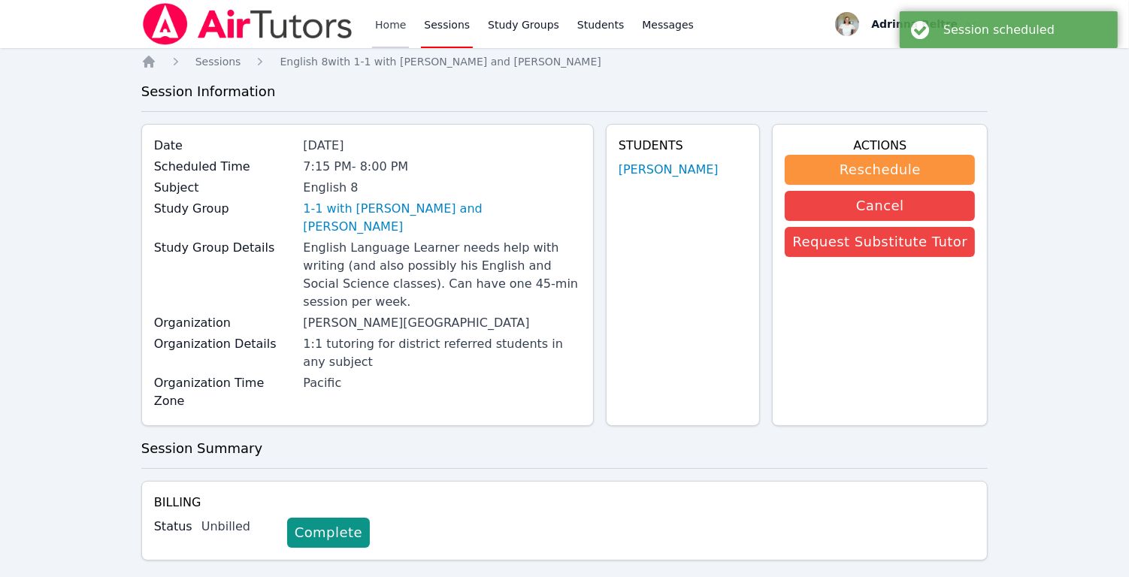
click at [390, 26] on link "Home" at bounding box center [390, 24] width 37 height 48
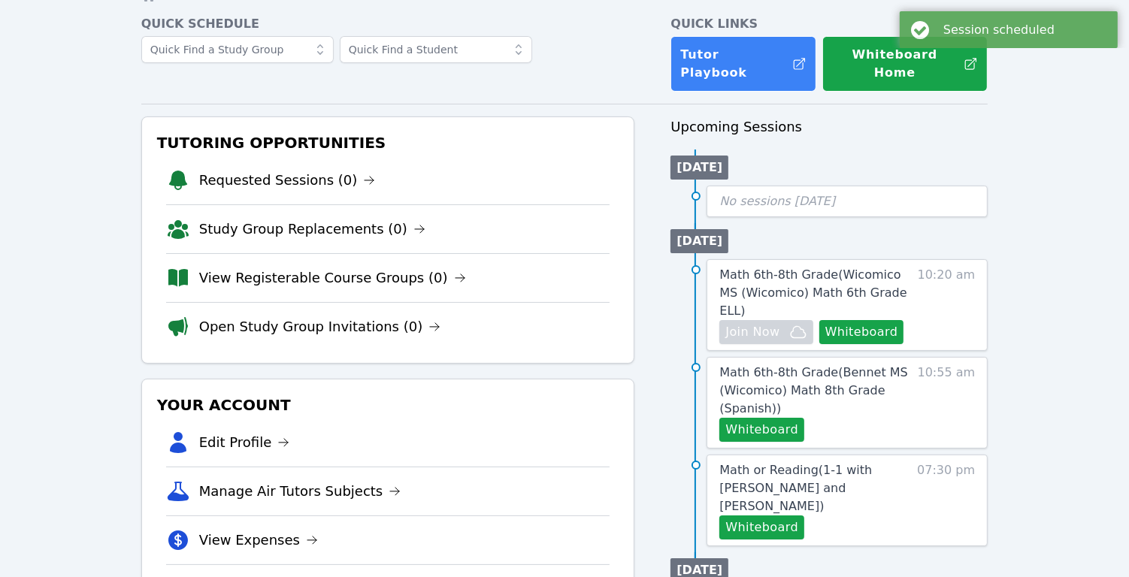
scroll to position [68, 0]
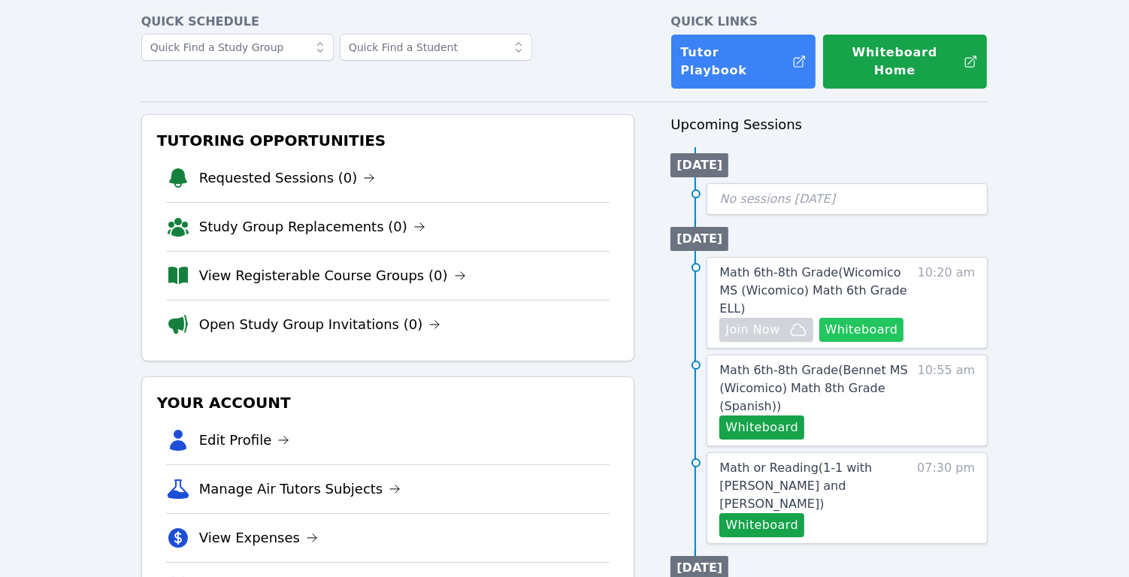
click at [859, 318] on button "Whiteboard" at bounding box center [861, 330] width 85 height 24
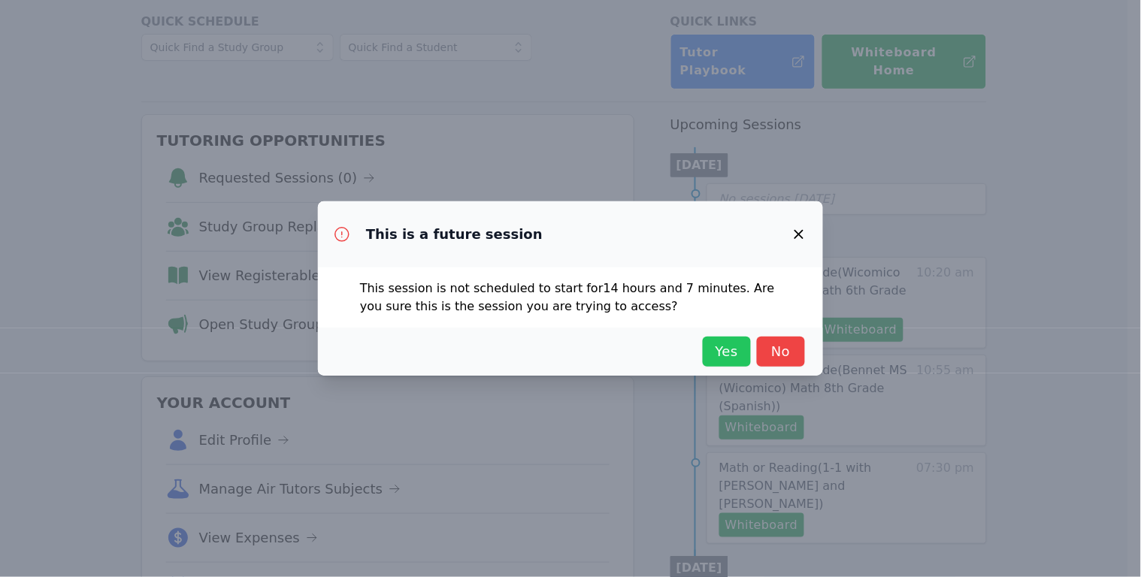
click at [732, 351] on span "Yes" at bounding box center [726, 351] width 33 height 21
